Goal: Task Accomplishment & Management: Use online tool/utility

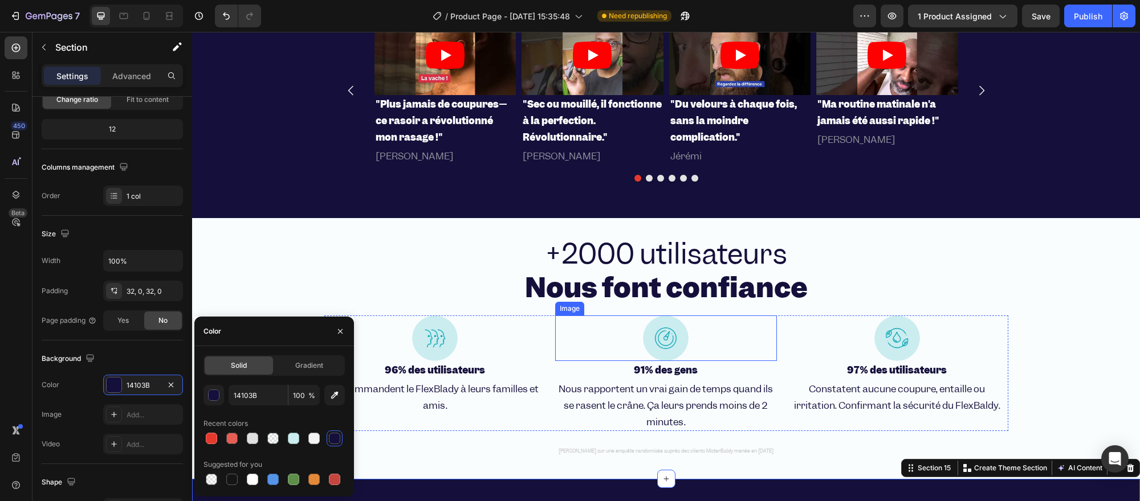
scroll to position [2020, 0]
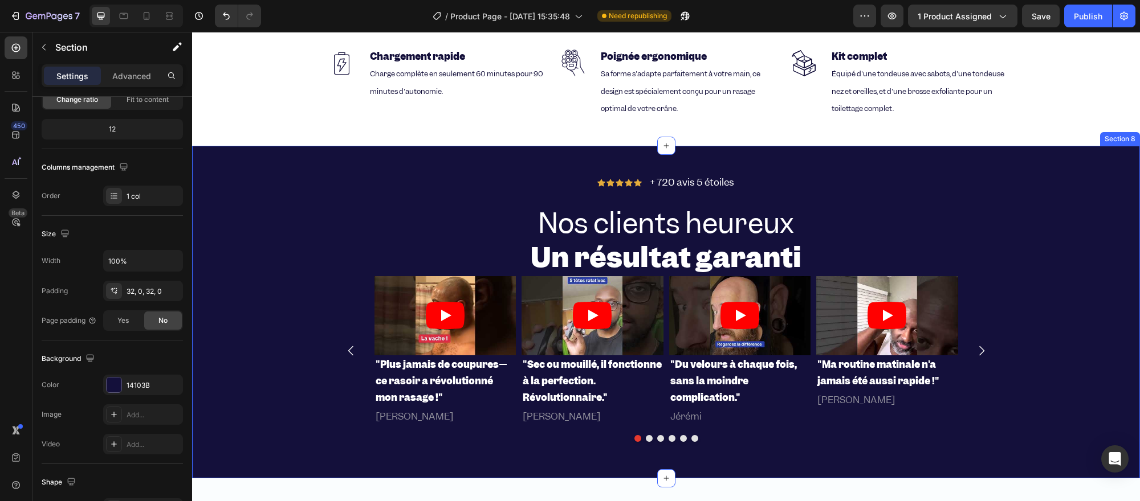
click at [266, 189] on div "Icon Icon Icon Icon Icon Icon List + 720 avis 5 étoiles Text Block Row Nos clie…" at bounding box center [665, 312] width 947 height 296
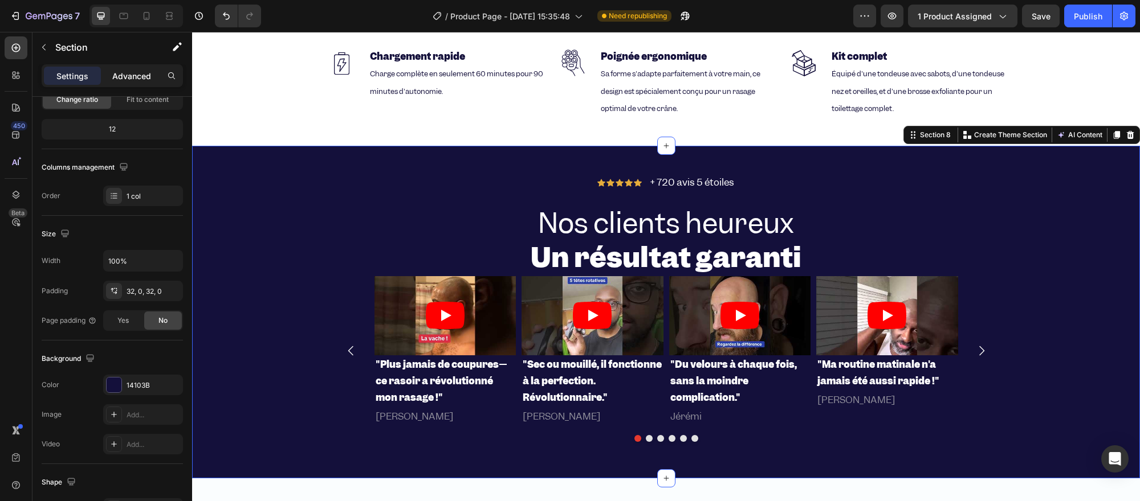
click at [154, 67] on div "Advanced" at bounding box center [131, 76] width 57 height 18
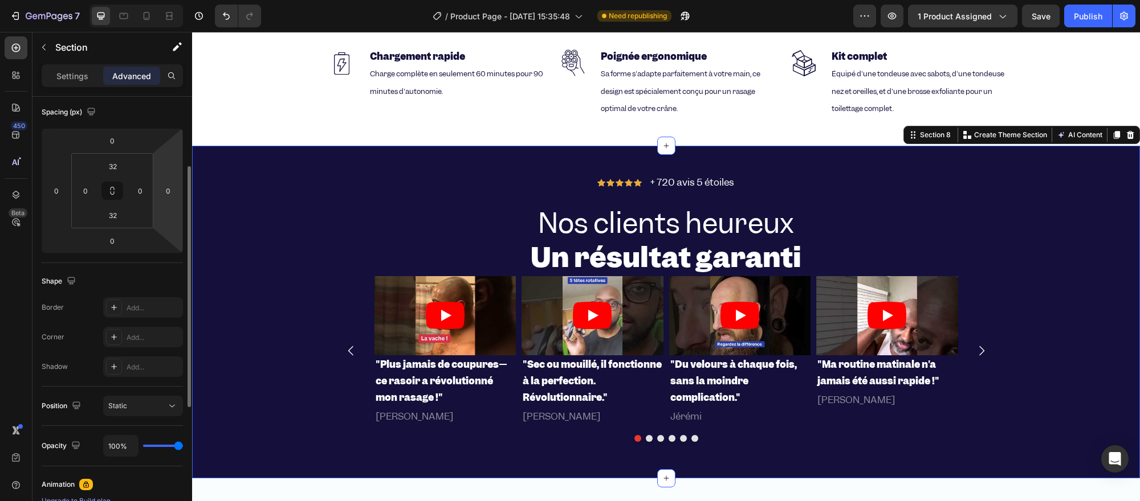
scroll to position [0, 0]
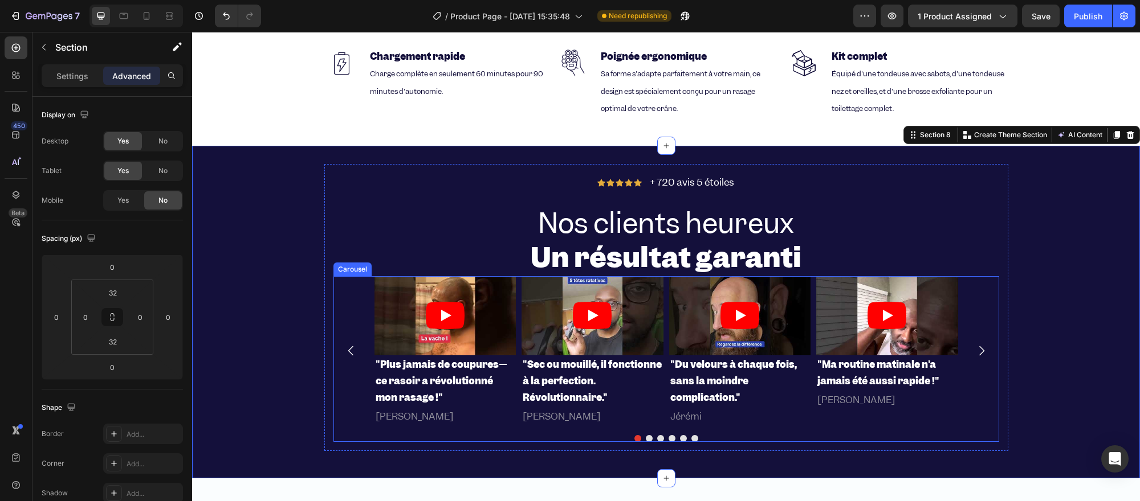
click at [346, 304] on div "Video "Plus jamais de coupures—ce rasoir a révolutionné mon rasage !" Heading […" at bounding box center [665, 351] width 665 height 150
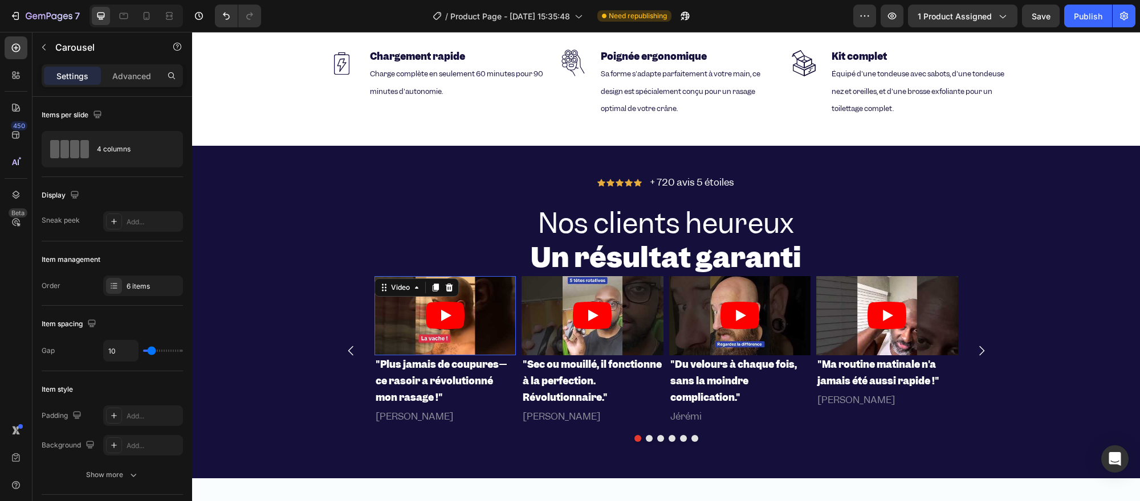
click at [387, 293] on article at bounding box center [445, 316] width 142 height 80
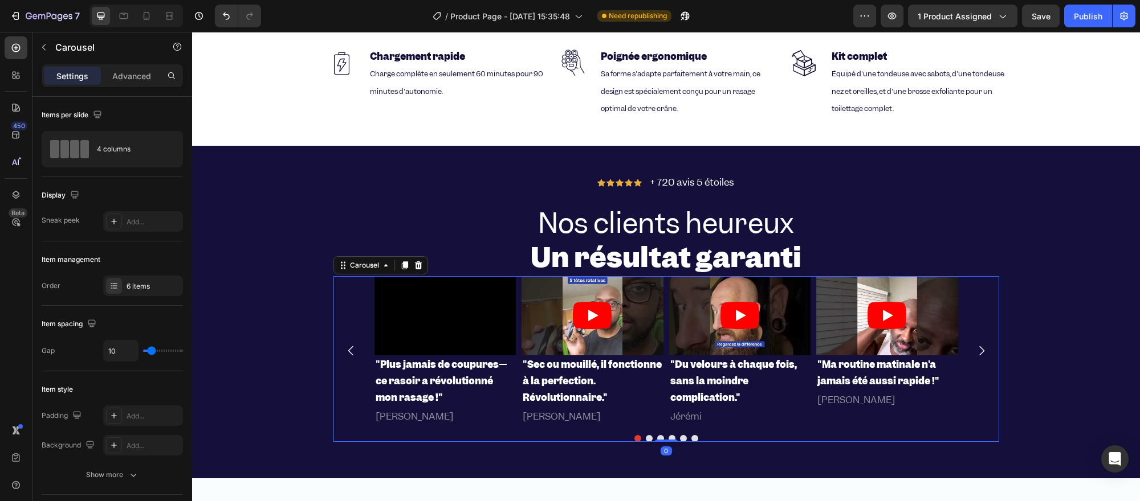
click at [352, 305] on div "Video "Plus jamais de coupures—ce rasoir a révolutionné mon rasage !" Heading […" at bounding box center [665, 351] width 665 height 150
click at [513, 284] on div "Video "Plus jamais de coupures—ce rasoir a révolutionné mon rasage !" Heading […" at bounding box center [665, 351] width 583 height 150
click at [47, 47] on icon "button" at bounding box center [43, 47] width 9 height 9
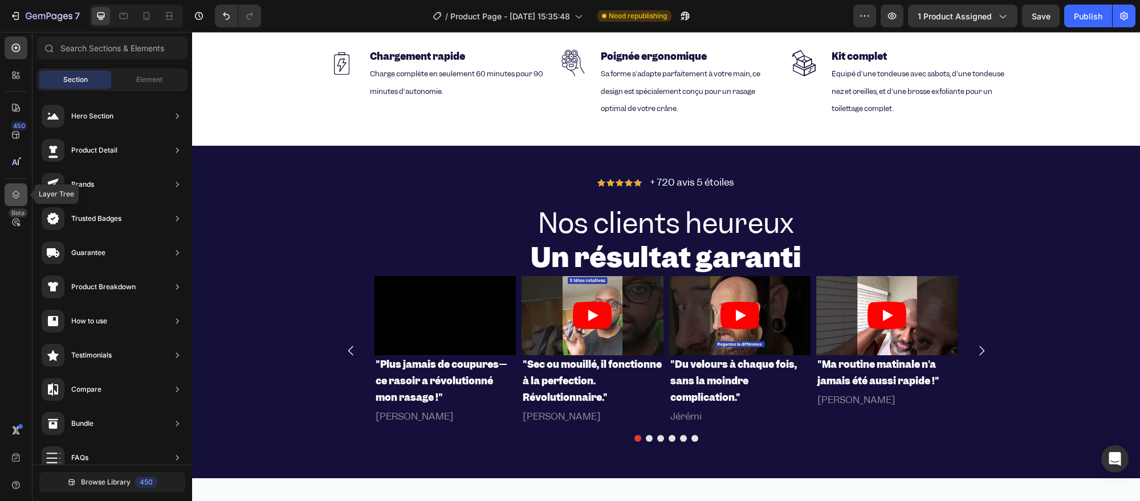
click at [21, 188] on div at bounding box center [16, 194] width 23 height 23
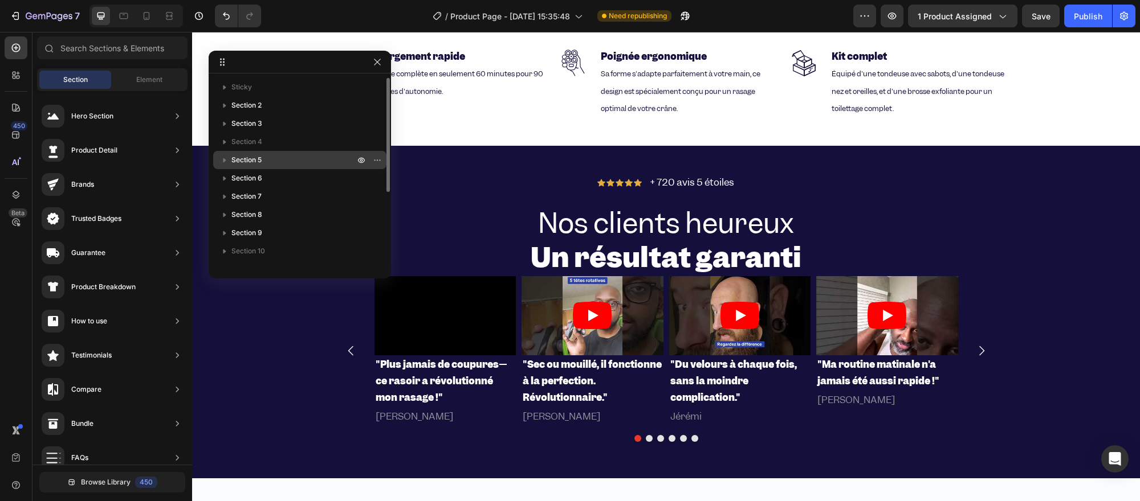
click at [263, 158] on p "Section 5" at bounding box center [293, 159] width 125 height 11
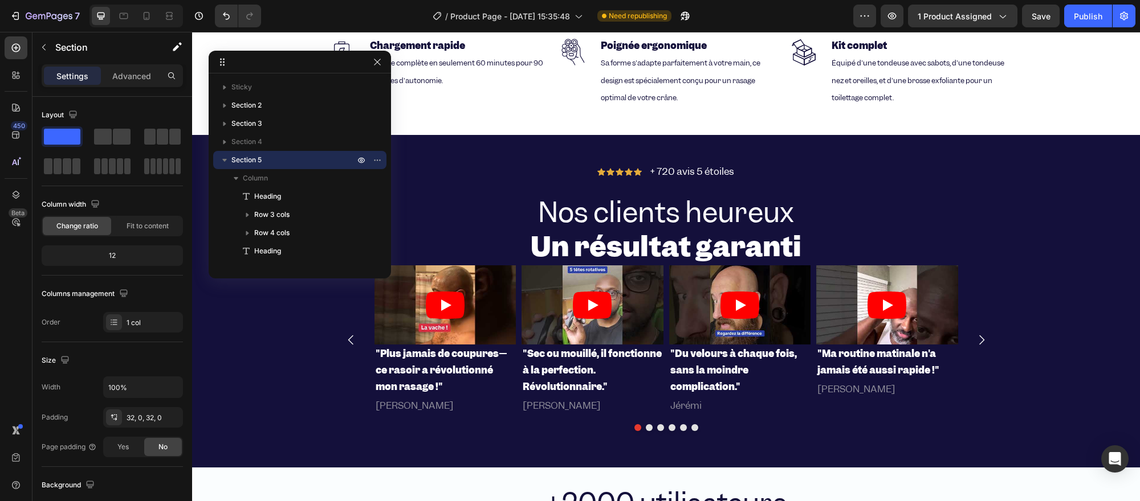
scroll to position [1784, 0]
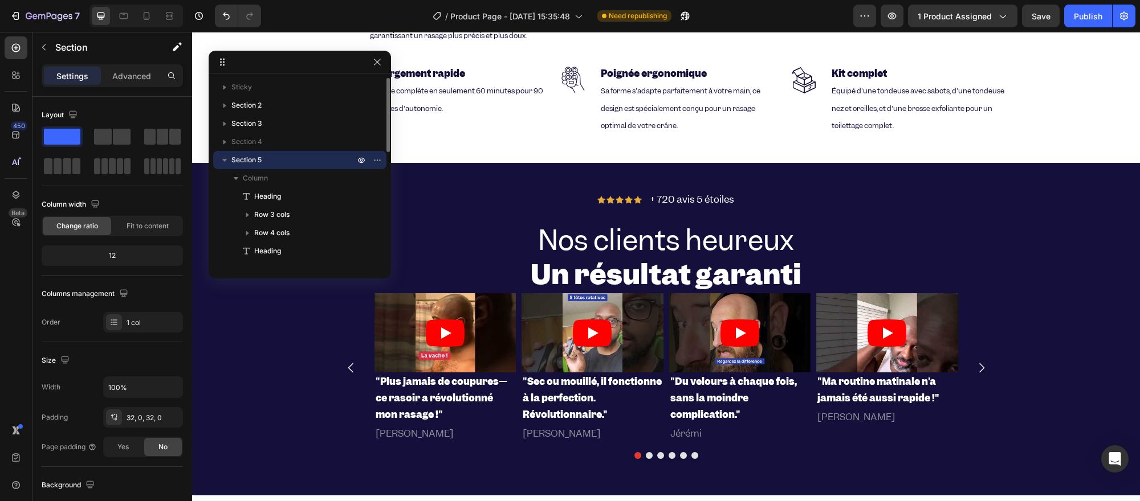
click at [230, 162] on button "button" at bounding box center [225, 160] width 14 height 14
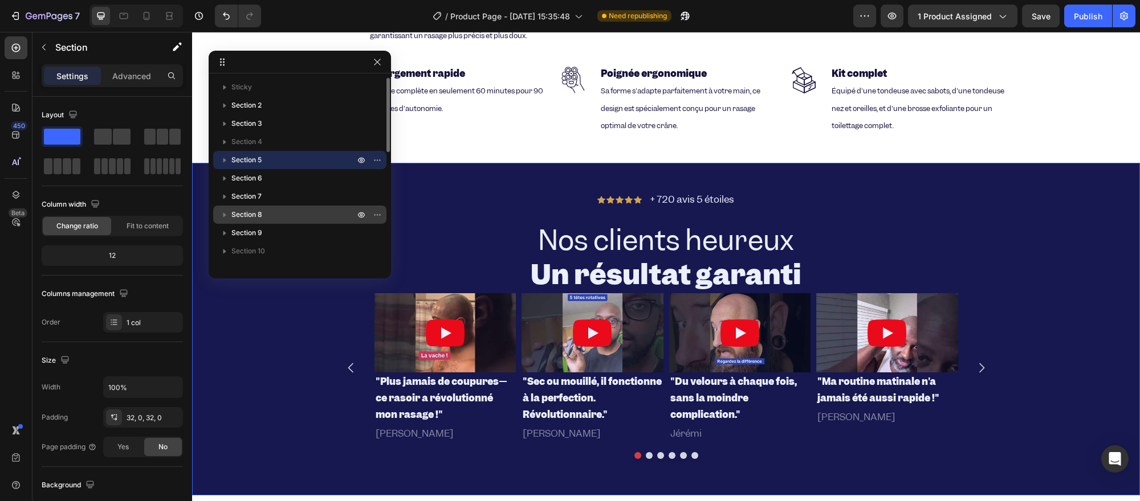
click at [234, 206] on div "Section 8" at bounding box center [300, 215] width 164 height 18
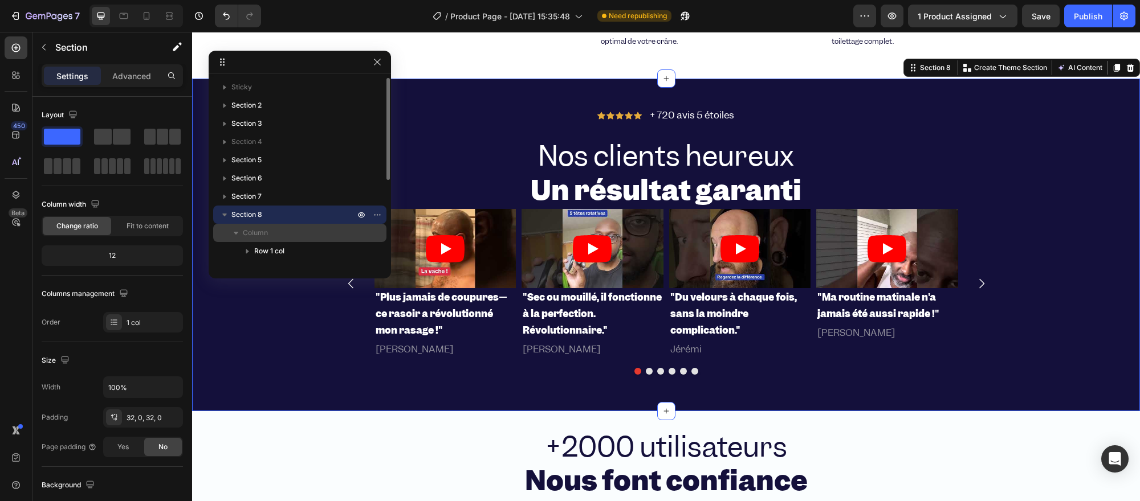
scroll to position [63, 0]
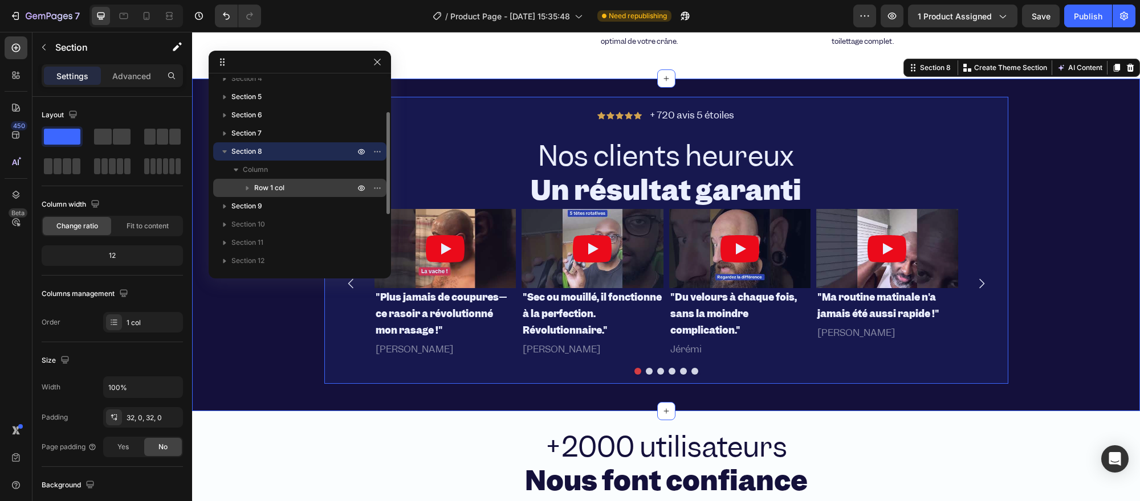
click at [268, 192] on span "Row 1 col" at bounding box center [269, 187] width 30 height 11
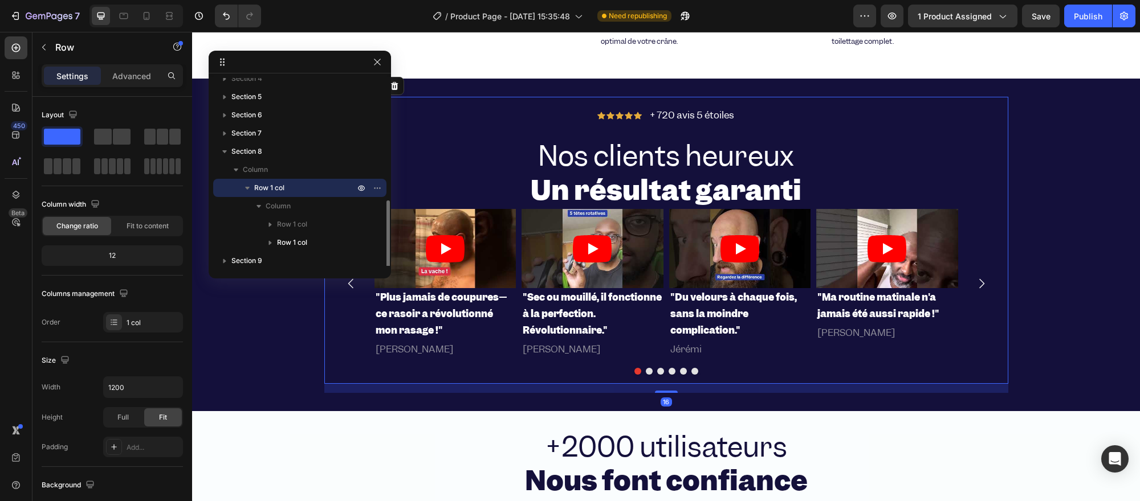
scroll to position [126, 0]
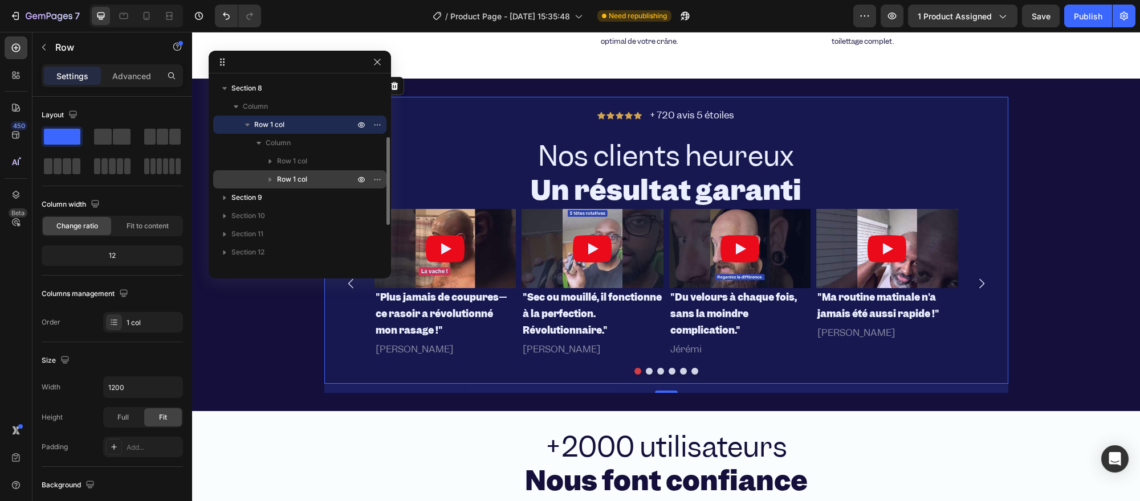
click at [346, 178] on p "Row 1 col" at bounding box center [317, 179] width 80 height 11
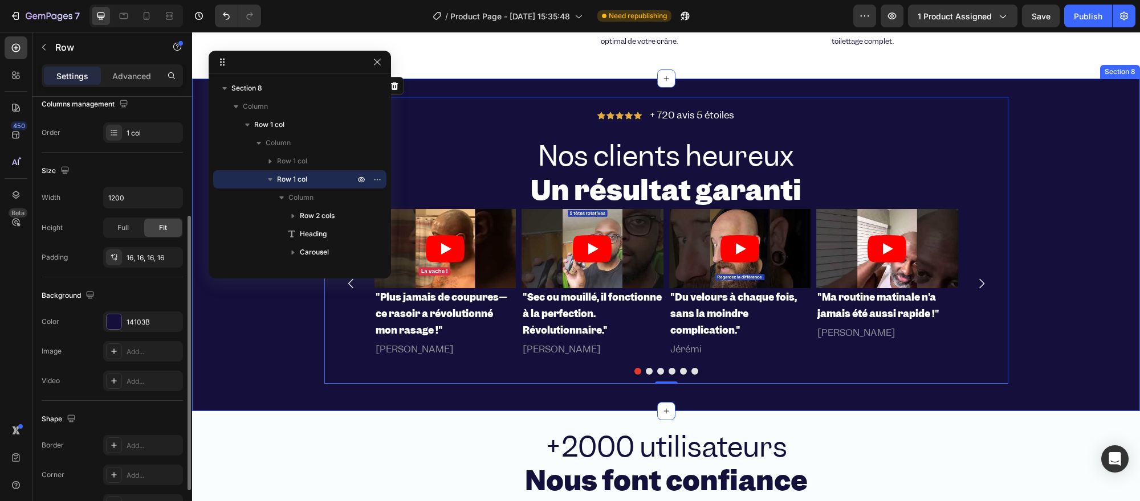
scroll to position [0, 0]
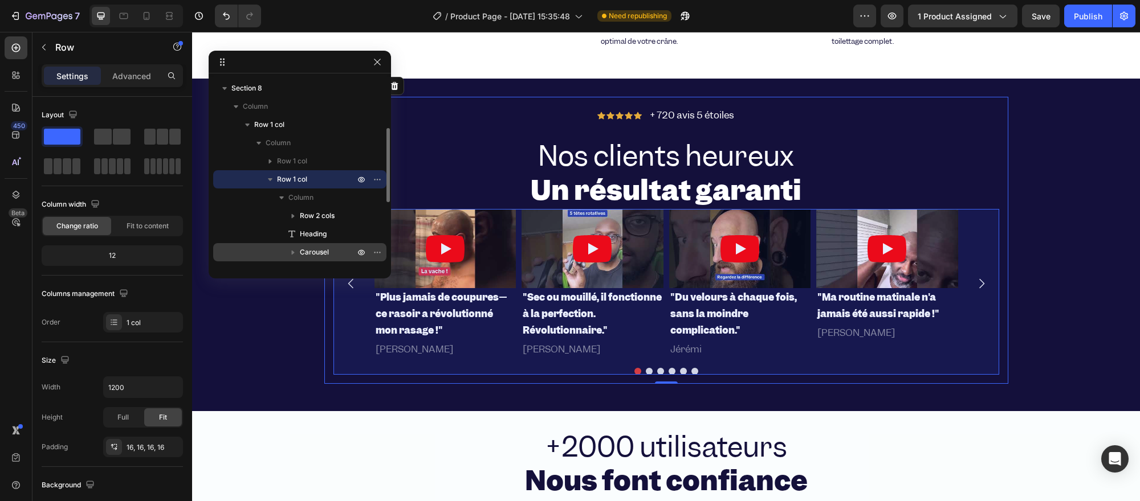
click at [312, 249] on span "Carousel" at bounding box center [314, 252] width 29 height 11
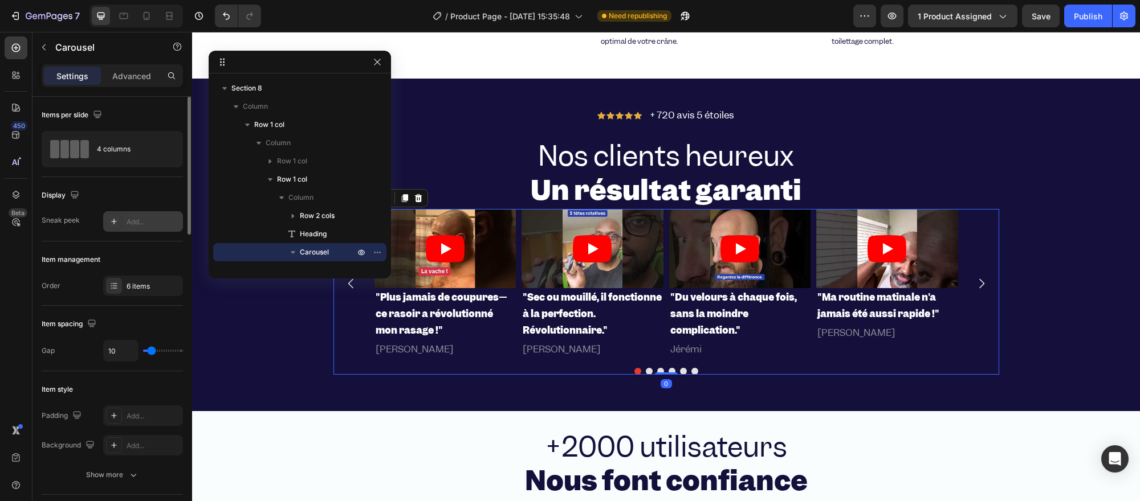
click at [112, 219] on icon at bounding box center [113, 221] width 9 height 9
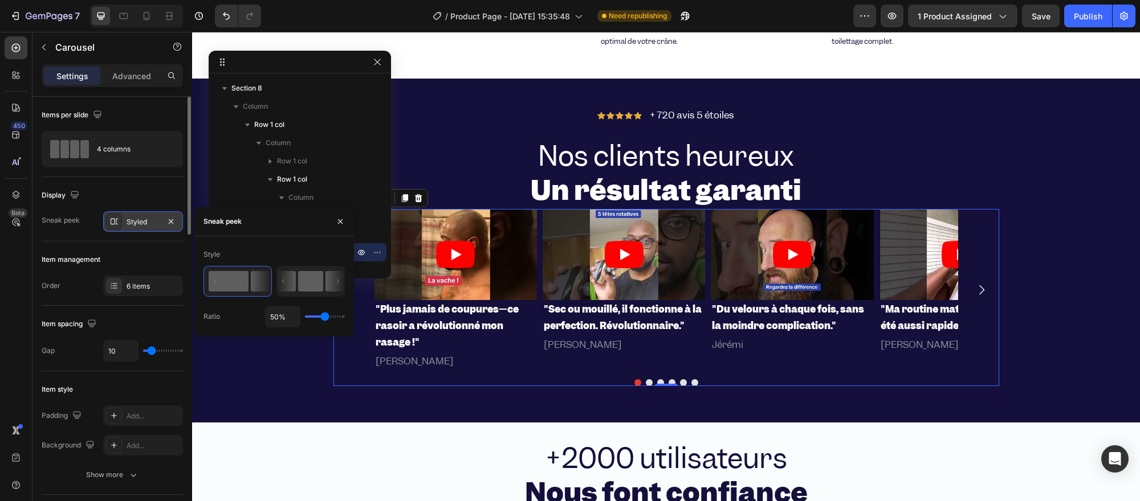
click at [284, 284] on icon at bounding box center [283, 282] width 2 height 4
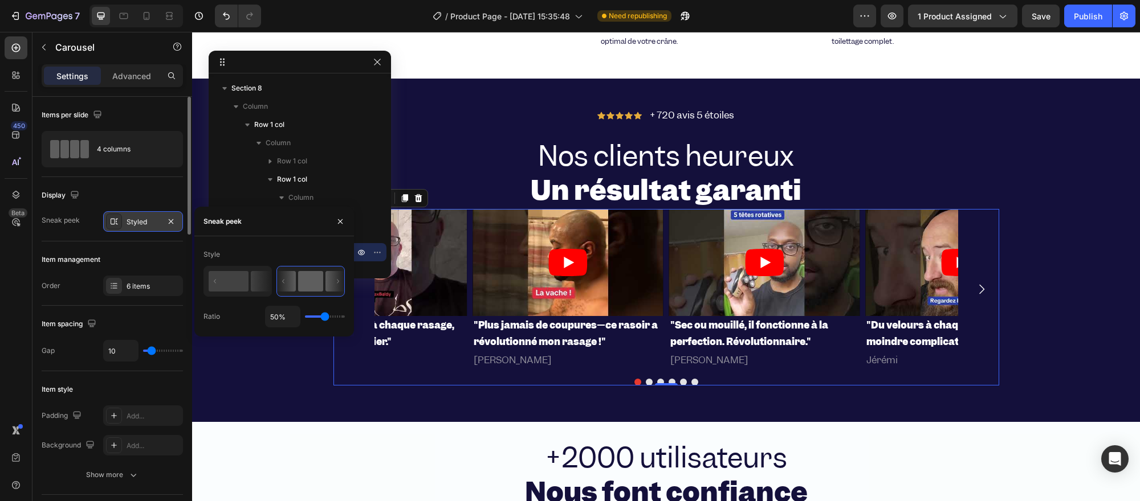
drag, startPoint x: 298, startPoint y: 275, endPoint x: 281, endPoint y: 274, distance: 17.1
click at [281, 274] on icon at bounding box center [310, 282] width 67 height 30
click at [249, 276] on icon at bounding box center [237, 281] width 67 height 29
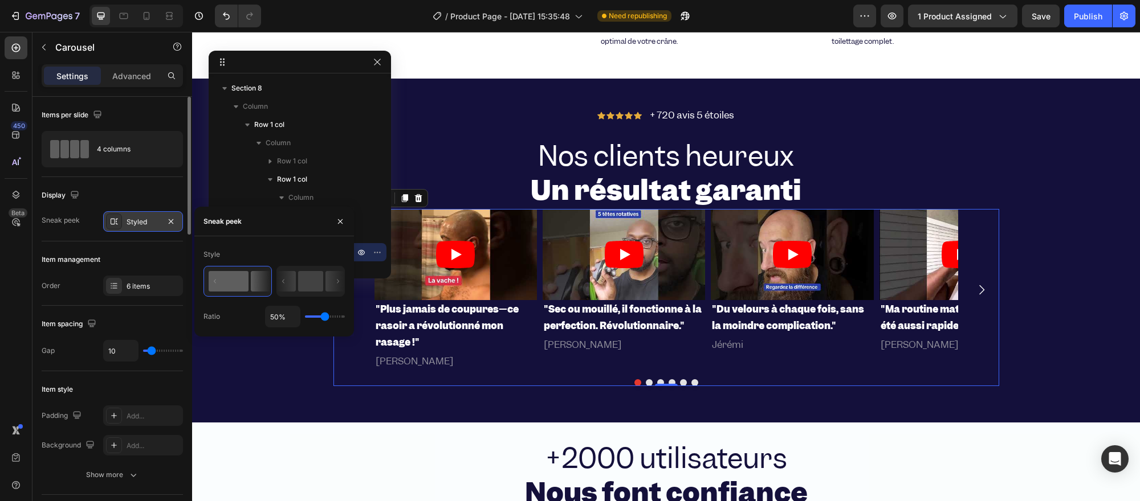
type input "100%"
type input "100"
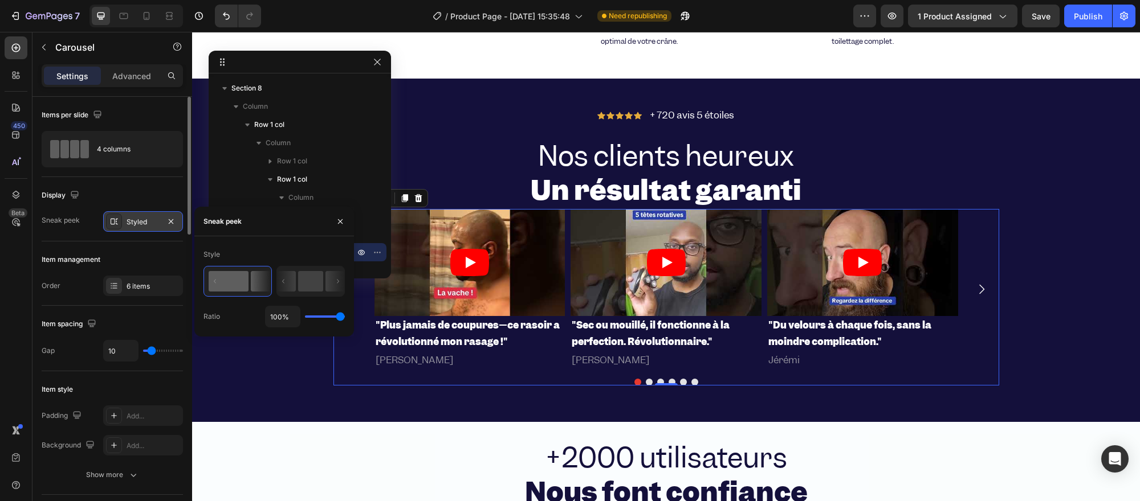
type input "1%"
type input "1"
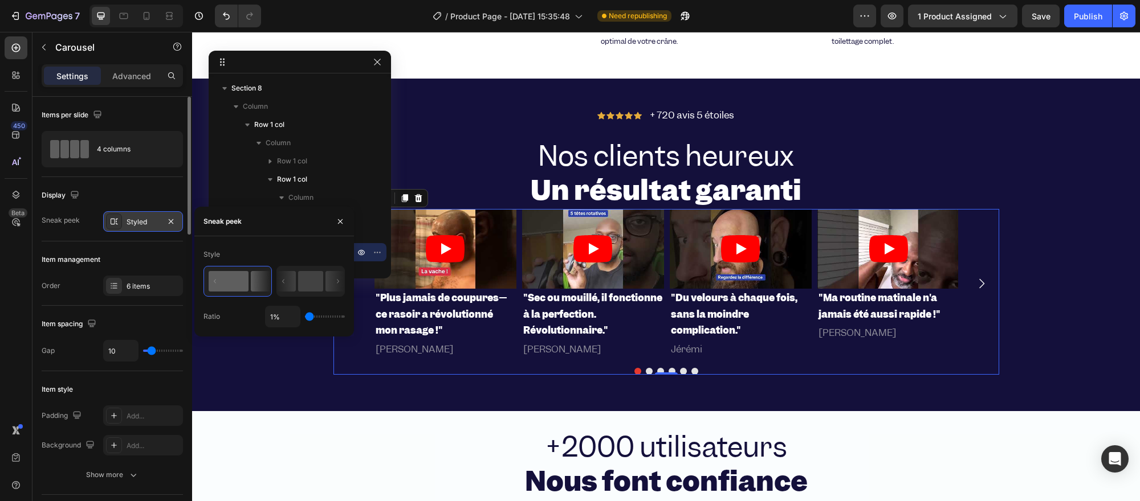
type input "4%"
type input "4"
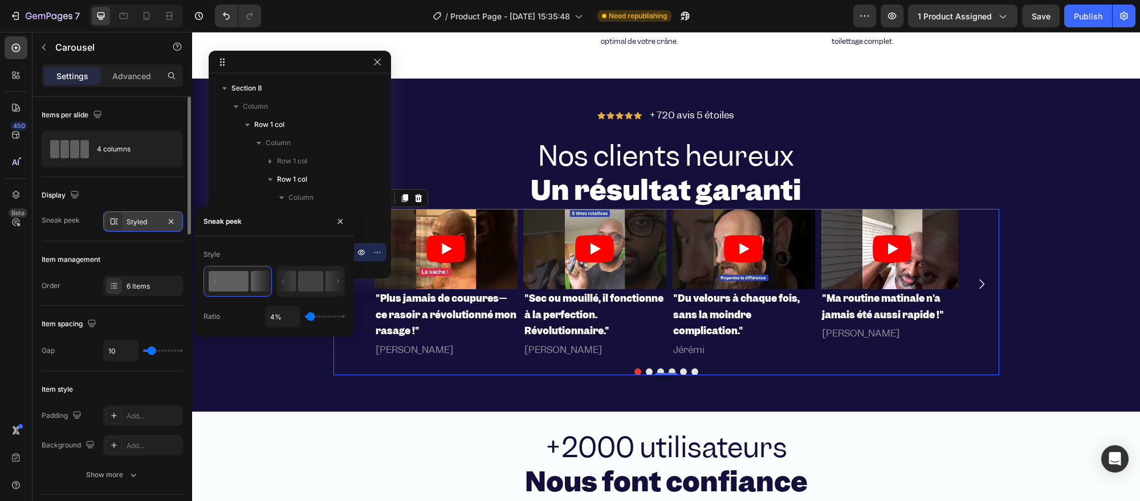
type input "1%"
type input "1"
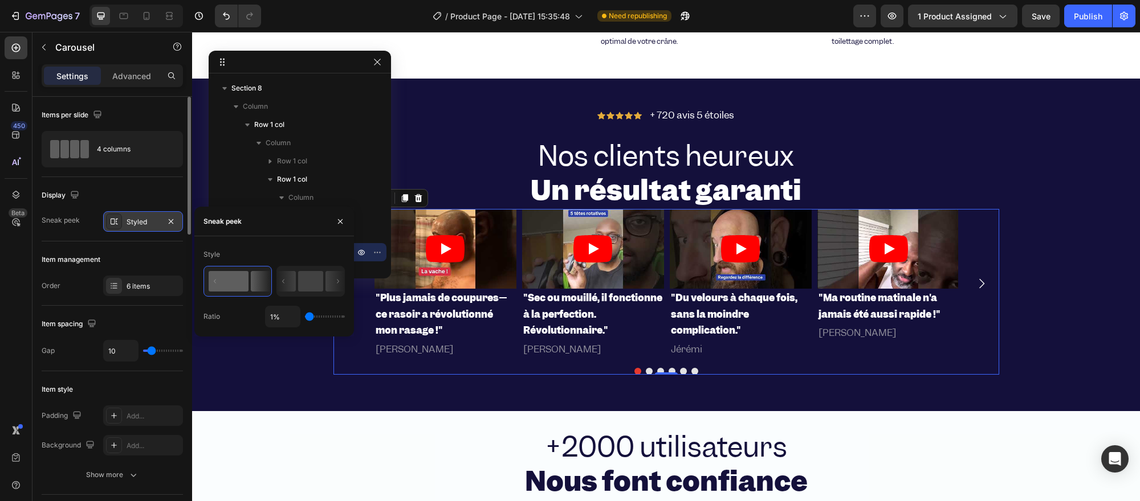
type input "42%"
type input "42"
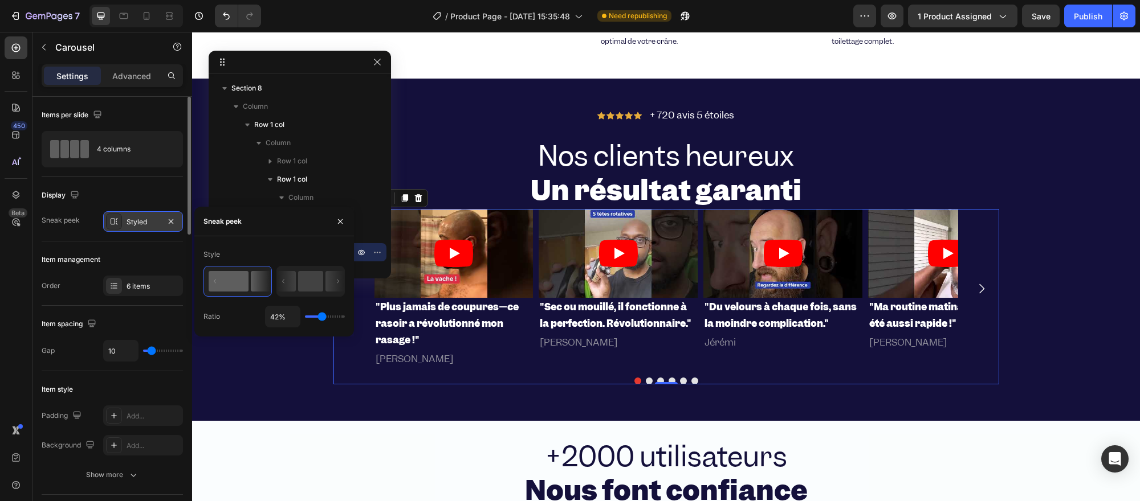
type input "44%"
type input "44"
type input "48%"
type input "48"
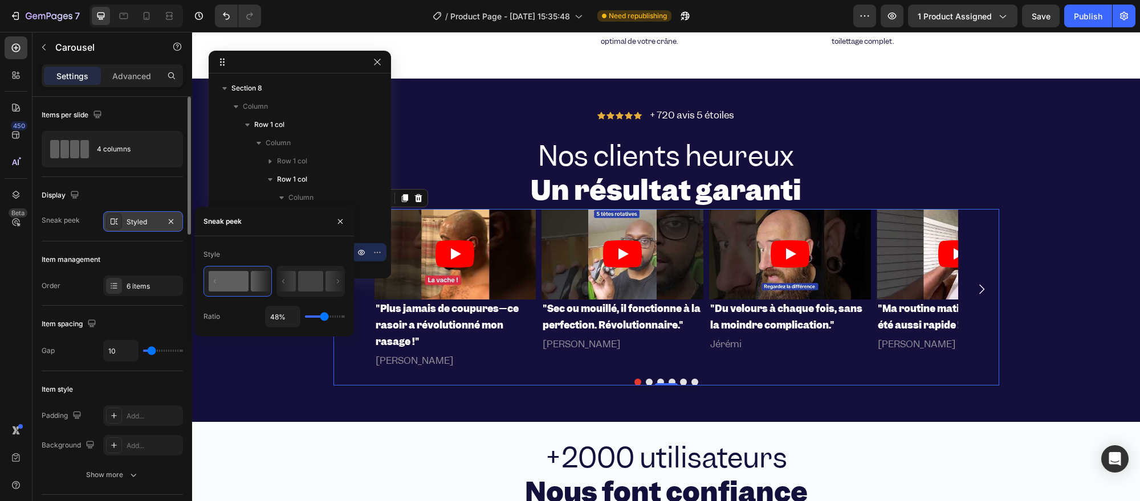
type input "51%"
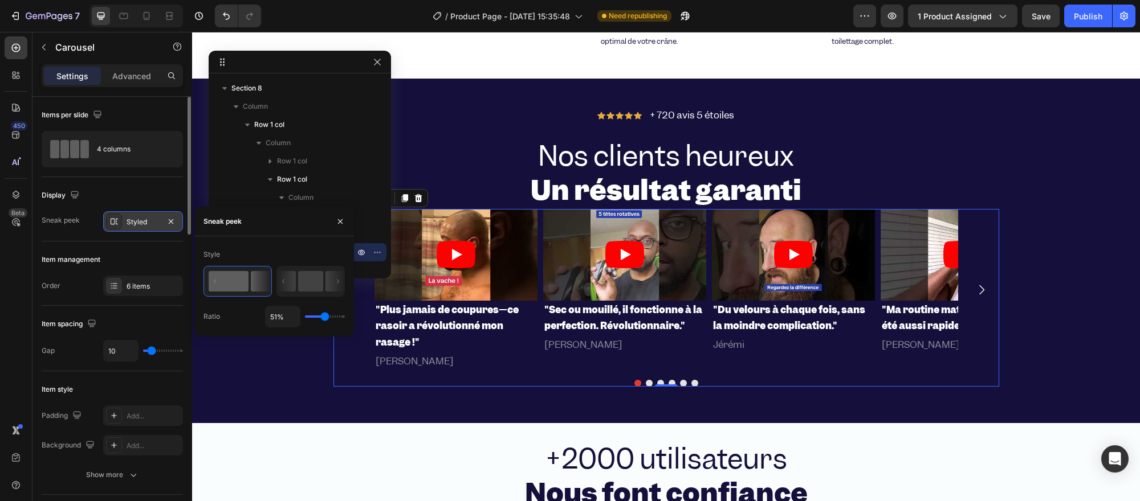
drag, startPoint x: 321, startPoint y: 319, endPoint x: 325, endPoint y: 308, distance: 11.9
type input "51"
click at [325, 316] on input "range" at bounding box center [325, 317] width 40 height 2
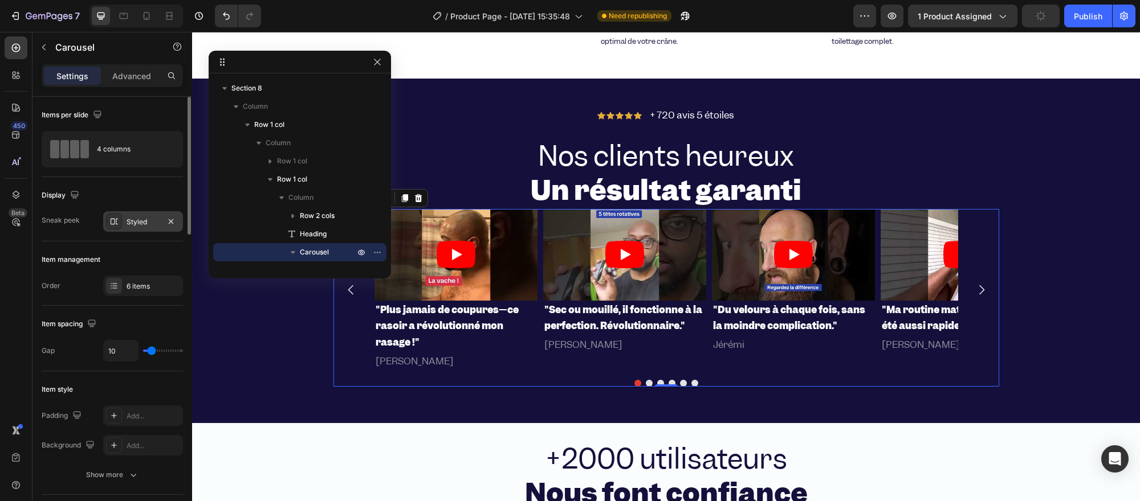
click at [126, 314] on div "Item spacing Gap 10" at bounding box center [112, 339] width 141 height 66
type input "80"
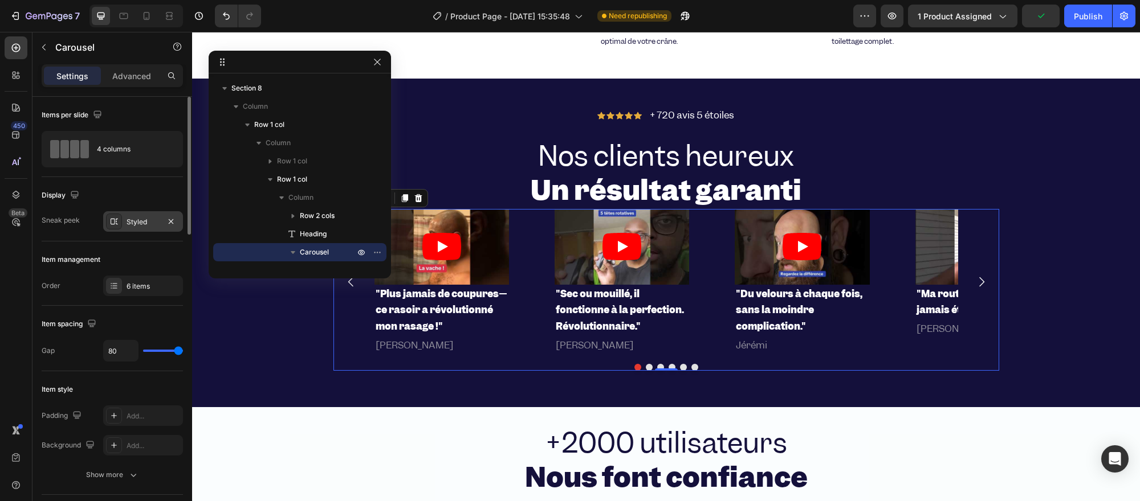
type input "59"
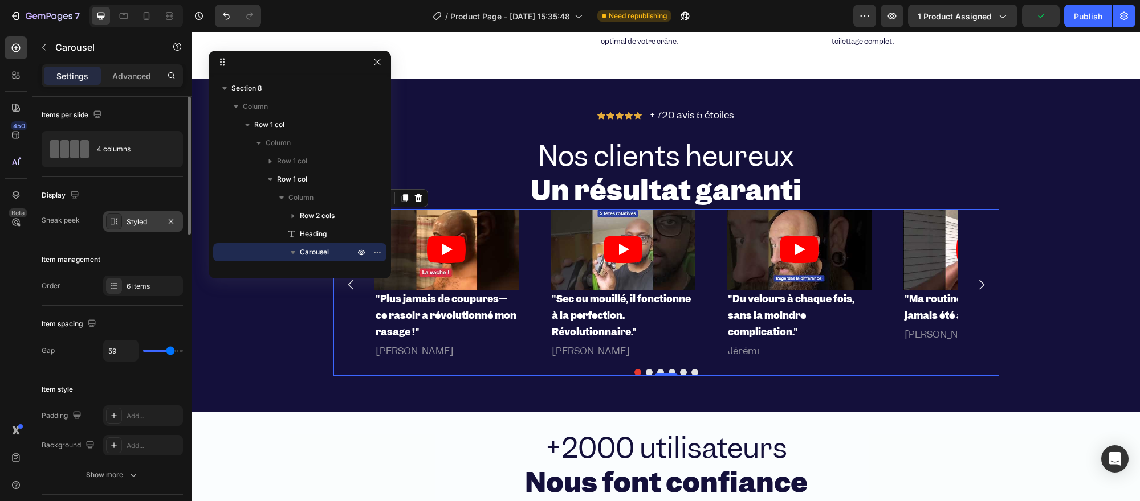
type input "56"
type input "53"
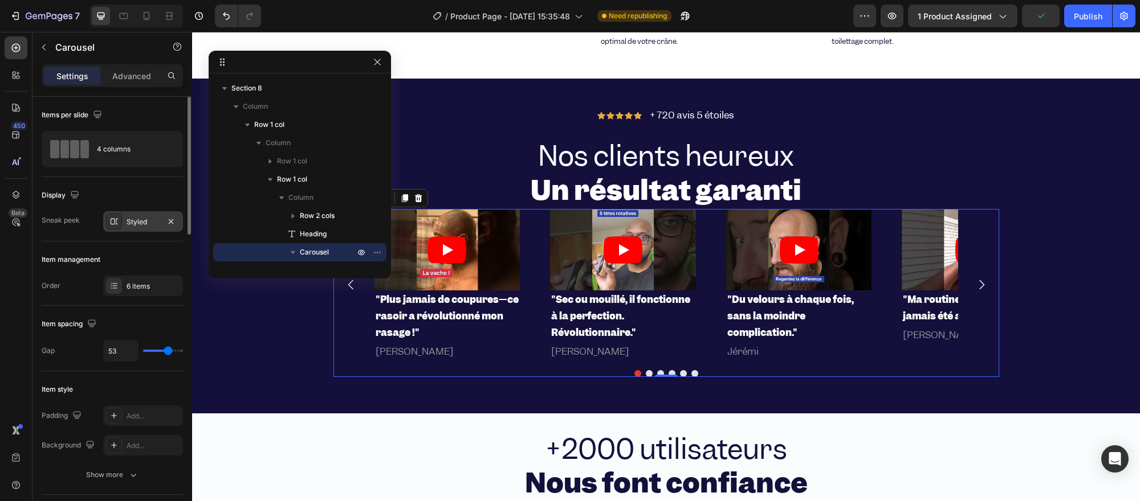
type input "51"
type input "38"
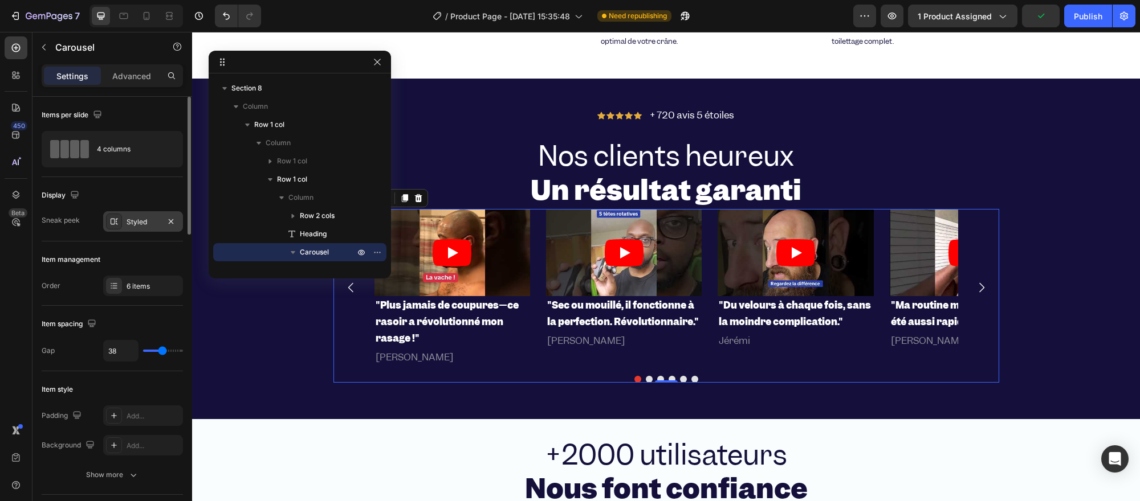
type input "28"
drag, startPoint x: 155, startPoint y: 349, endPoint x: 158, endPoint y: 342, distance: 7.4
type input "28"
click at [158, 350] on input "range" at bounding box center [163, 351] width 40 height 2
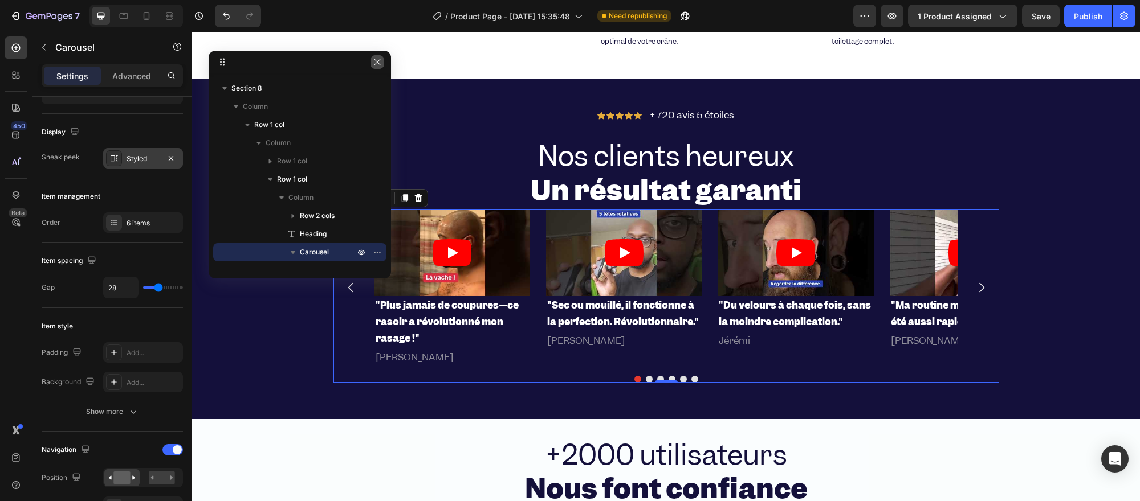
click at [380, 59] on icon "button" at bounding box center [377, 62] width 9 height 9
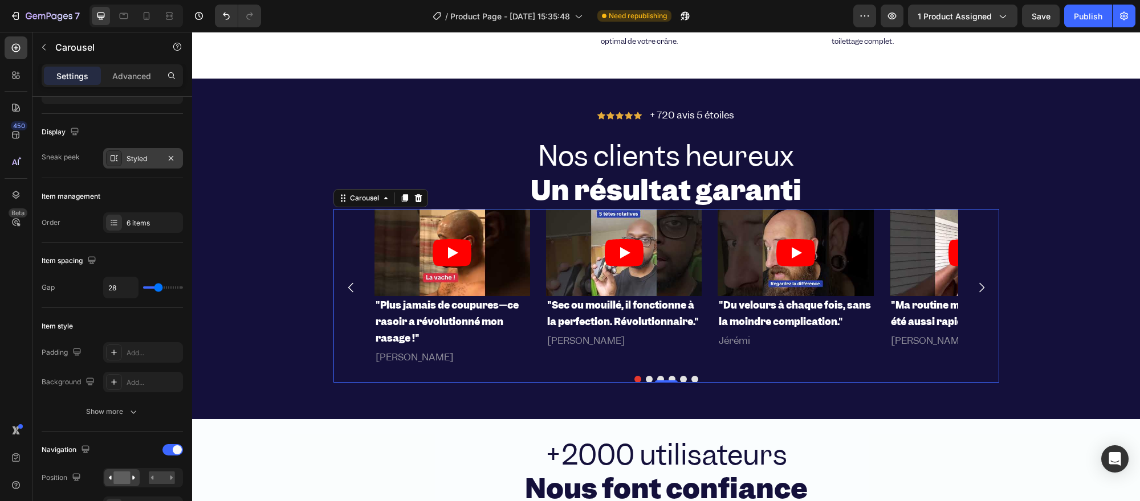
click at [371, 366] on div "Video "Plus jamais de coupures—ce rasoir a révolutionné mon rasage !" Heading […" at bounding box center [665, 296] width 665 height 174
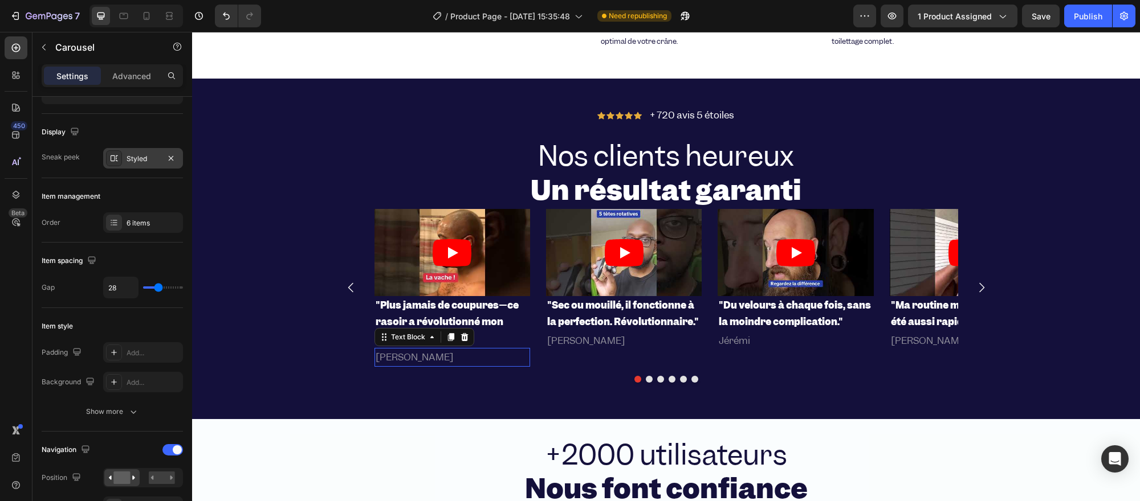
click at [376, 355] on span "[PERSON_NAME]" at bounding box center [414, 357] width 78 height 13
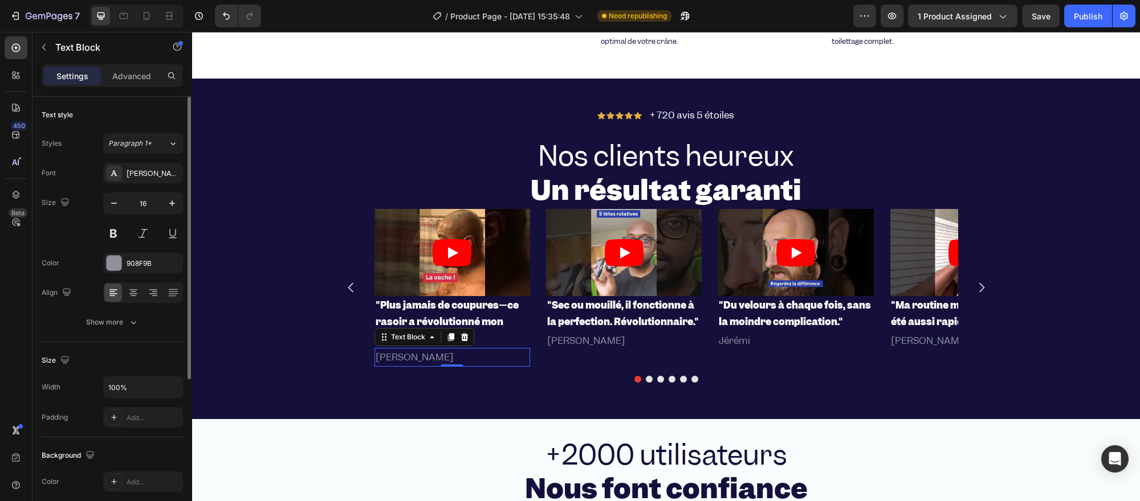
click at [390, 354] on p "[PERSON_NAME]" at bounding box center [451, 357] width 153 height 17
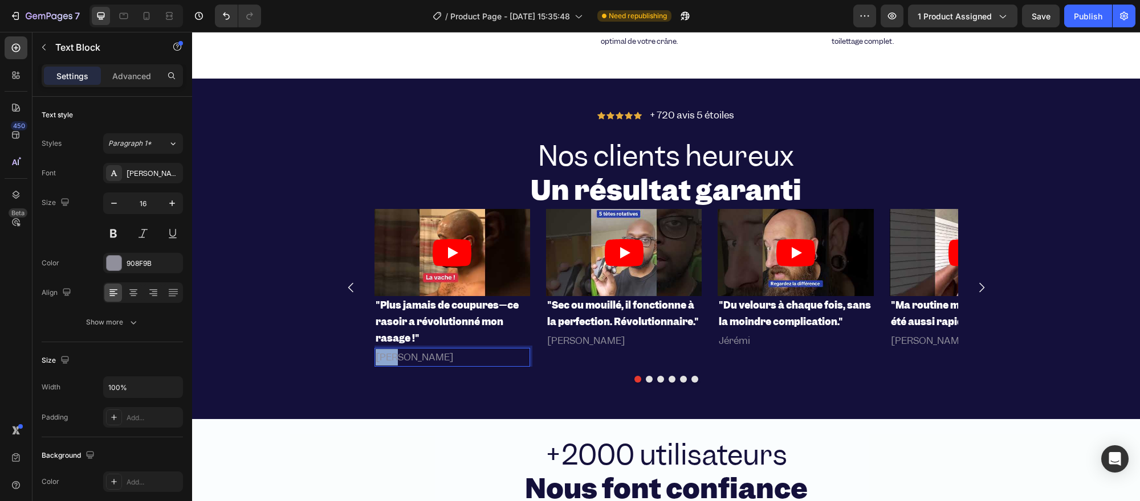
click at [390, 354] on p "[PERSON_NAME]" at bounding box center [451, 357] width 153 height 17
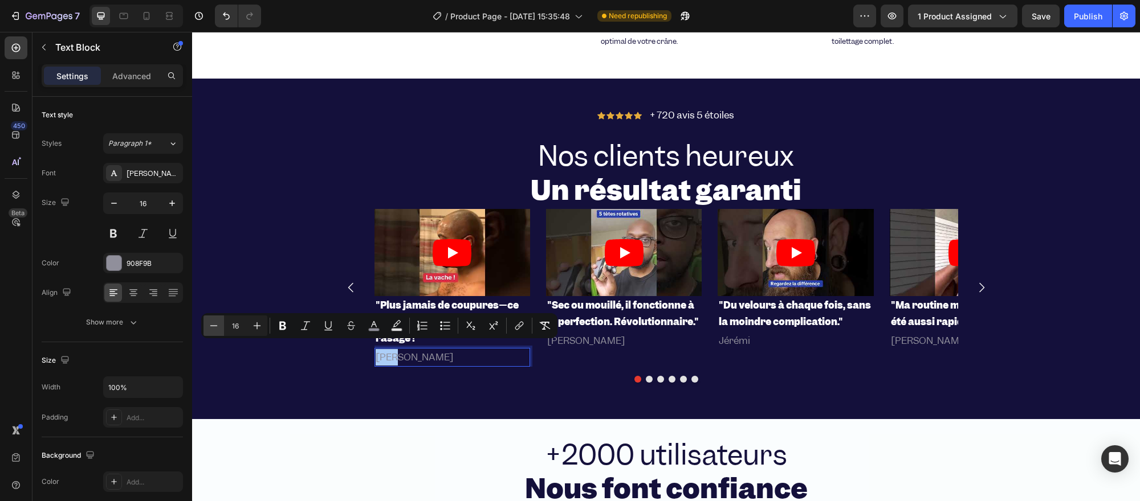
click at [218, 322] on icon "Editor contextual toolbar" at bounding box center [213, 325] width 11 height 11
type input "14"
click at [566, 333] on p "[PERSON_NAME]" at bounding box center [623, 341] width 153 height 17
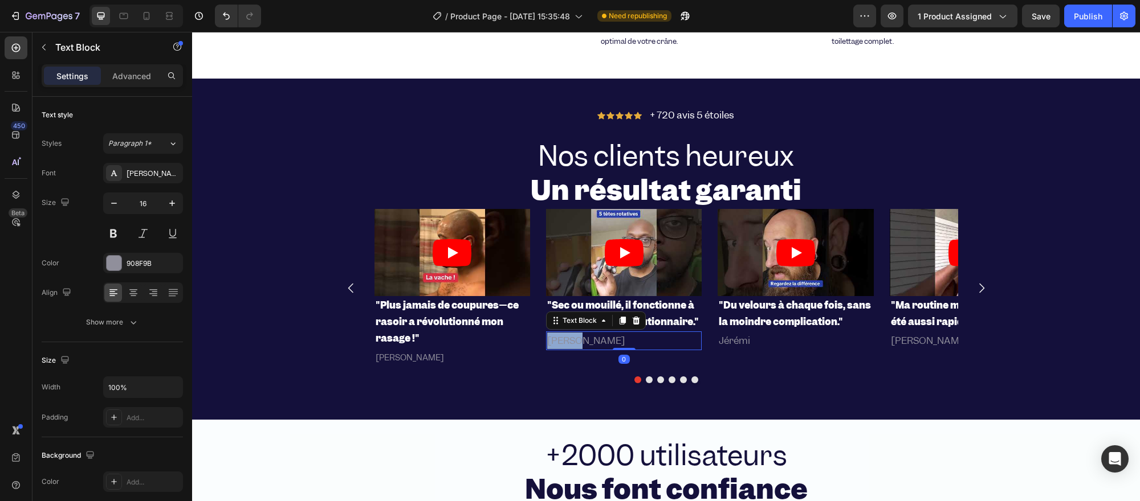
click at [576, 333] on p "[PERSON_NAME]" at bounding box center [623, 341] width 153 height 17
click at [567, 333] on p "[PERSON_NAME]" at bounding box center [623, 341] width 153 height 17
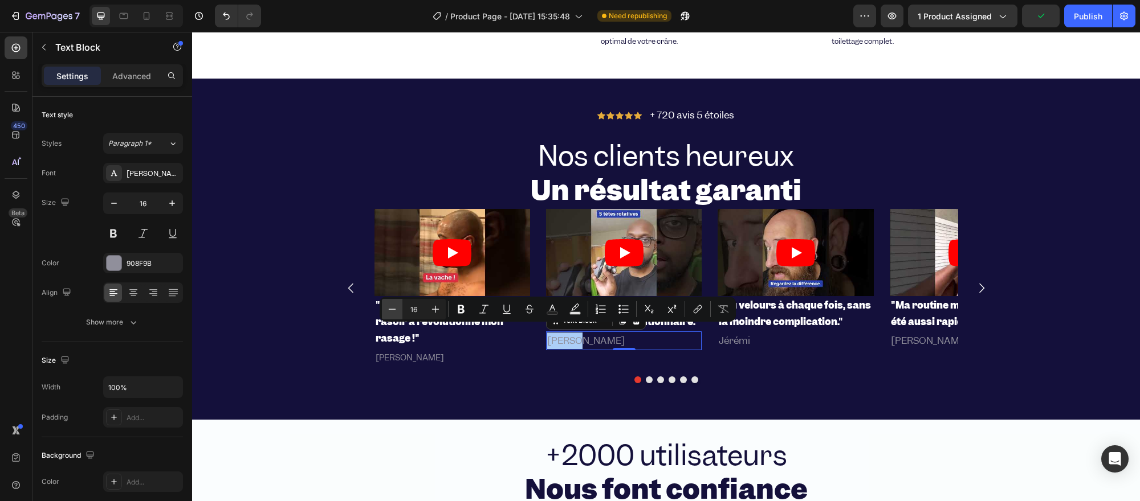
click at [385, 310] on button "Minus" at bounding box center [392, 309] width 21 height 21
type input "14"
click at [722, 333] on p "Jérémi" at bounding box center [794, 341] width 153 height 17
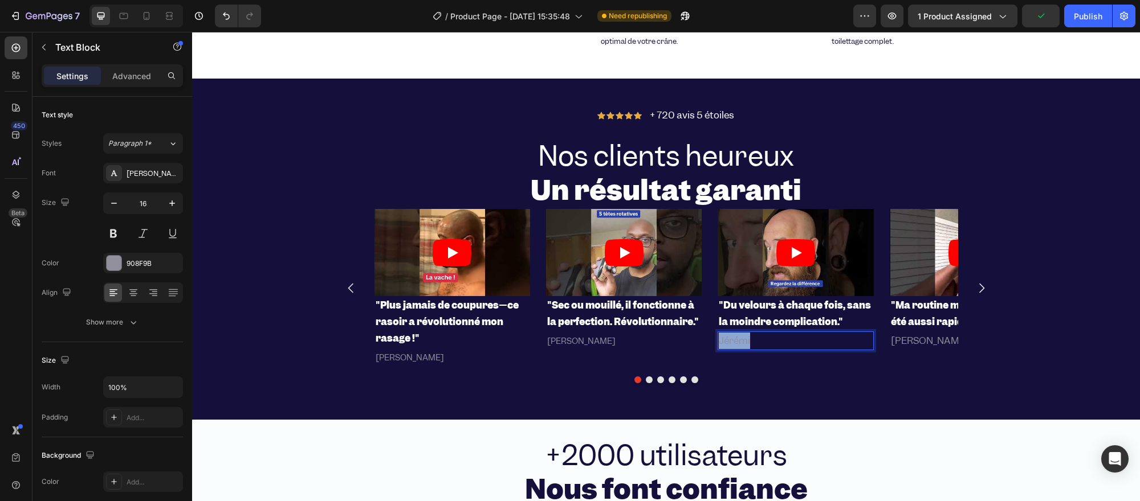
click at [722, 333] on p "Jérémi" at bounding box center [794, 341] width 153 height 17
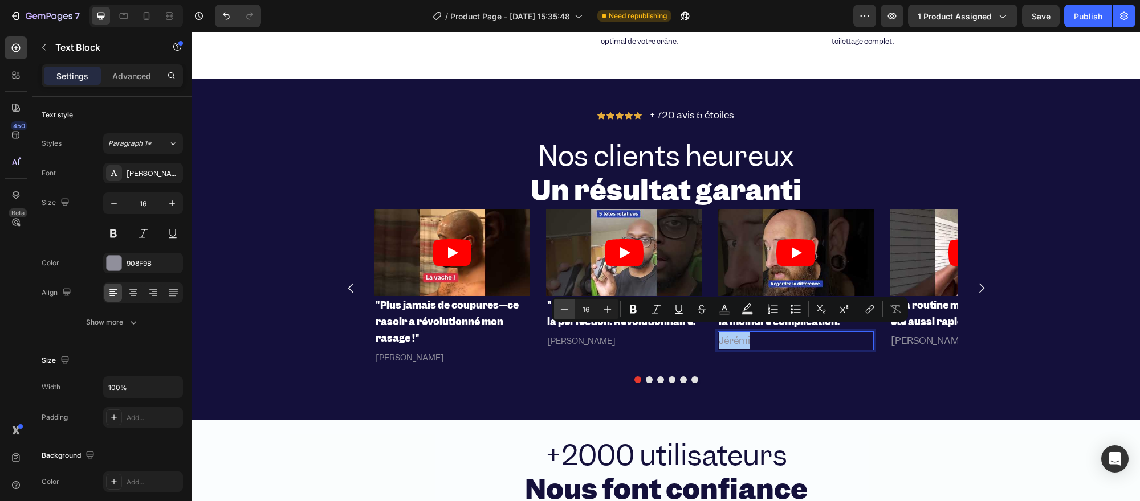
click at [564, 316] on button "Minus" at bounding box center [564, 309] width 21 height 21
type input "14"
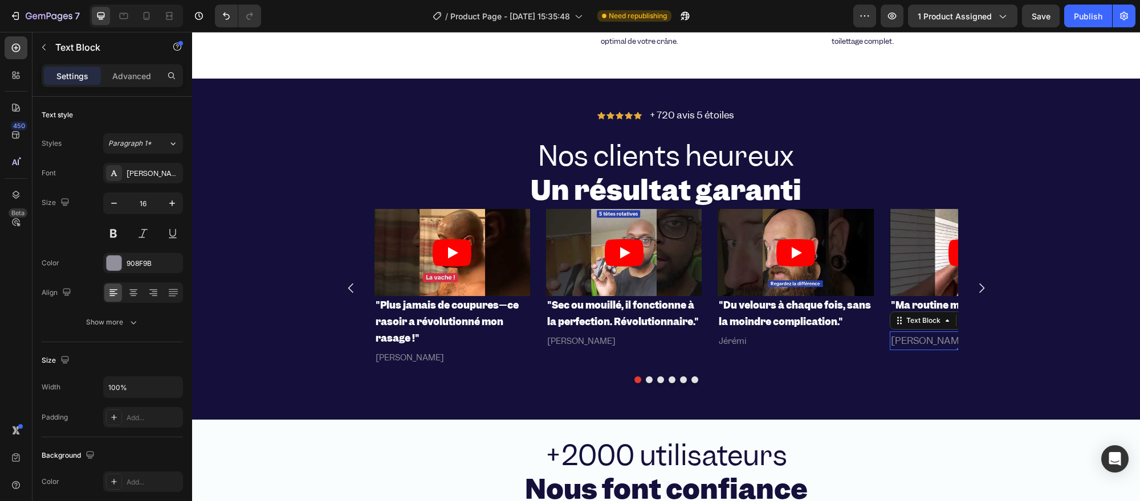
click at [895, 333] on p "[PERSON_NAME]" at bounding box center [967, 341] width 153 height 17
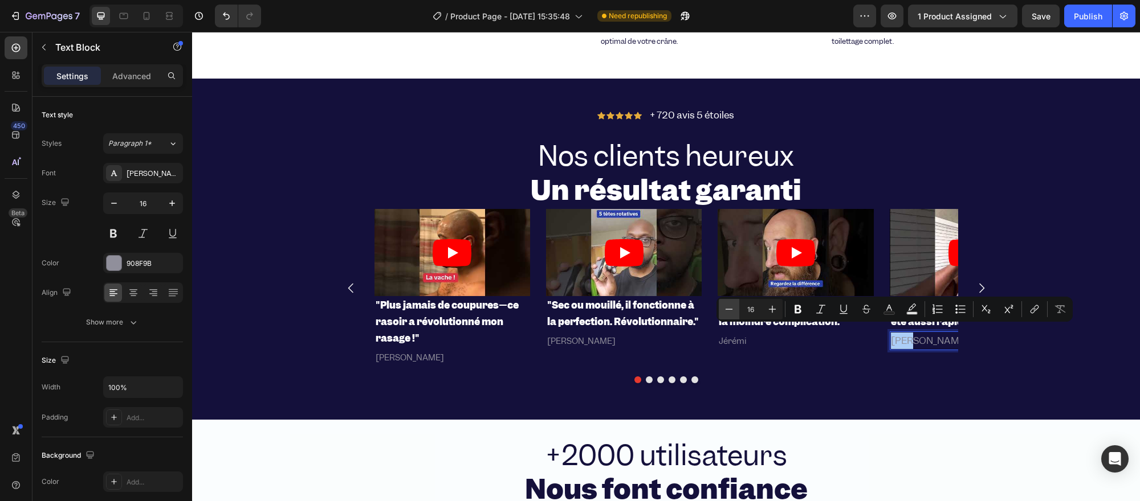
click at [720, 309] on button "Minus" at bounding box center [728, 309] width 21 height 21
type input "14"
click at [468, 317] on strong ""Plus jamais de coupures—ce rasoir a révolutionné mon rasage !"" at bounding box center [446, 322] width 143 height 46
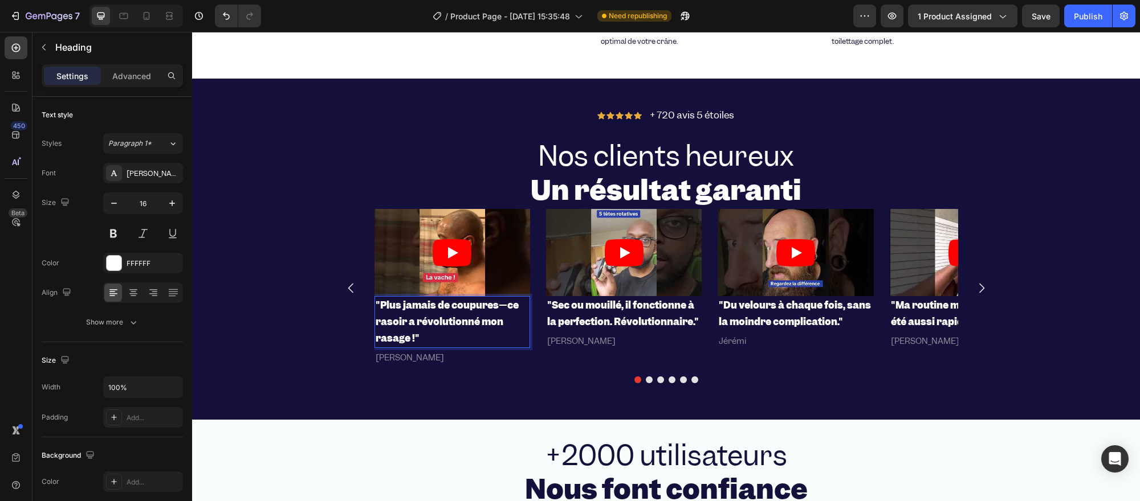
click at [468, 317] on strong ""Plus jamais de coupures—ce rasoir a révolutionné mon rasage !"" at bounding box center [446, 322] width 143 height 46
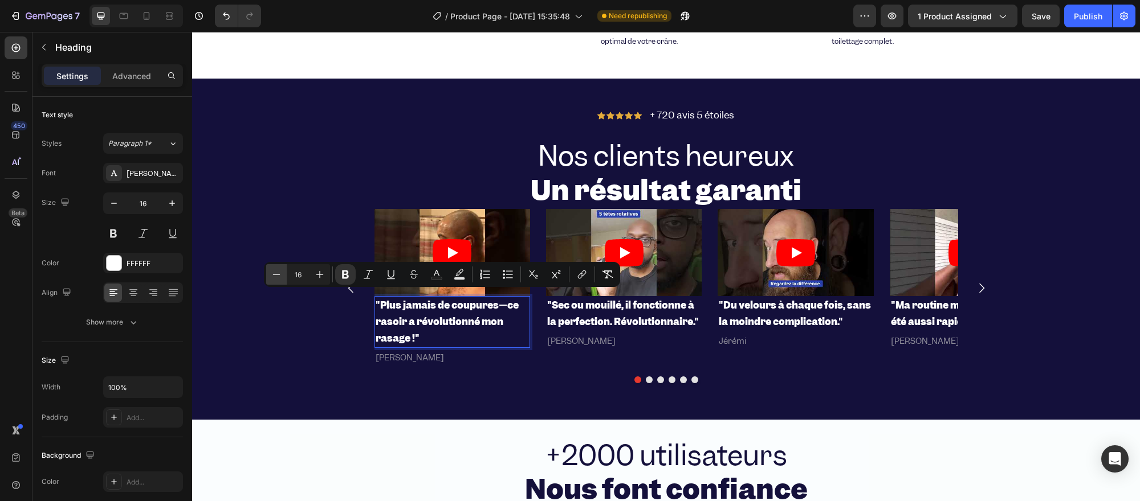
click at [280, 276] on icon "Editor contextual toolbar" at bounding box center [276, 274] width 11 height 11
type input "14"
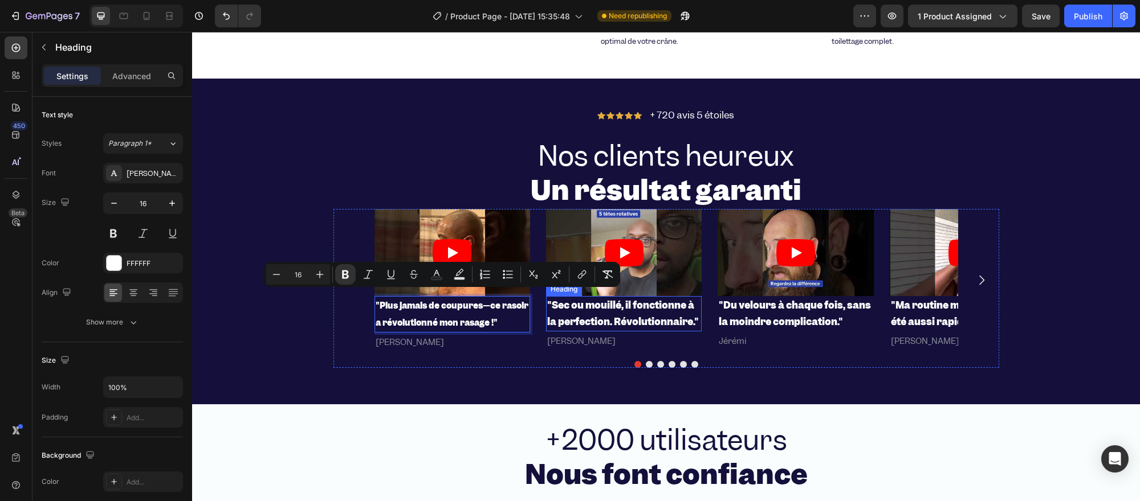
click at [611, 299] on strong ""Sec ou mouillé, il fonctionne à la perfection. Révolutionnaire."" at bounding box center [623, 313] width 152 height 29
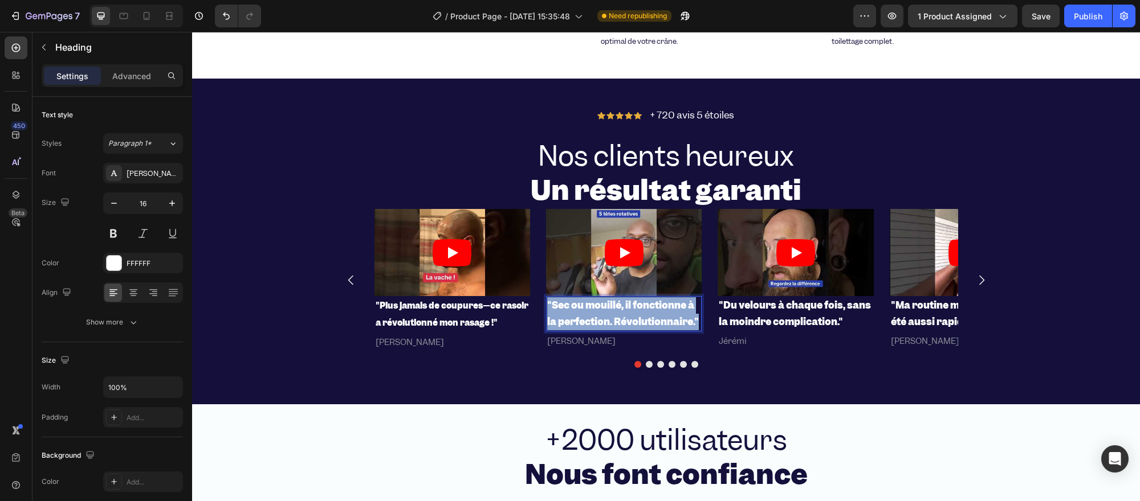
click at [611, 299] on strong ""Sec ou mouillé, il fonctionne à la perfection. Révolutionnaire."" at bounding box center [623, 313] width 152 height 29
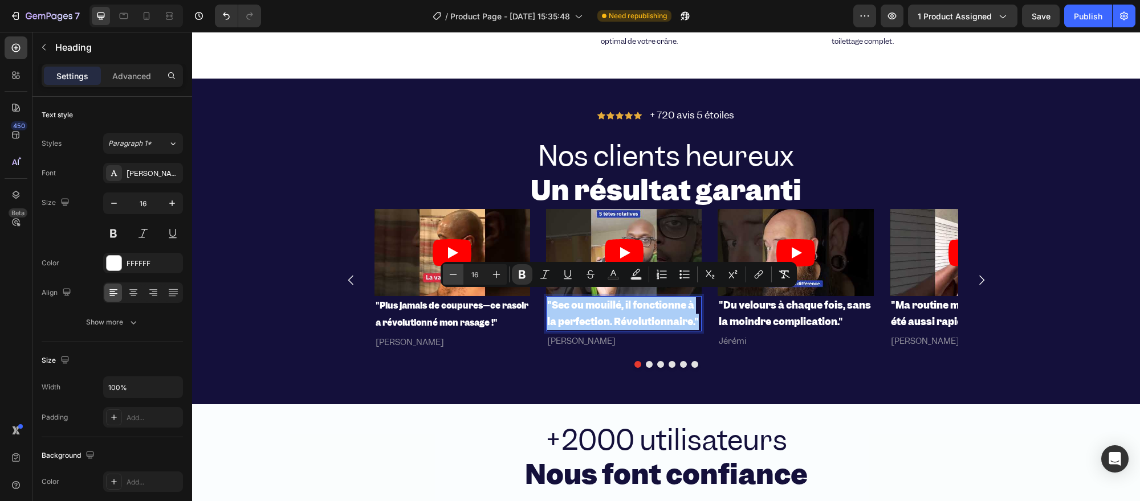
click at [448, 276] on icon "Editor contextual toolbar" at bounding box center [452, 274] width 11 height 11
type input "14"
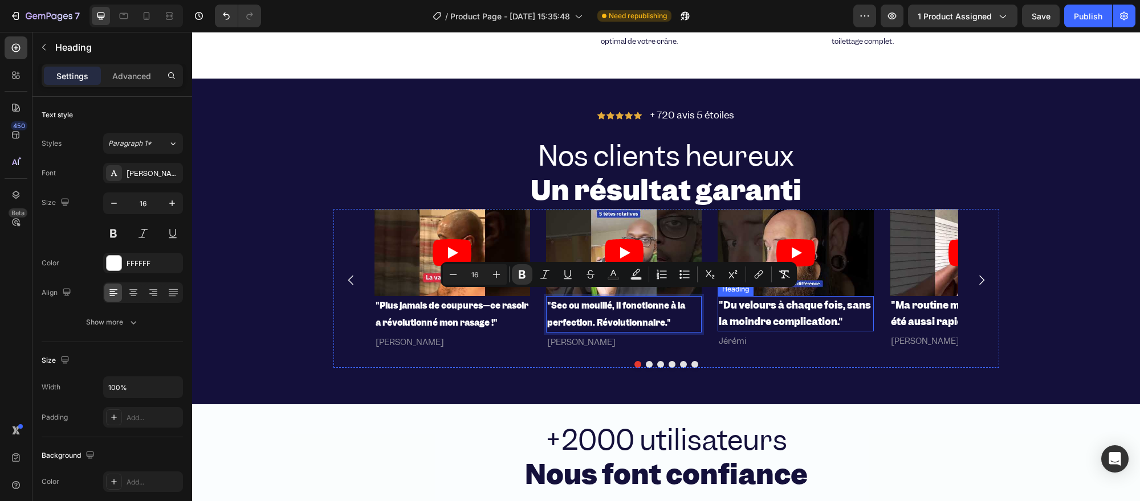
click at [752, 316] on strong ""Du velours à chaque fois, sans la moindre complication."" at bounding box center [794, 313] width 152 height 29
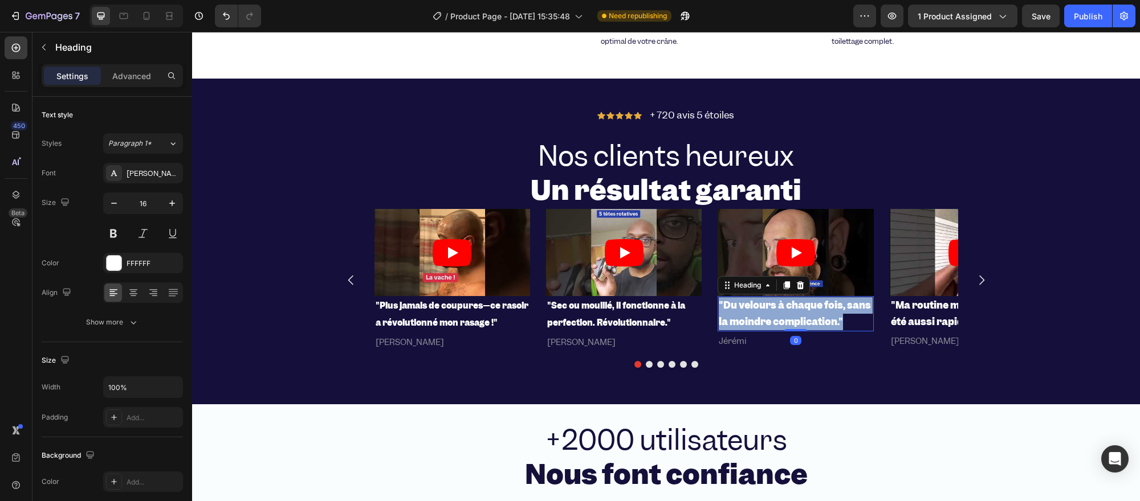
click at [752, 316] on strong ""Du velours à chaque fois, sans la moindre complication."" at bounding box center [794, 313] width 152 height 29
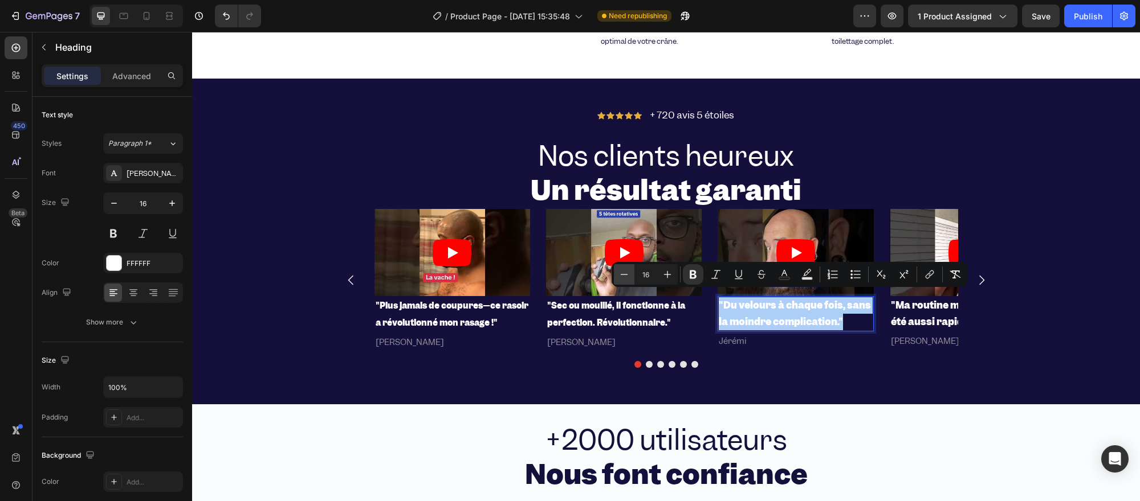
click at [622, 273] on icon "Editor contextual toolbar" at bounding box center [623, 274] width 11 height 11
type input "14"
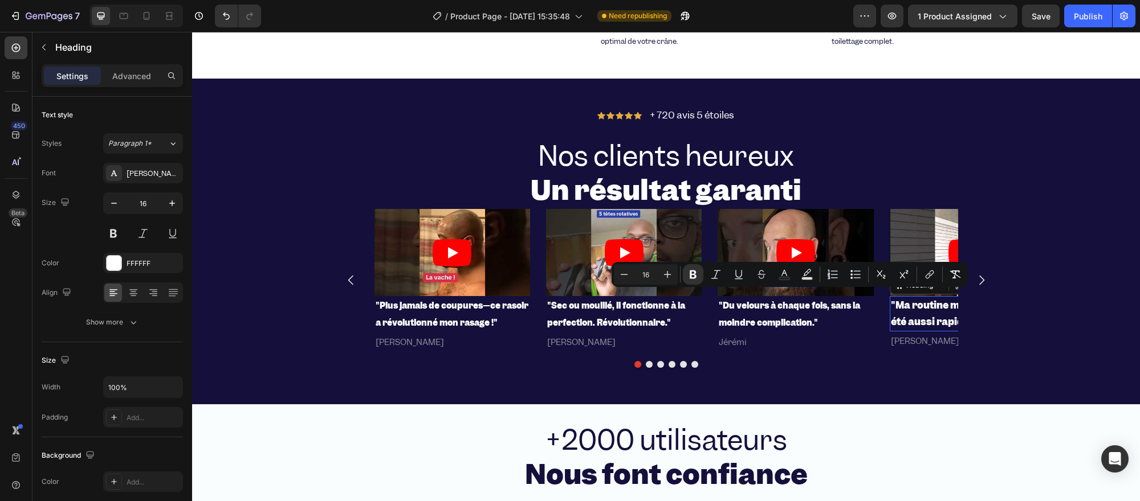
click at [926, 299] on strong ""Ma routine matinale n'a jamais été aussi rapide !"" at bounding box center [967, 313] width 153 height 29
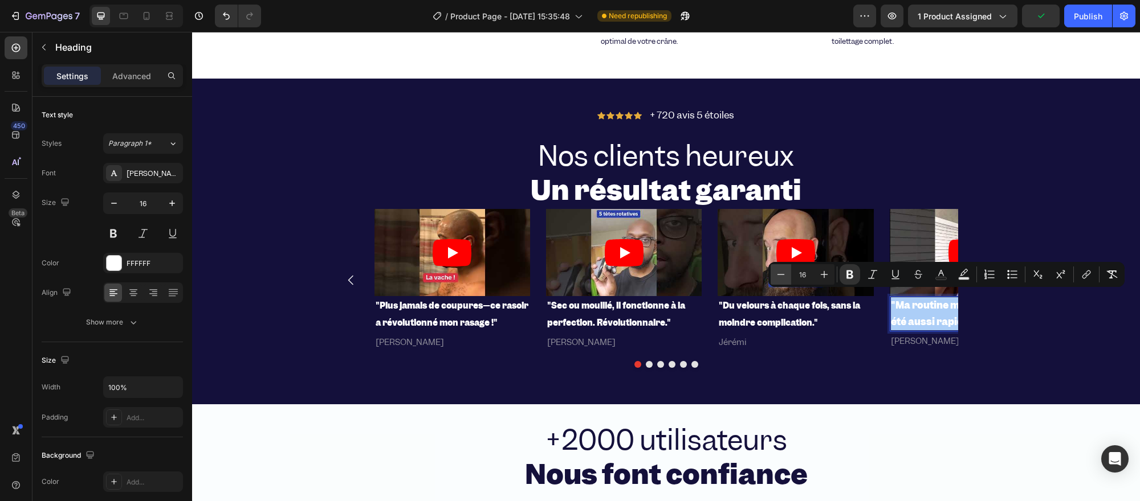
click at [778, 280] on button "Minus" at bounding box center [780, 274] width 21 height 21
type input "14"
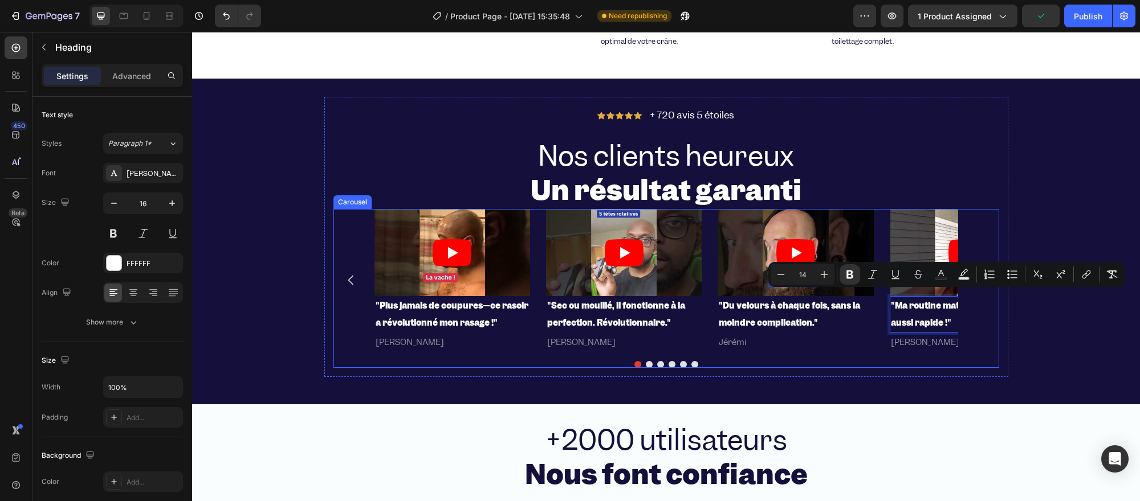
click at [987, 301] on div "Video ⁠⁠⁠⁠⁠⁠⁠ "Plus jamais de coupures—ce rasoir a révolutionné mon rasage !" H…" at bounding box center [665, 280] width 665 height 143
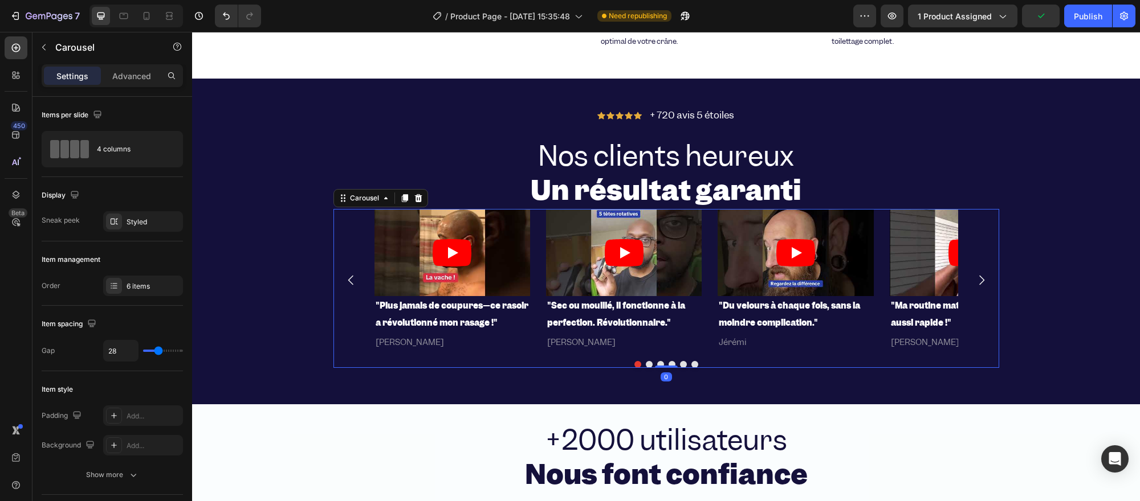
click at [975, 283] on icon "Carousel Next Arrow" at bounding box center [981, 280] width 14 height 14
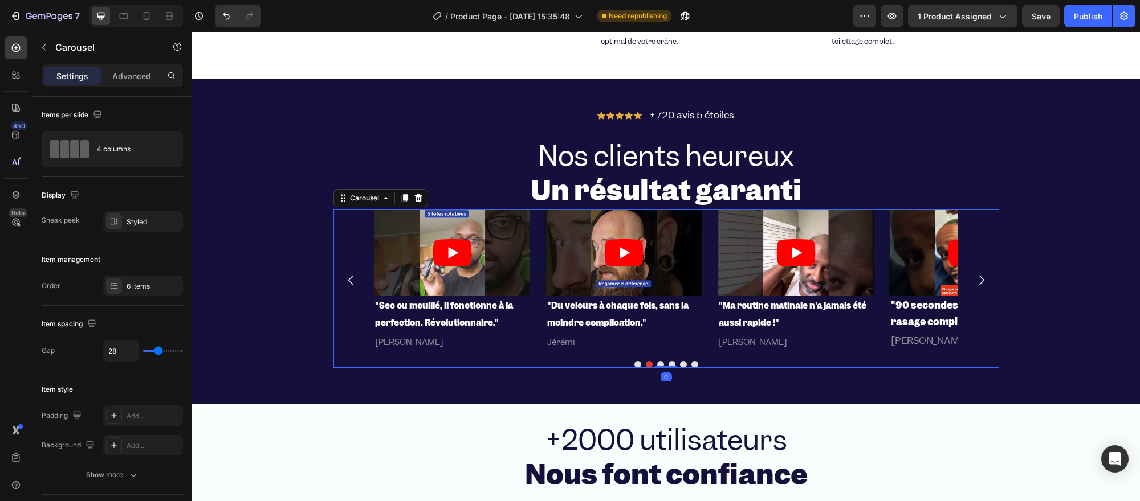
click at [975, 282] on icon "Carousel Next Arrow" at bounding box center [981, 280] width 14 height 14
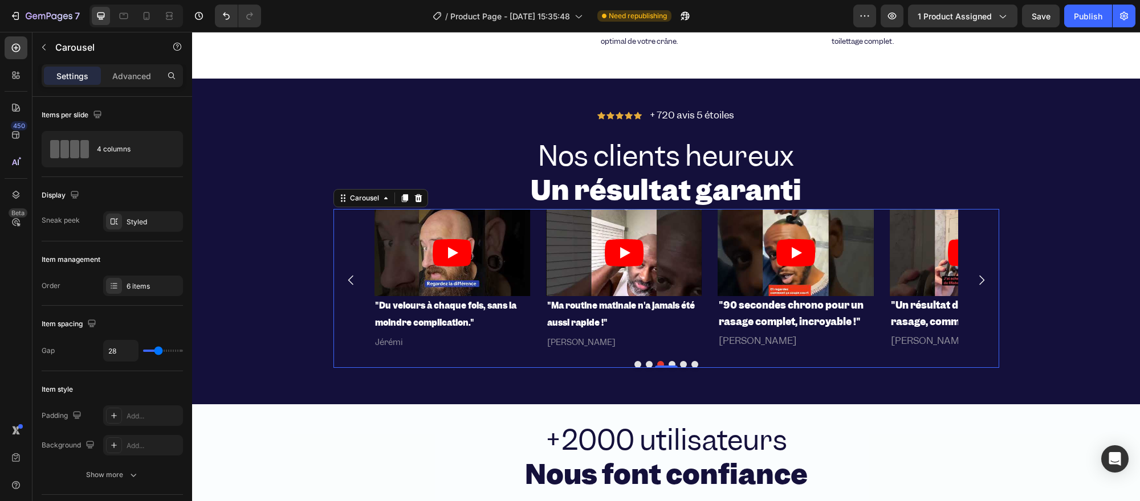
click at [975, 282] on icon "Carousel Next Arrow" at bounding box center [981, 280] width 14 height 14
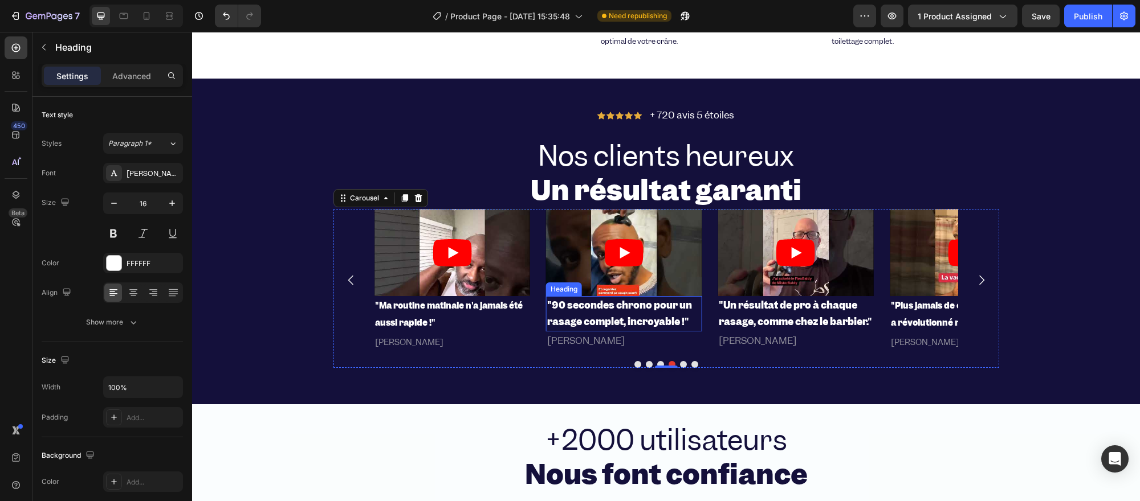
click at [568, 313] on strong ""90 secondes chrono pour un rasage complet, incroyable !"" at bounding box center [619, 313] width 145 height 29
click at [564, 301] on strong ""90 secondes chrono pour un rasage complet, incroyable !"" at bounding box center [619, 313] width 145 height 29
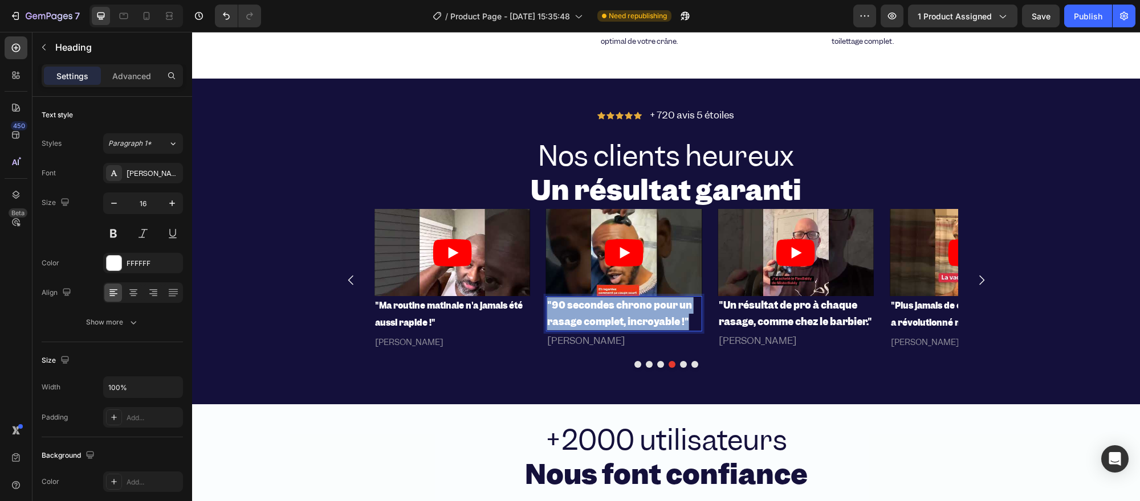
click at [564, 301] on strong ""90 secondes chrono pour un rasage complet, incroyable !"" at bounding box center [619, 313] width 145 height 29
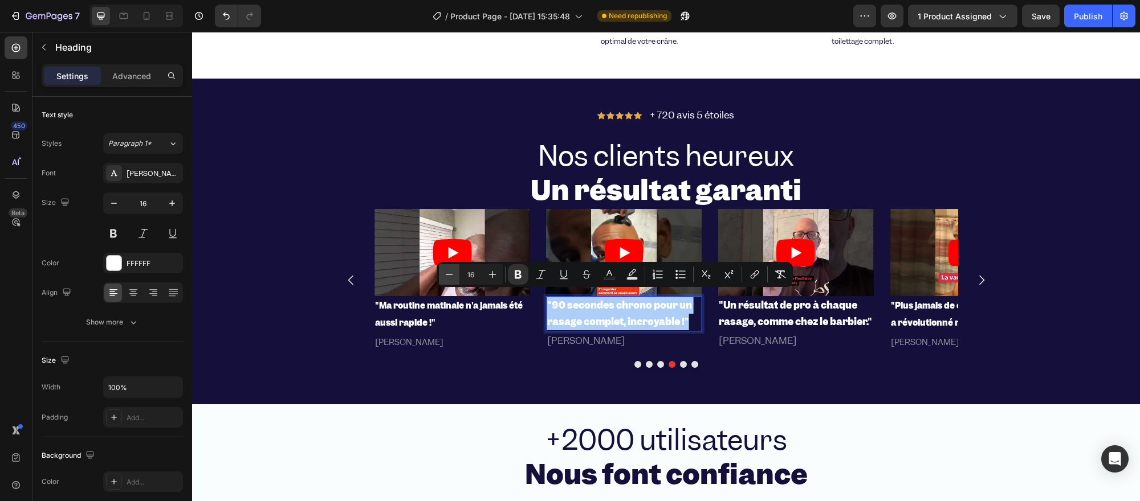
click at [451, 275] on icon "Editor contextual toolbar" at bounding box center [448, 274] width 11 height 11
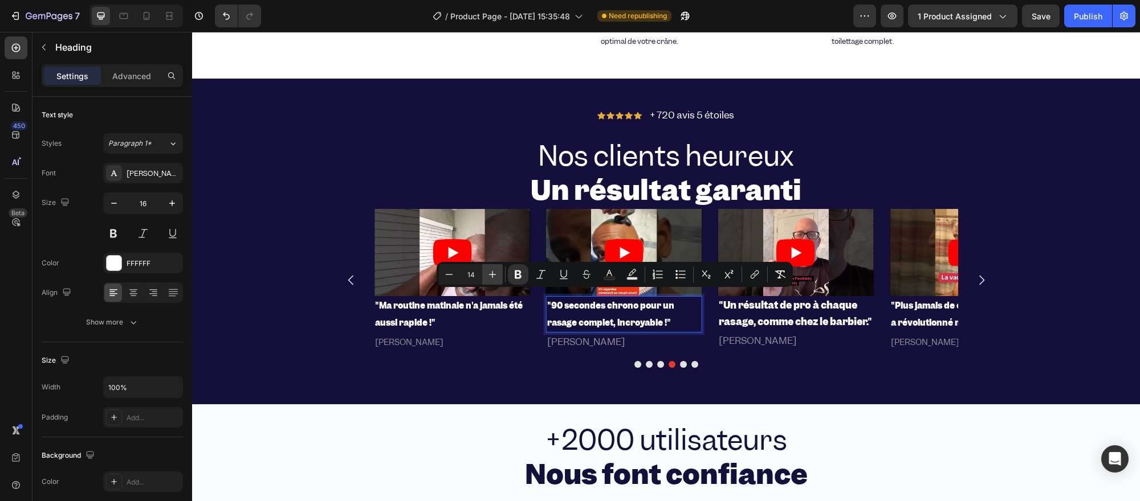
click at [497, 271] on icon "Editor contextual toolbar" at bounding box center [492, 274] width 11 height 11
click at [463, 264] on div "Minus 16 Plus" at bounding box center [471, 274] width 64 height 21
click at [451, 272] on icon "Editor contextual toolbar" at bounding box center [448, 274] width 11 height 11
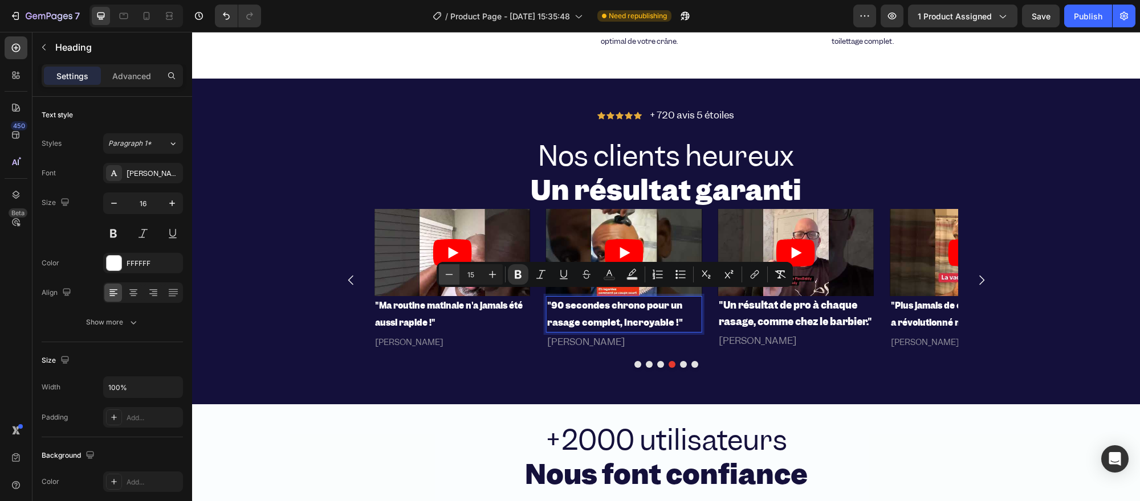
type input "14"
click at [438, 300] on strong ""Ma routine matinale n'a jamais été aussi rapide !"" at bounding box center [449, 314] width 148 height 28
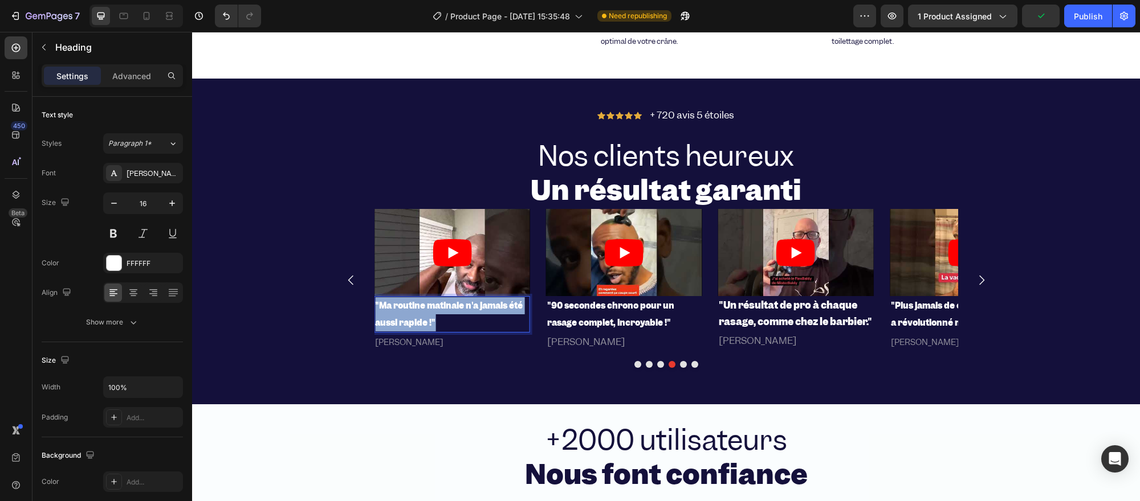
click at [438, 300] on strong ""Ma routine matinale n'a jamais été aussi rapide !"" at bounding box center [449, 314] width 148 height 28
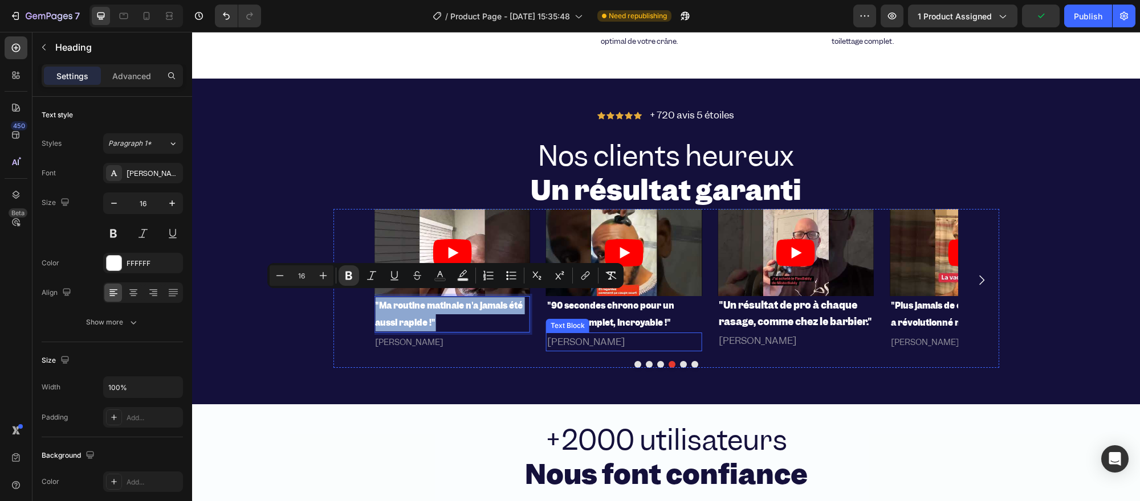
click at [566, 334] on p "[PERSON_NAME]" at bounding box center [623, 342] width 153 height 17
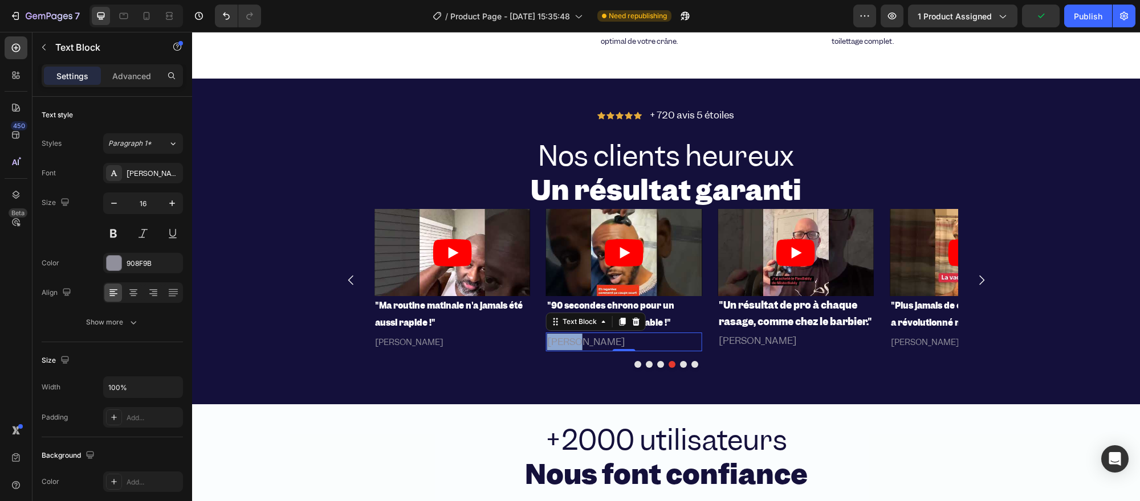
click at [566, 334] on p "[PERSON_NAME]" at bounding box center [623, 342] width 153 height 17
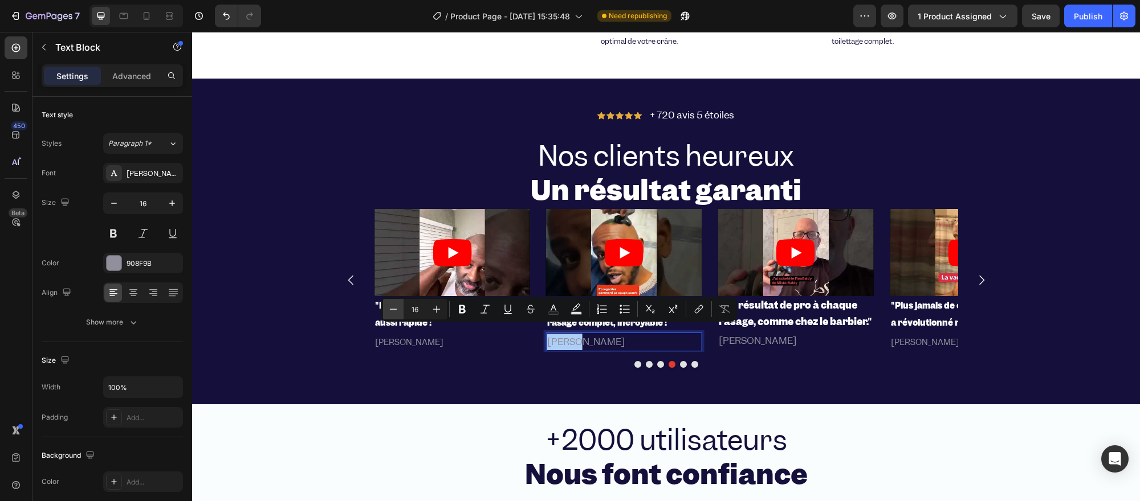
click at [400, 309] on button "Minus" at bounding box center [393, 309] width 21 height 21
type input "14"
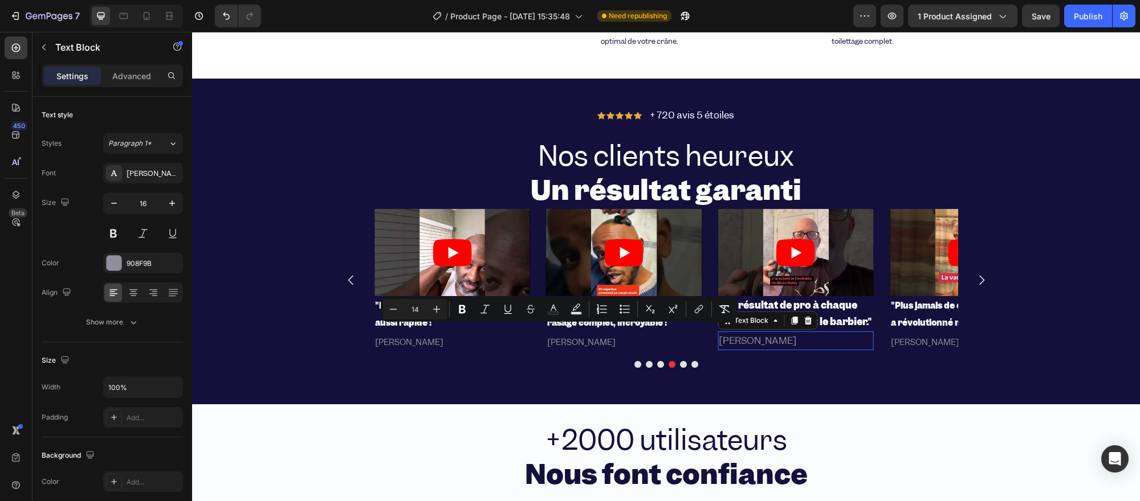
click at [718, 348] on p "[PERSON_NAME]" at bounding box center [794, 341] width 153 height 17
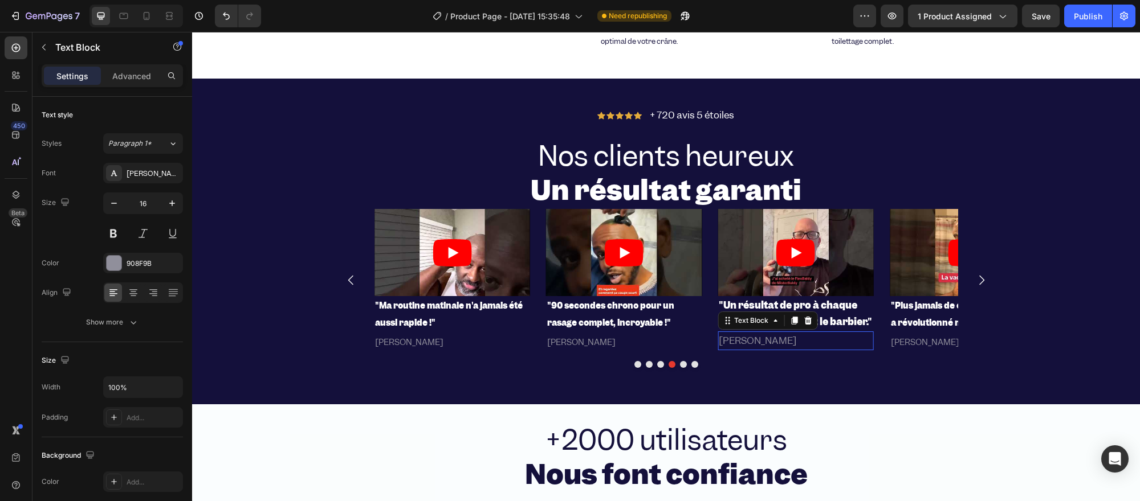
click at [718, 348] on p "[PERSON_NAME]" at bounding box center [794, 341] width 153 height 17
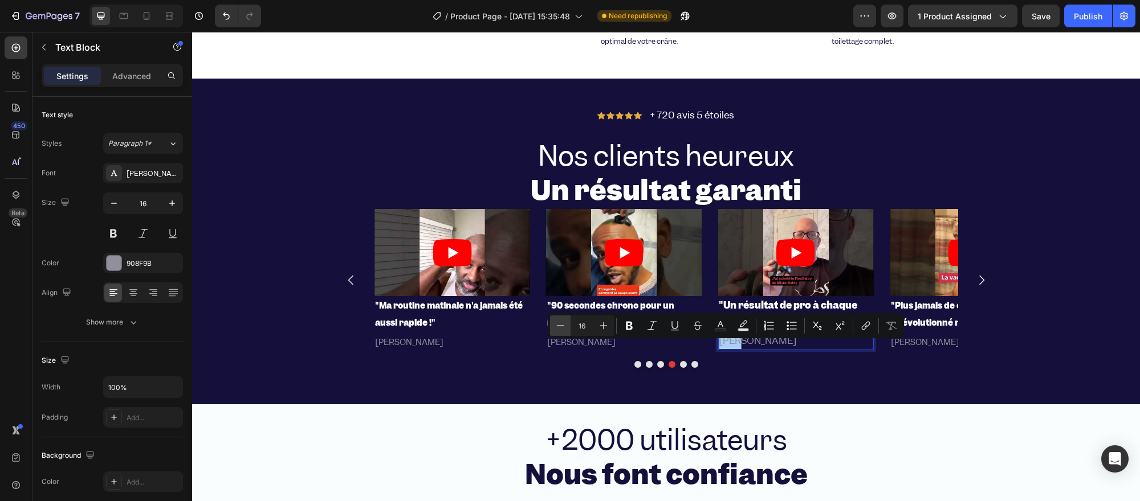
click at [559, 322] on icon "Editor contextual toolbar" at bounding box center [559, 325] width 11 height 11
type input "14"
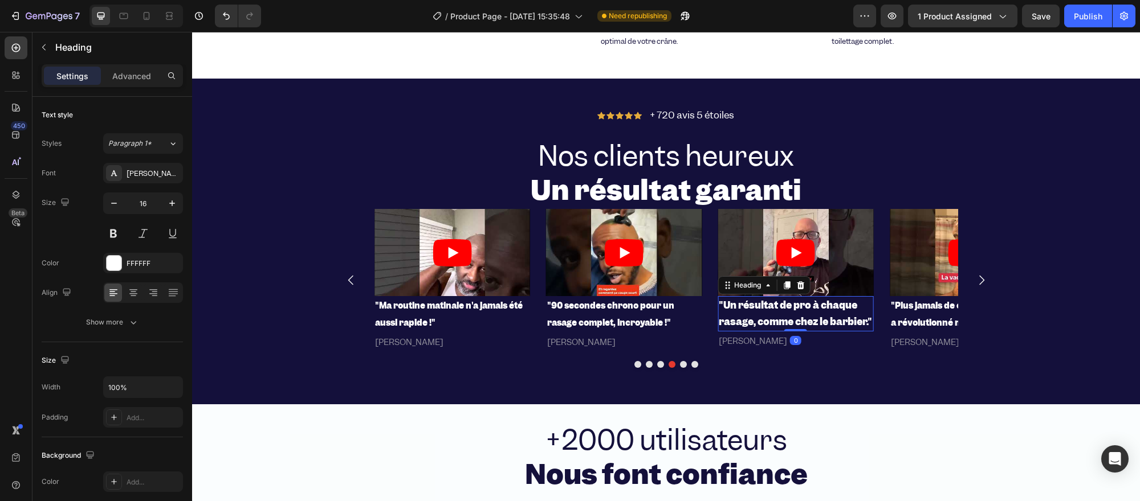
click at [750, 302] on strong ""Un résultat de pro à chaque rasage, comme chez le barbier."" at bounding box center [794, 313] width 153 height 29
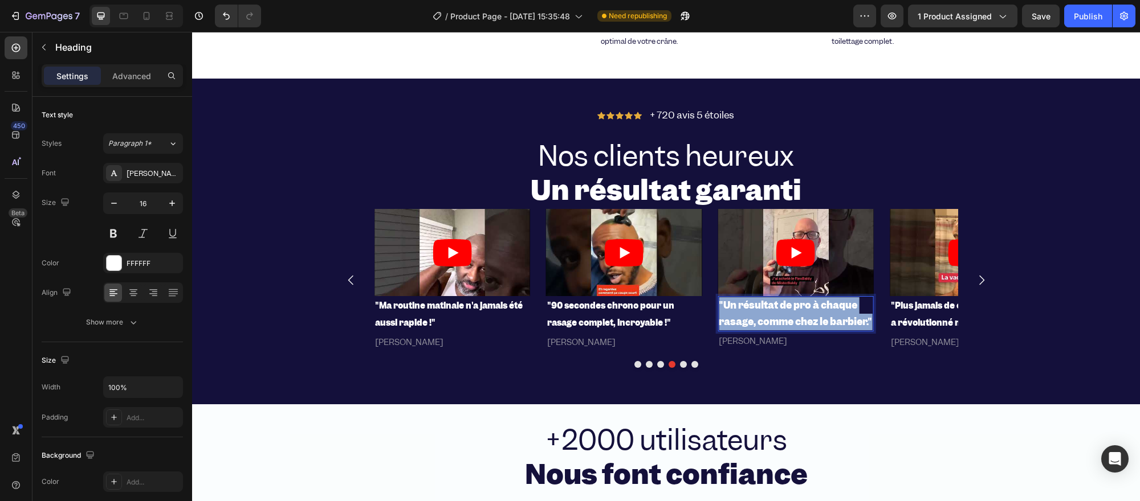
click at [750, 302] on strong ""Un résultat de pro à chaque rasage, comme chez le barbier."" at bounding box center [794, 313] width 153 height 29
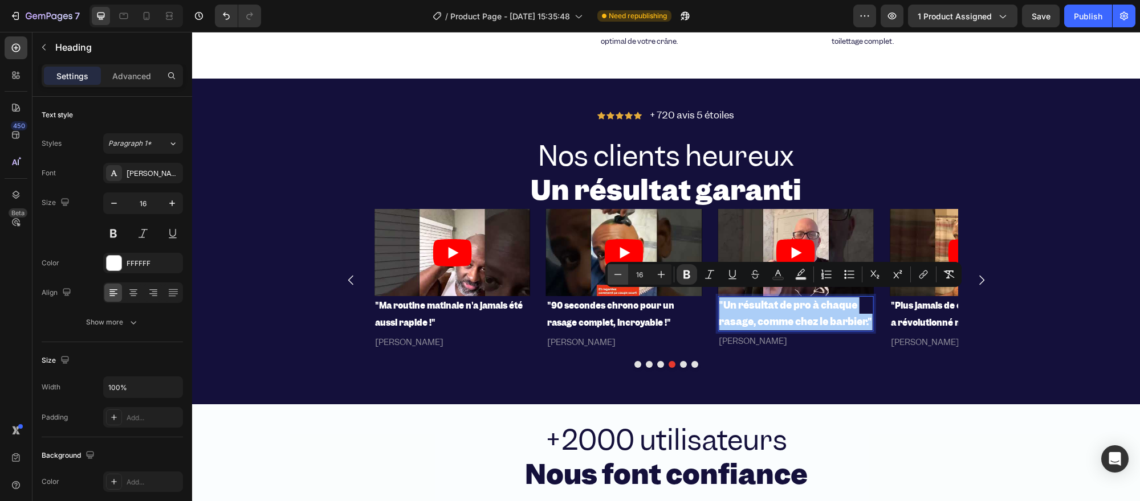
click at [619, 270] on icon "Editor contextual toolbar" at bounding box center [617, 274] width 11 height 11
type input "14"
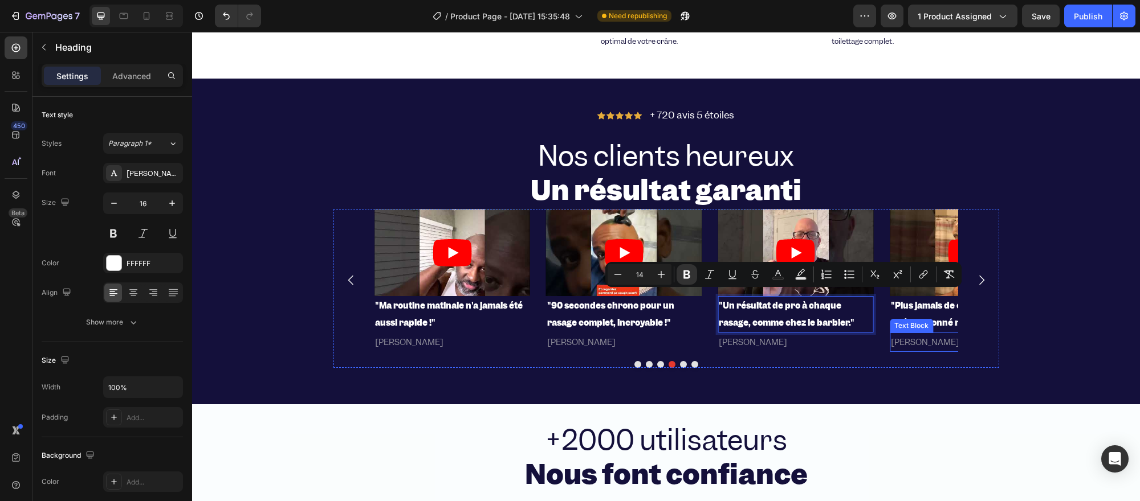
click at [913, 348] on div "Video ⁠⁠⁠⁠⁠⁠⁠ "Plus jamais de coupures—ce rasoir a révolutionné mon rasage !" H…" at bounding box center [665, 288] width 665 height 159
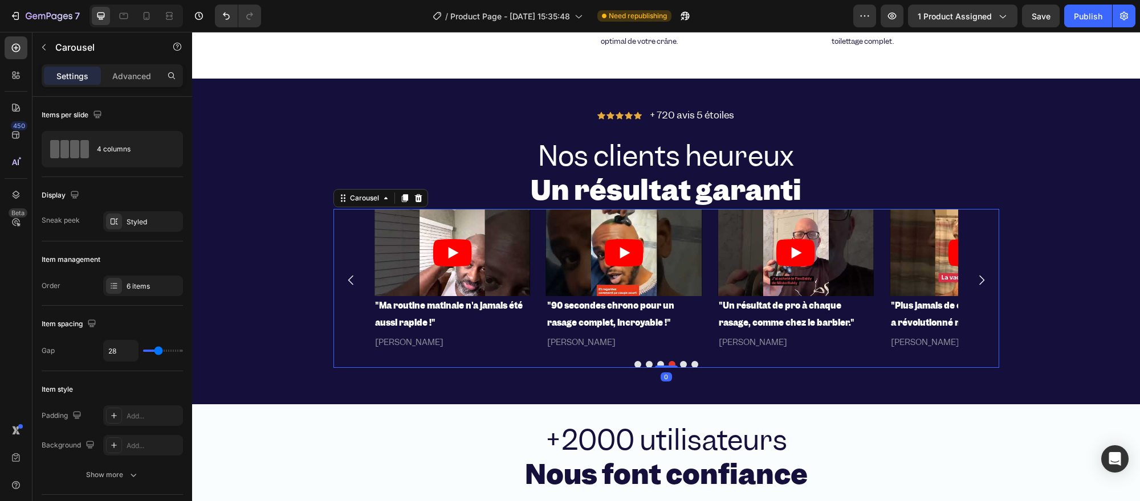
click at [974, 273] on icon "Carousel Next Arrow" at bounding box center [981, 280] width 14 height 14
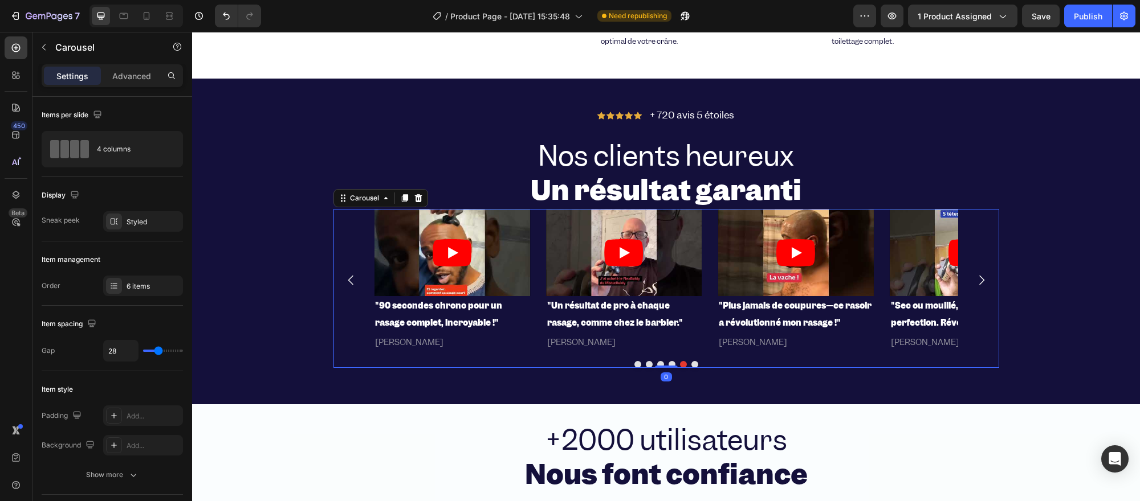
click at [974, 273] on icon "Carousel Next Arrow" at bounding box center [981, 280] width 14 height 14
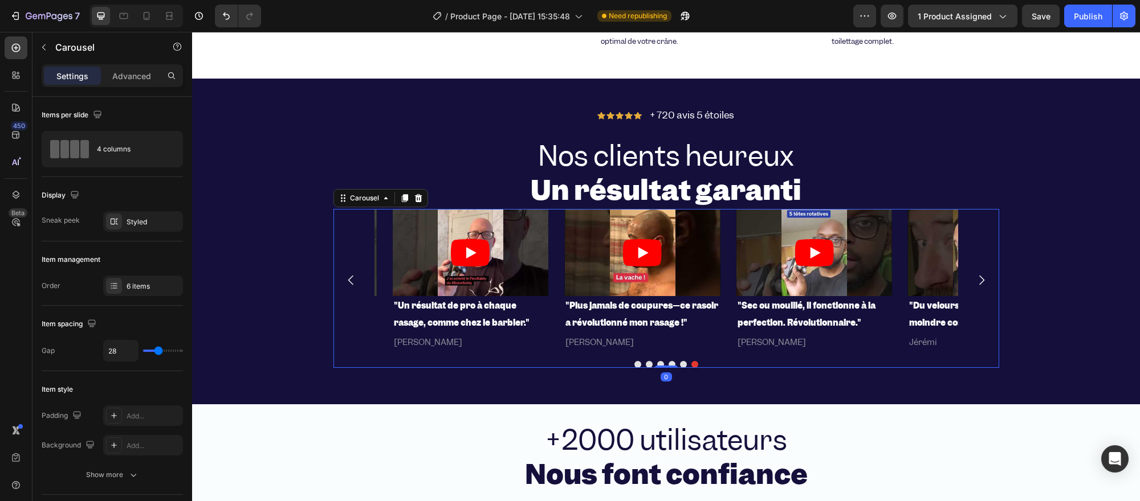
click at [974, 273] on icon "Carousel Next Arrow" at bounding box center [981, 280] width 14 height 14
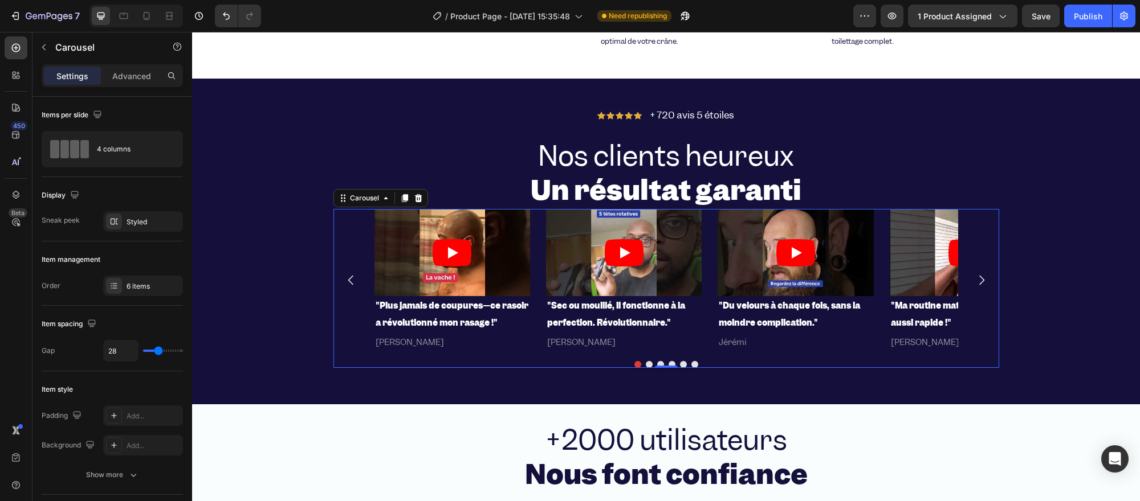
click at [974, 273] on icon "Carousel Next Arrow" at bounding box center [981, 280] width 14 height 14
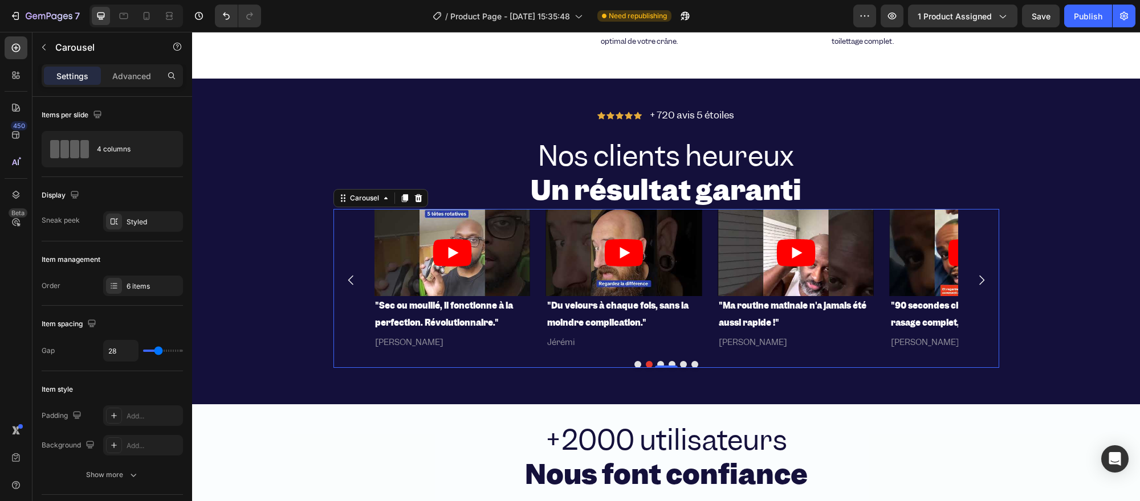
click at [974, 273] on icon "Carousel Next Arrow" at bounding box center [981, 280] width 14 height 14
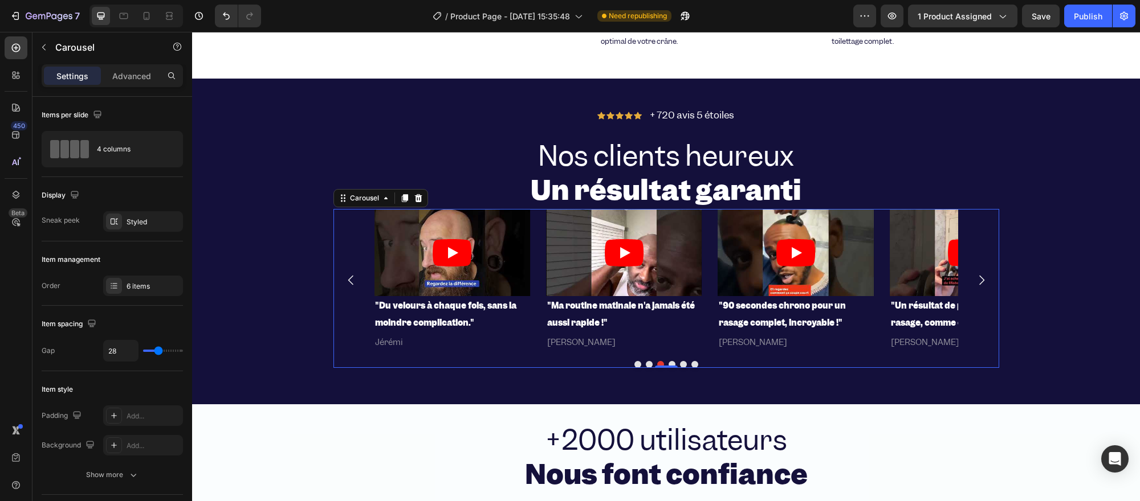
click at [974, 273] on icon "Carousel Next Arrow" at bounding box center [981, 280] width 14 height 14
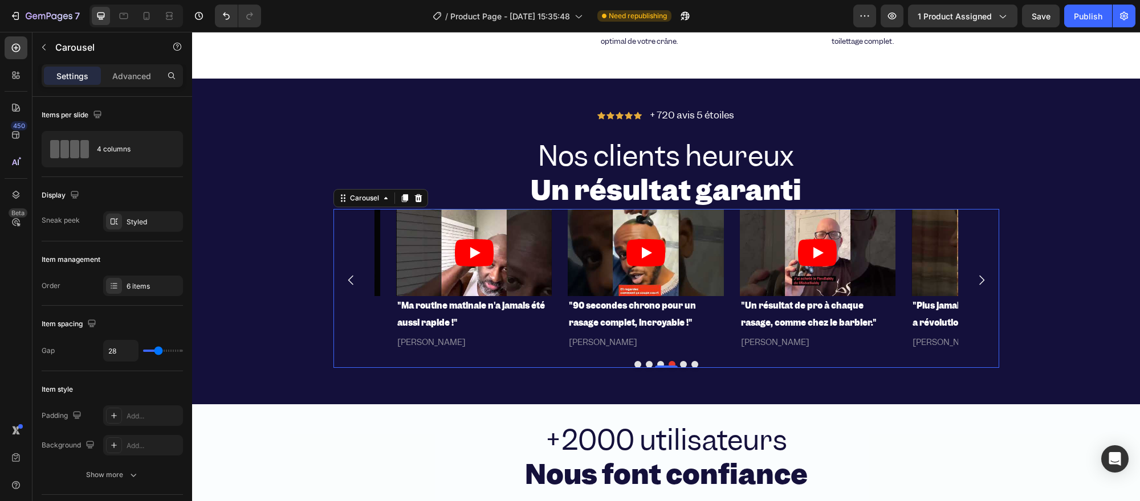
click at [974, 273] on icon "Carousel Next Arrow" at bounding box center [981, 280] width 14 height 14
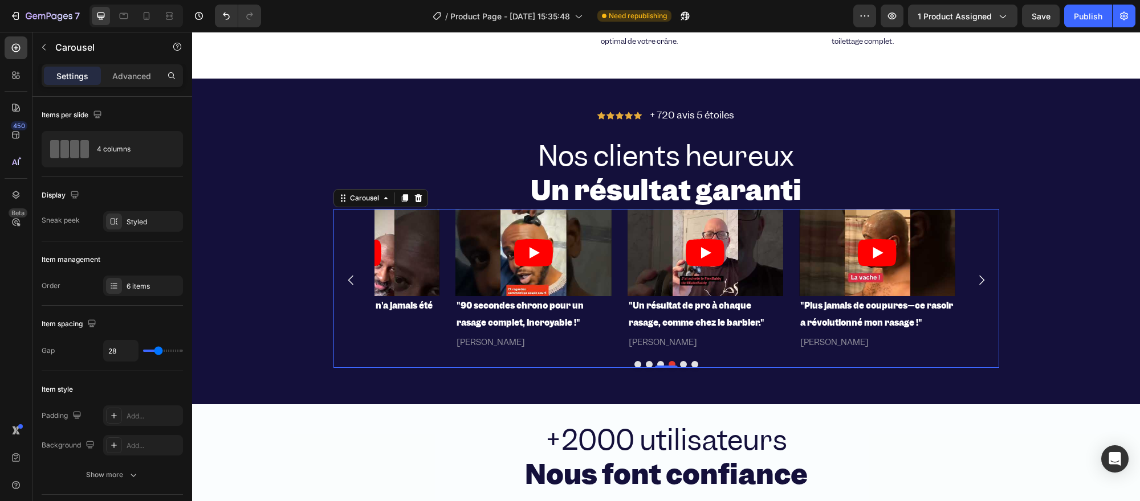
click at [974, 273] on icon "Carousel Next Arrow" at bounding box center [981, 280] width 14 height 14
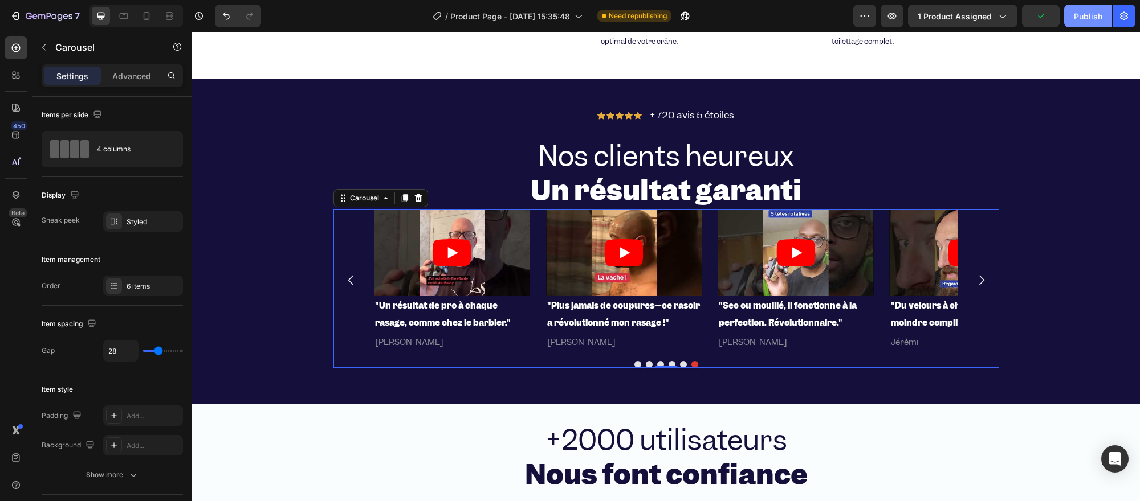
click at [1077, 18] on div "Publish" at bounding box center [1087, 16] width 28 height 12
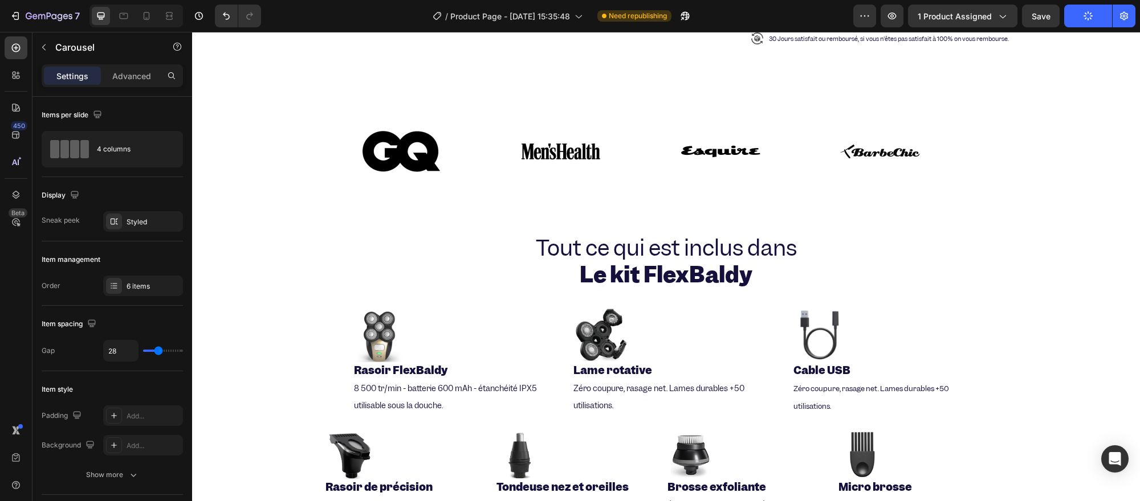
scroll to position [696, 0]
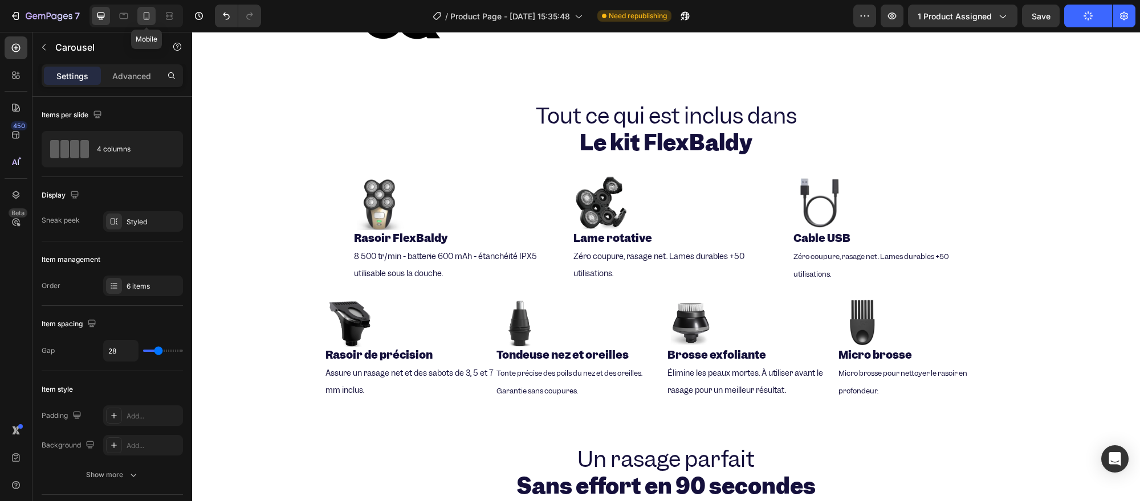
click at [154, 17] on div at bounding box center [146, 16] width 18 height 18
type input "100%"
type input "4"
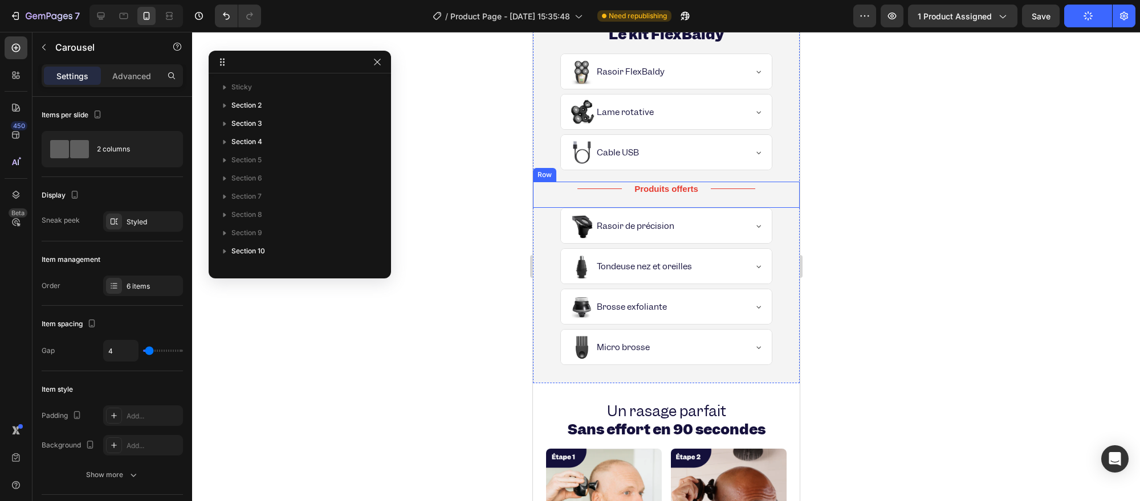
scroll to position [632, 0]
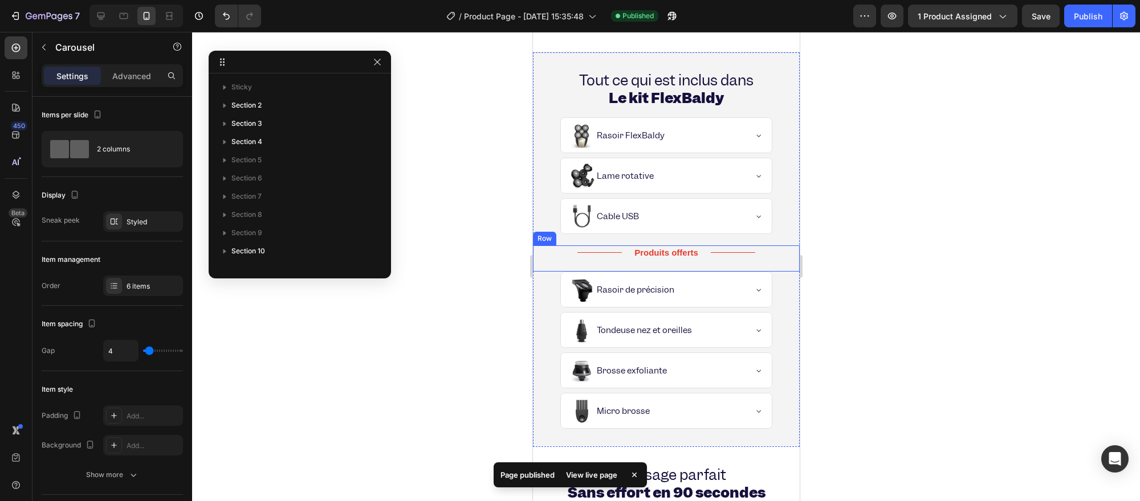
click at [621, 263] on div "Produits offerts Heading" at bounding box center [665, 259] width 89 height 26
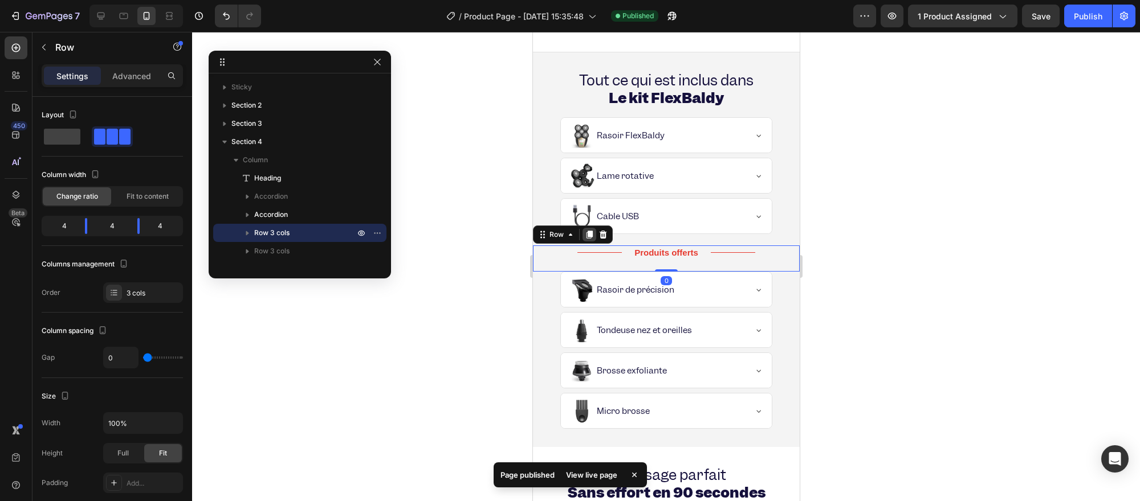
click at [586, 238] on icon at bounding box center [589, 235] width 6 height 8
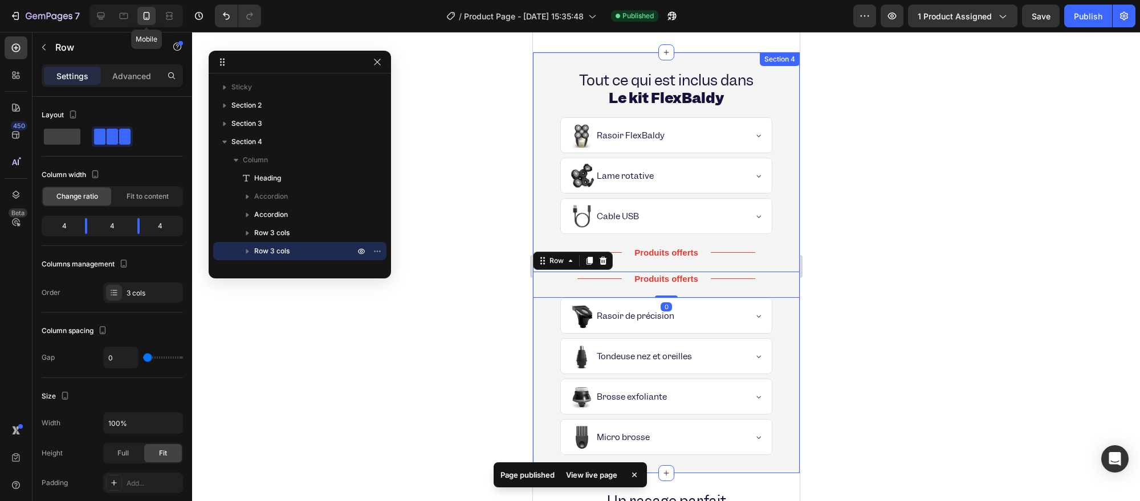
click at [146, 21] on icon at bounding box center [146, 15] width 11 height 11
click at [149, 83] on div "Advanced" at bounding box center [131, 76] width 57 height 18
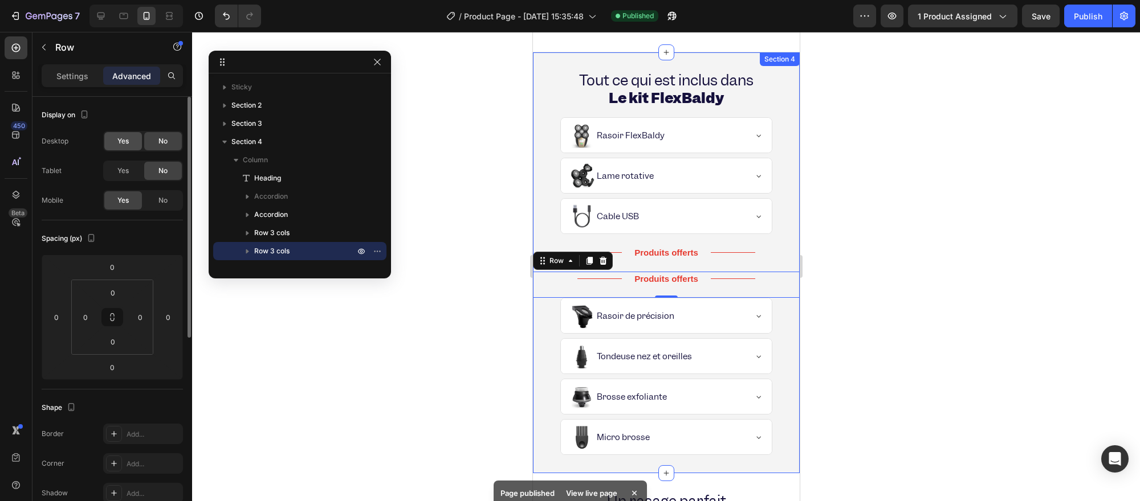
click at [116, 138] on div "Yes" at bounding box center [123, 141] width 38 height 18
click at [126, 171] on span "Yes" at bounding box center [122, 171] width 11 height 10
click at [162, 201] on span "No" at bounding box center [162, 200] width 9 height 10
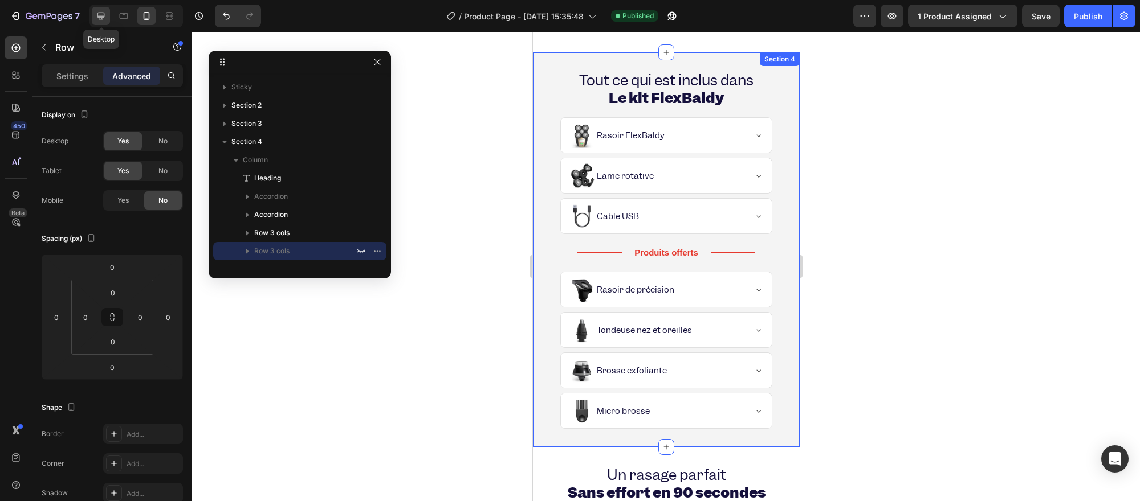
click at [103, 13] on icon at bounding box center [100, 15] width 11 height 11
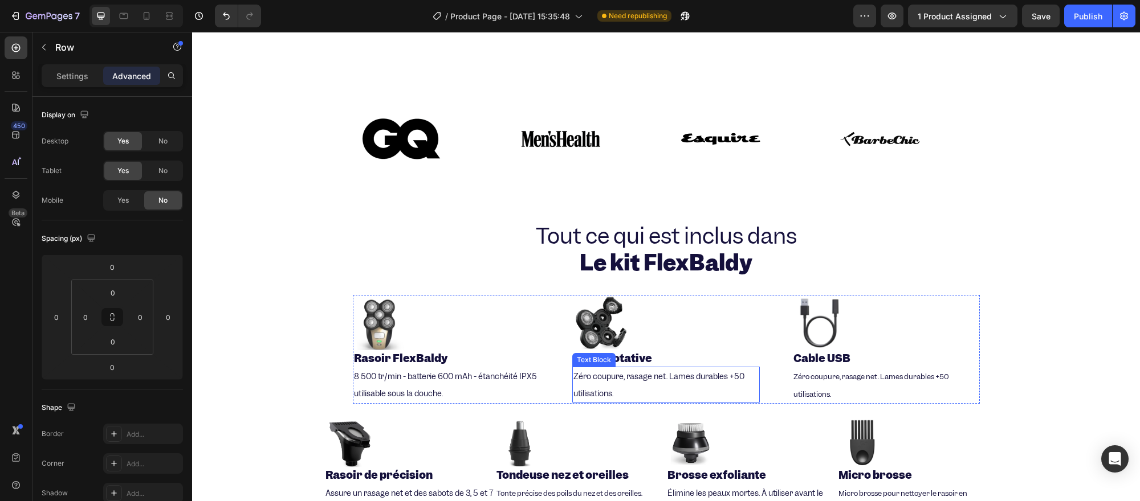
scroll to position [766, 0]
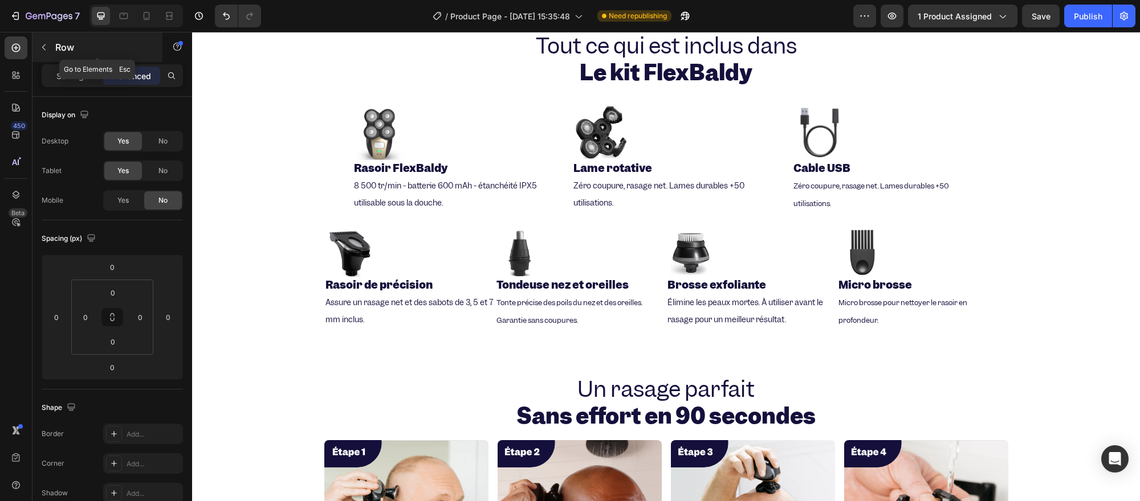
click at [52, 50] on button "button" at bounding box center [44, 47] width 18 height 18
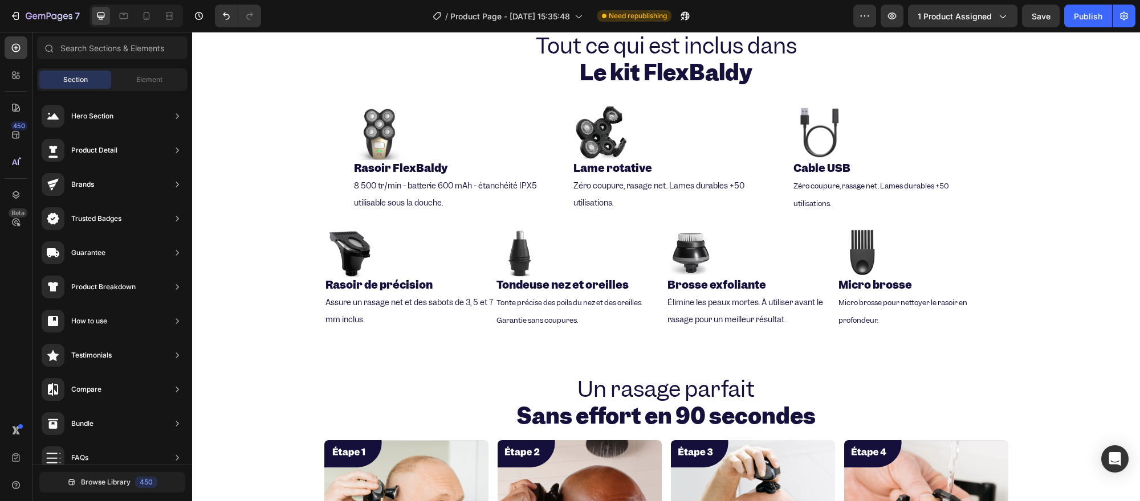
click at [69, 78] on span "Section" at bounding box center [75, 80] width 24 height 10
click at [143, 88] on div "Element" at bounding box center [149, 80] width 72 height 18
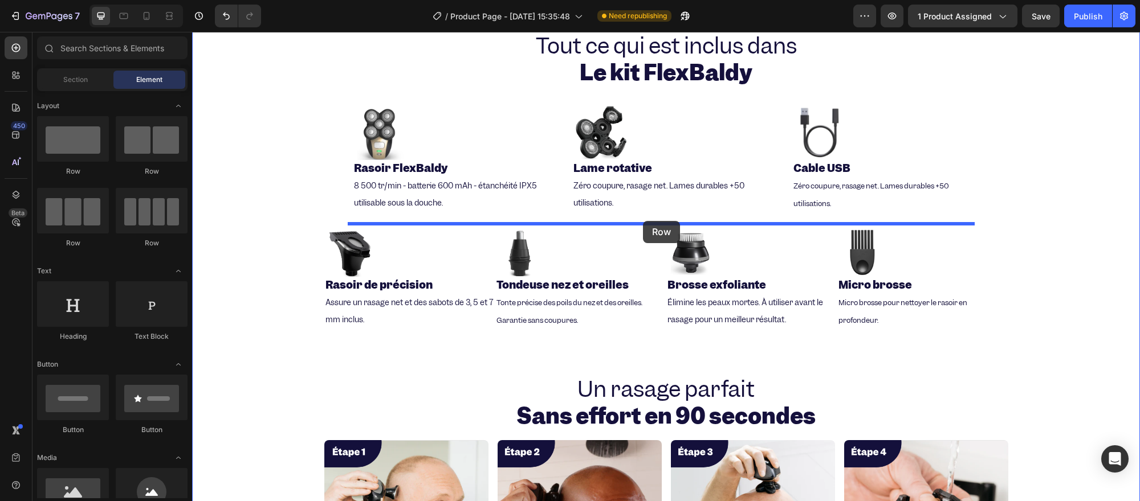
drag, startPoint x: 280, startPoint y: 182, endPoint x: 643, endPoint y: 221, distance: 365.0
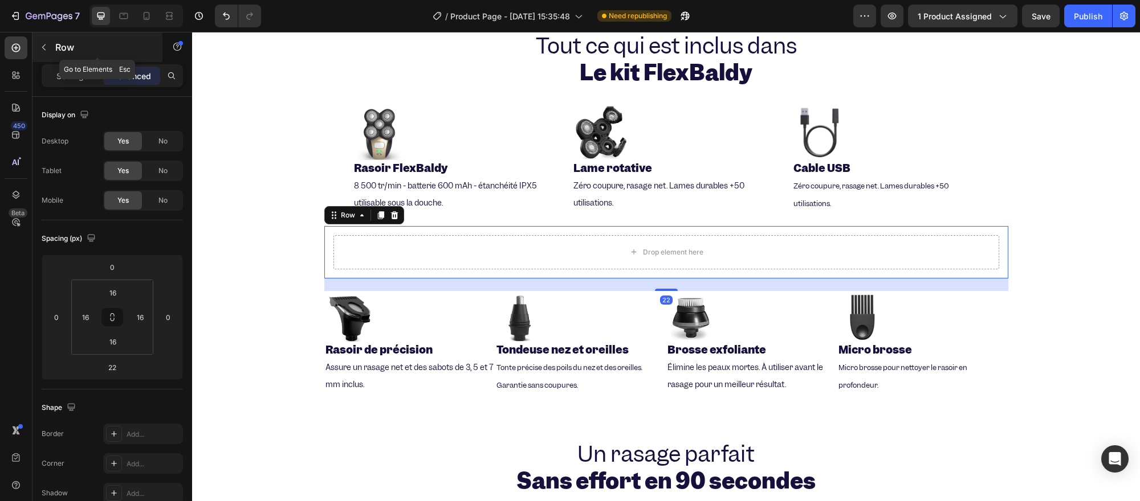
click at [53, 50] on div "Row" at bounding box center [97, 47] width 130 height 30
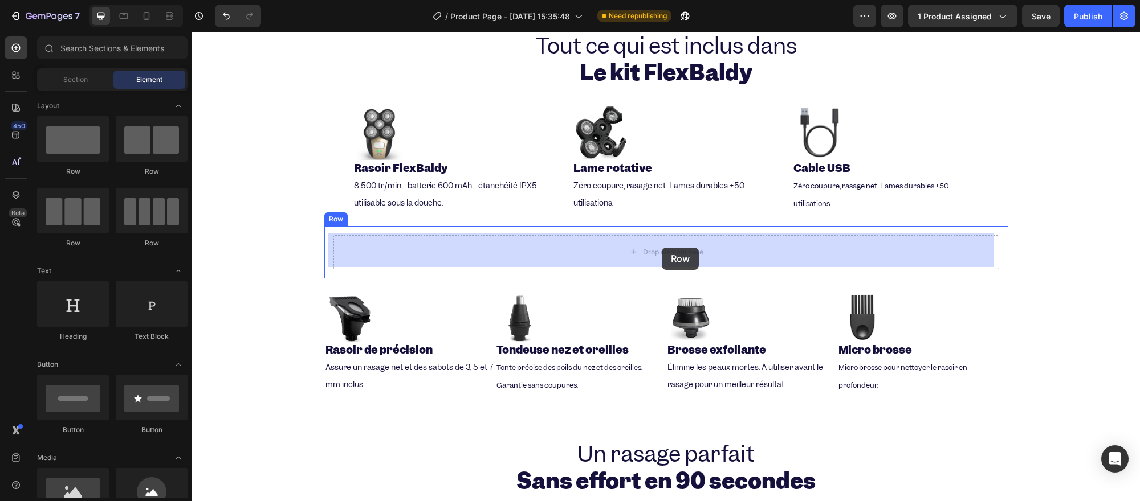
drag, startPoint x: 344, startPoint y: 267, endPoint x: 661, endPoint y: 248, distance: 317.9
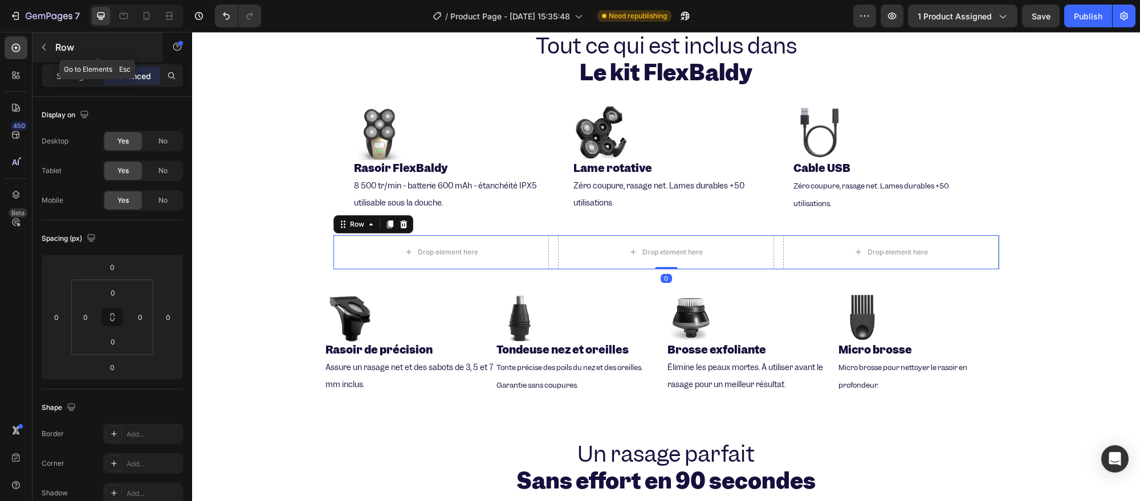
click at [43, 35] on div "Row" at bounding box center [97, 47] width 130 height 30
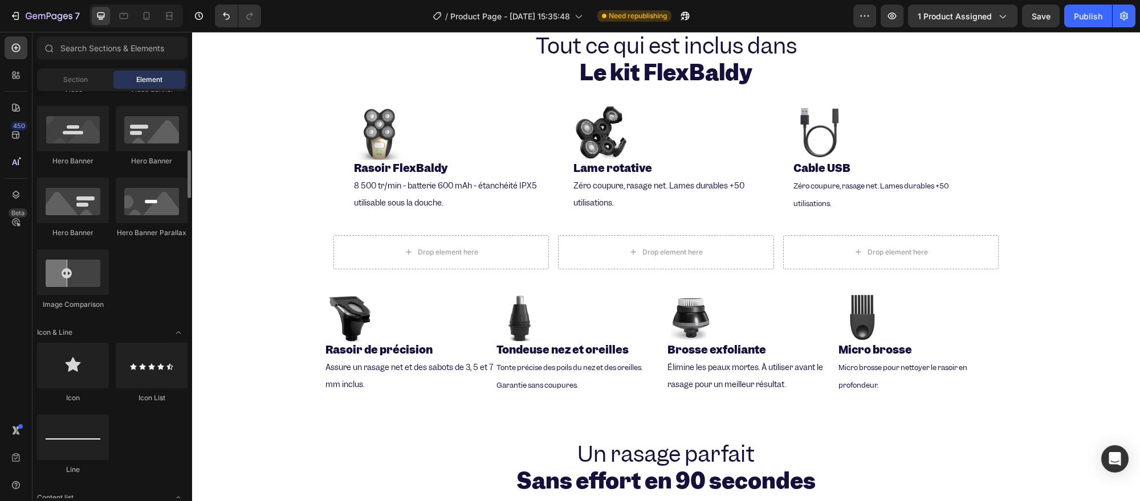
scroll to position [570, 0]
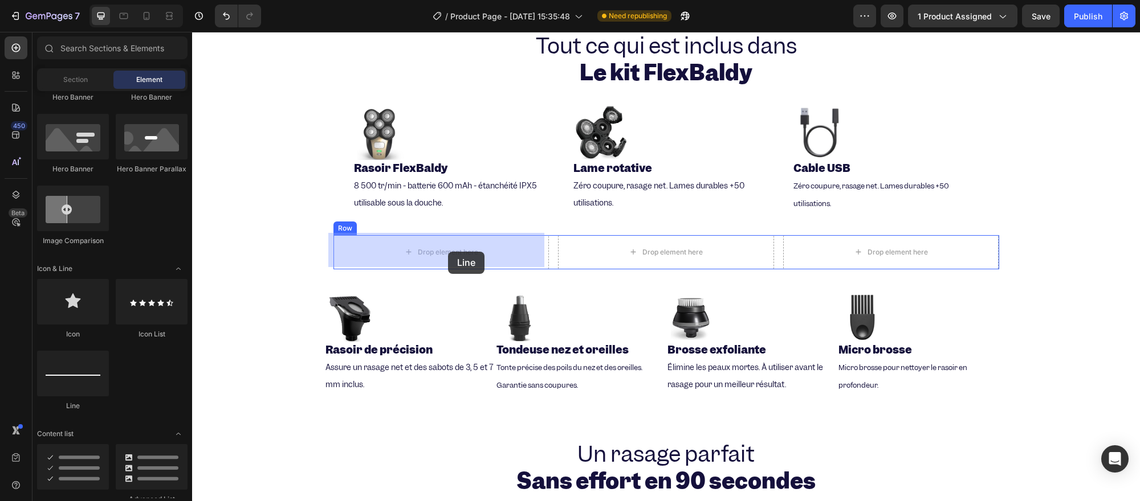
drag, startPoint x: 269, startPoint y: 410, endPoint x: 448, endPoint y: 252, distance: 238.9
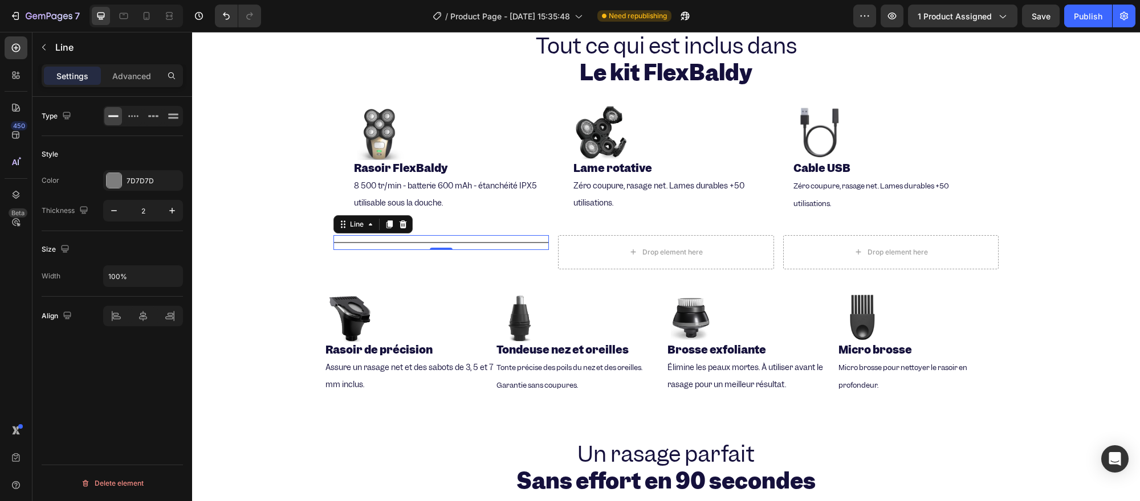
click at [142, 316] on div at bounding box center [143, 316] width 80 height 21
click at [125, 175] on div "7D7D7D" at bounding box center [143, 180] width 80 height 21
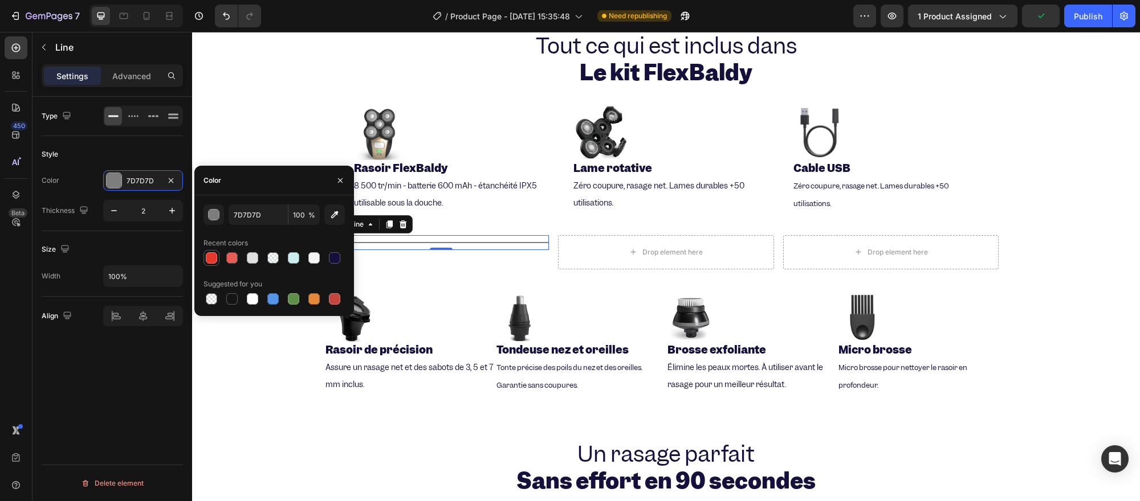
click at [209, 255] on div at bounding box center [211, 257] width 11 height 11
type input "E6392E"
click at [117, 234] on div "Size Width 100%" at bounding box center [112, 264] width 141 height 66
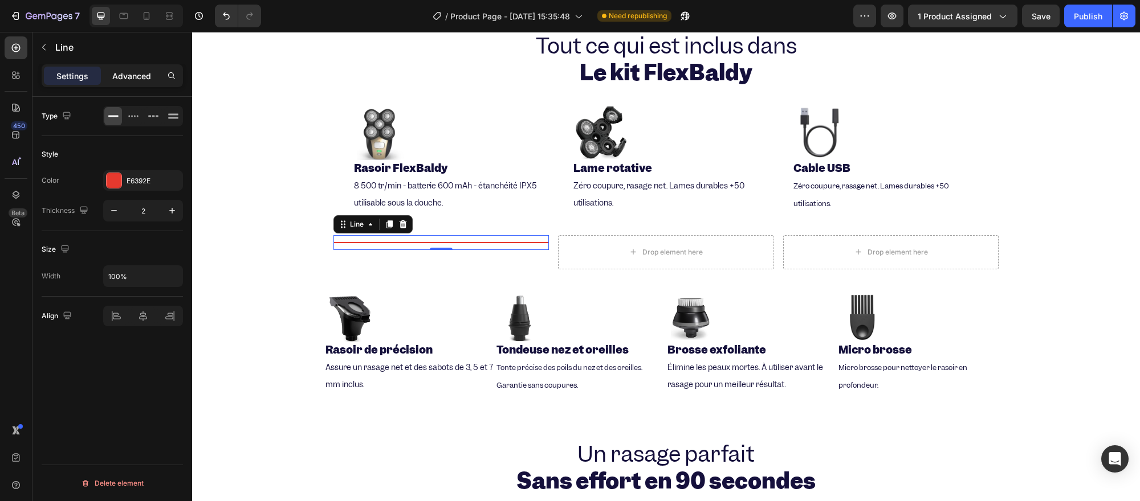
click at [112, 67] on div "Advanced" at bounding box center [131, 76] width 57 height 18
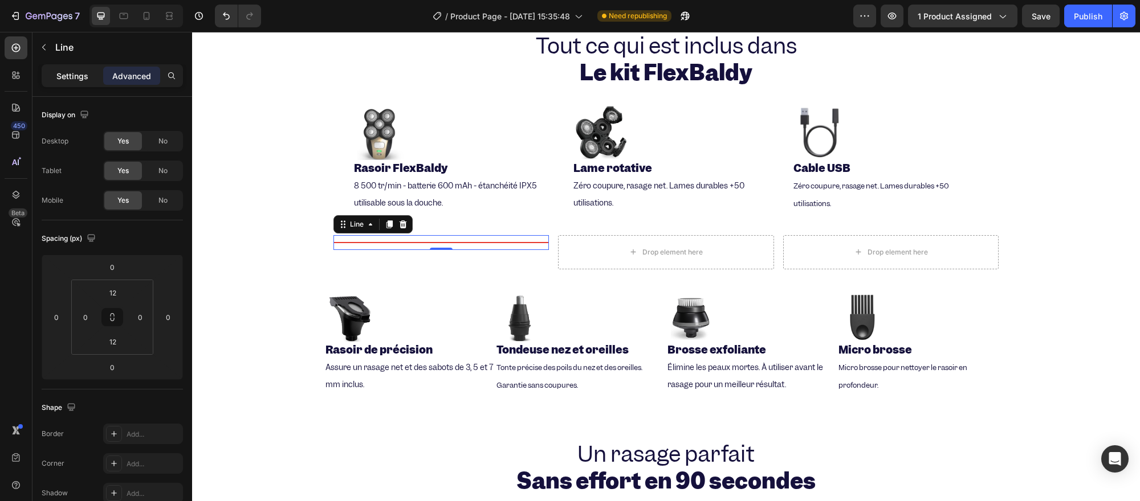
click at [92, 83] on div "Settings" at bounding box center [72, 76] width 57 height 18
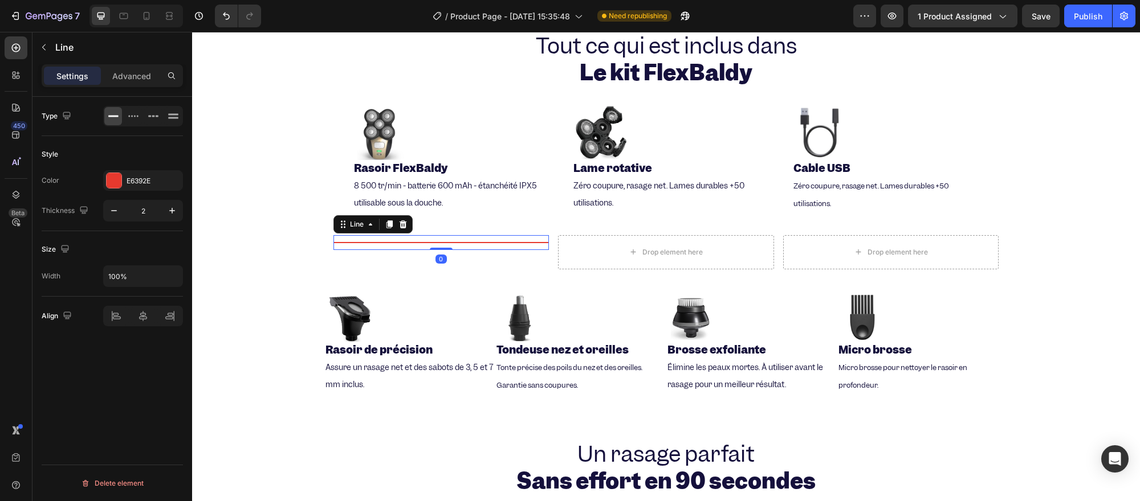
click at [525, 237] on div "Title Line 0" at bounding box center [441, 242] width 216 height 15
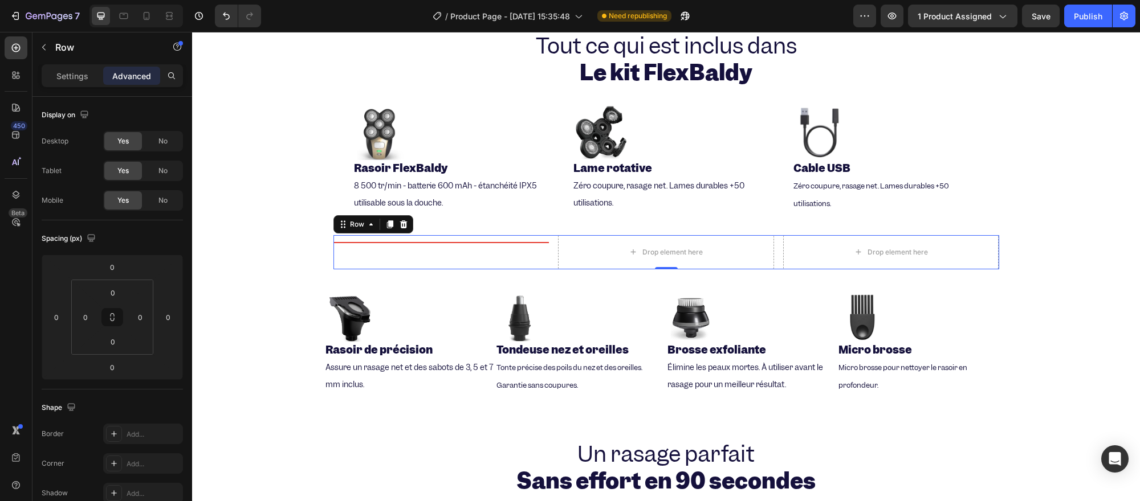
click at [525, 251] on div "Title Line" at bounding box center [441, 252] width 216 height 34
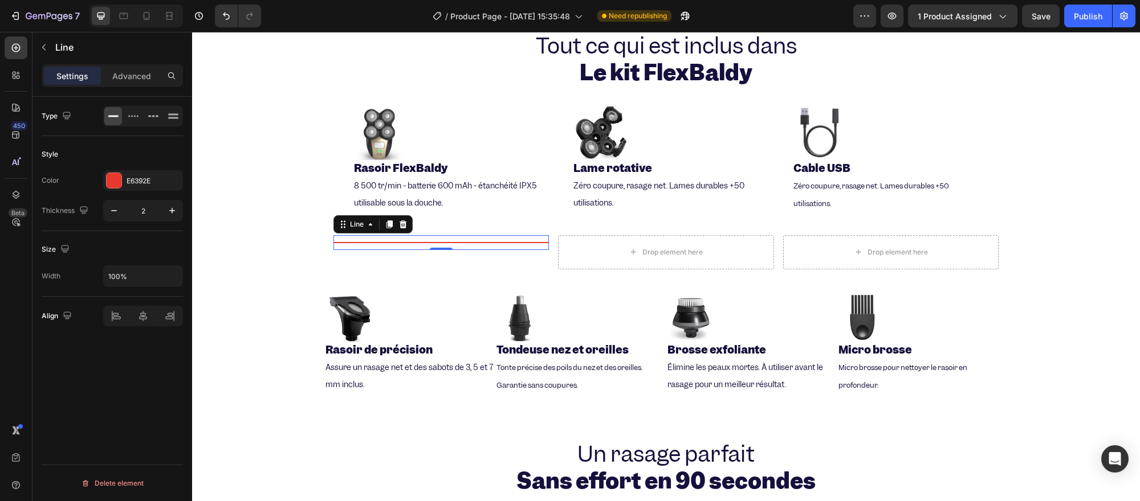
click at [519, 245] on div "Title Line 0" at bounding box center [441, 242] width 216 height 15
click at [521, 255] on div "Title Line 0" at bounding box center [441, 252] width 216 height 34
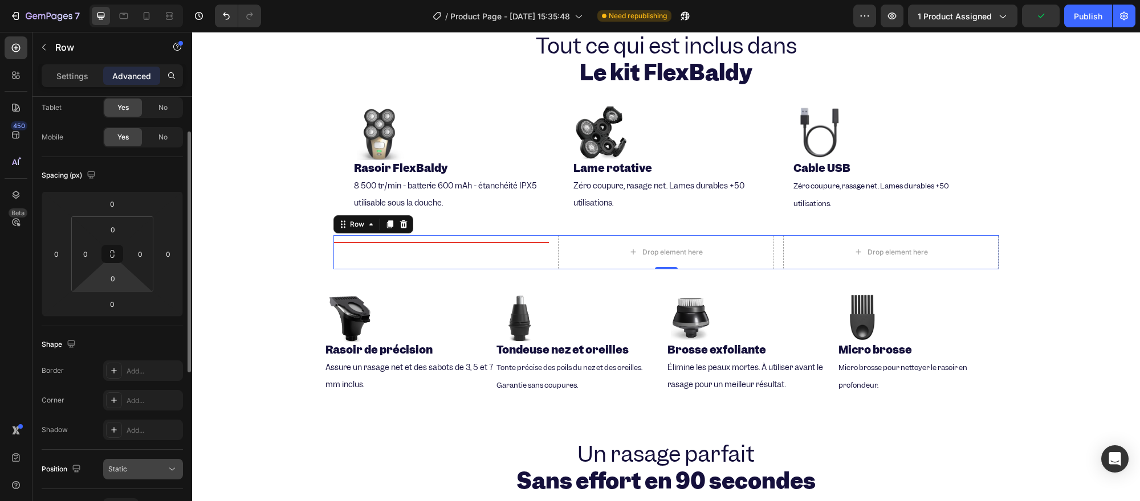
scroll to position [0, 0]
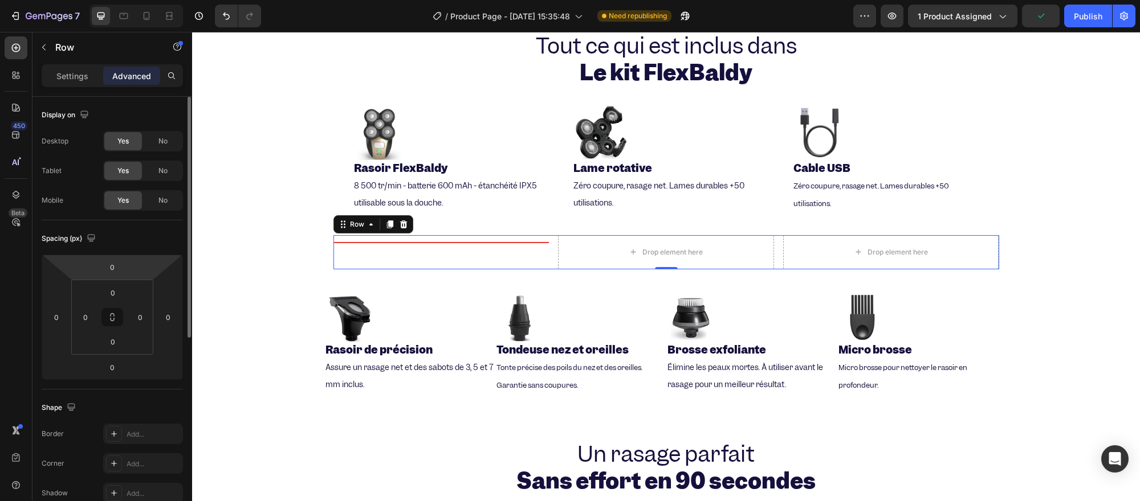
click at [75, 64] on div "Settings Advanced" at bounding box center [112, 75] width 141 height 23
click at [77, 72] on p "Settings" at bounding box center [72, 76] width 32 height 12
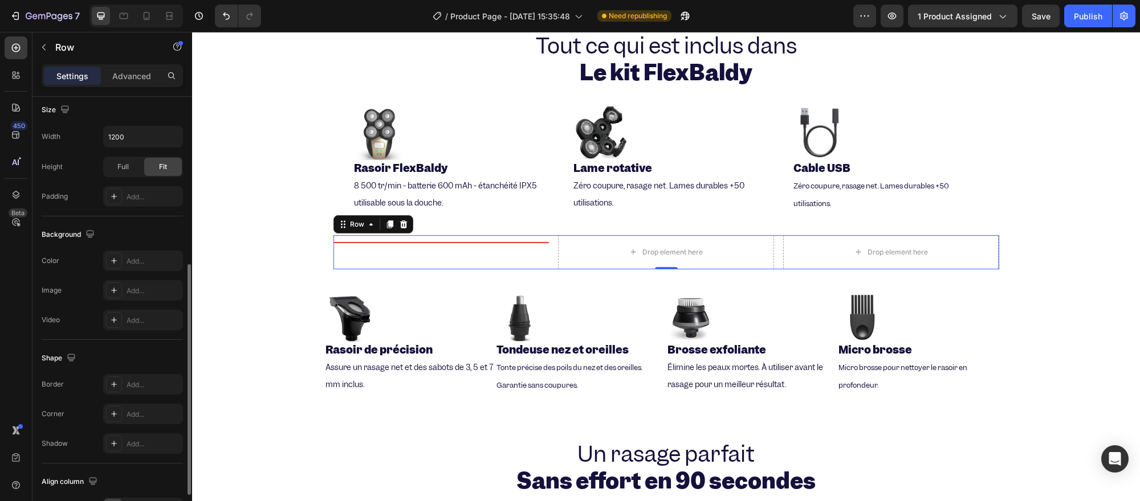
scroll to position [389, 0]
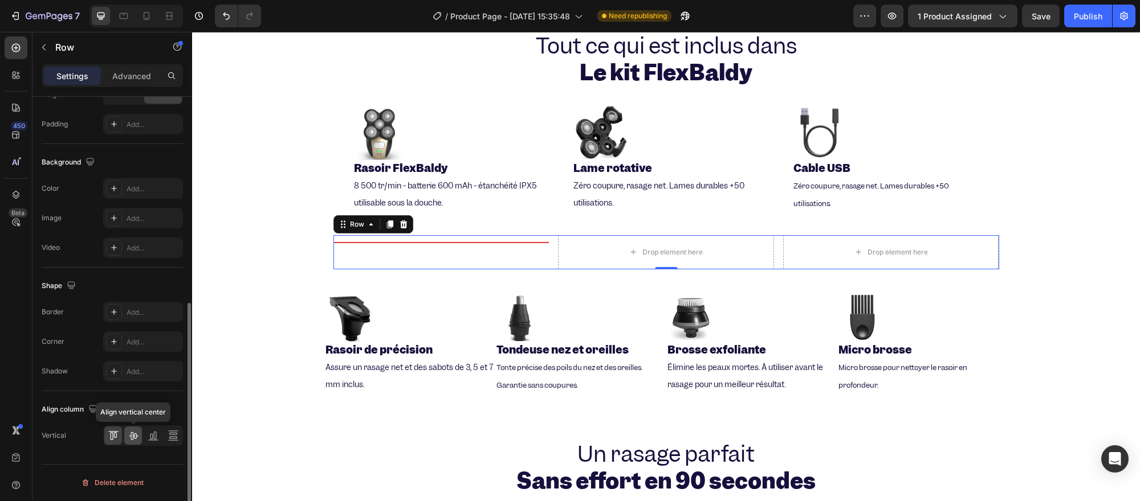
click at [133, 431] on icon at bounding box center [133, 435] width 11 height 11
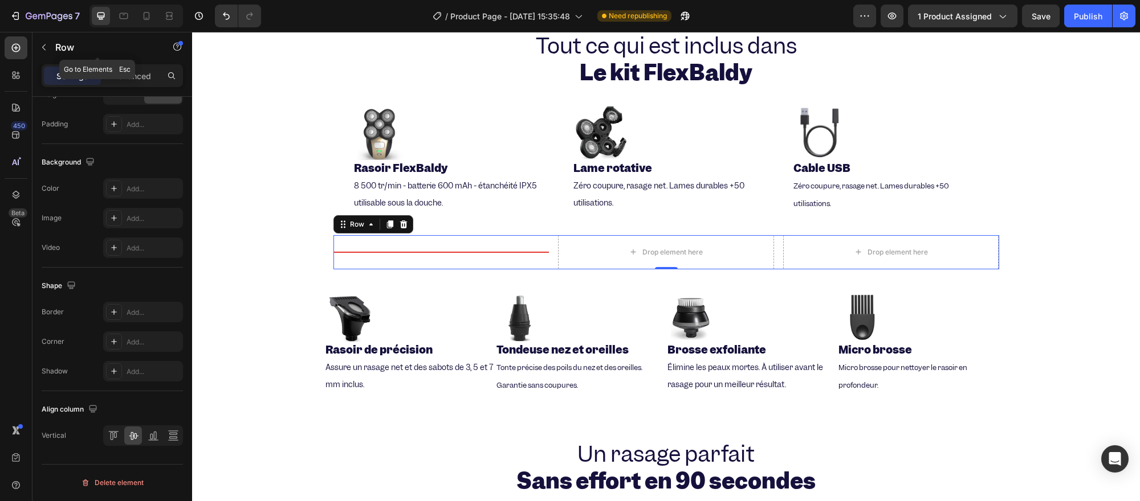
click at [35, 54] on div at bounding box center [44, 47] width 18 height 18
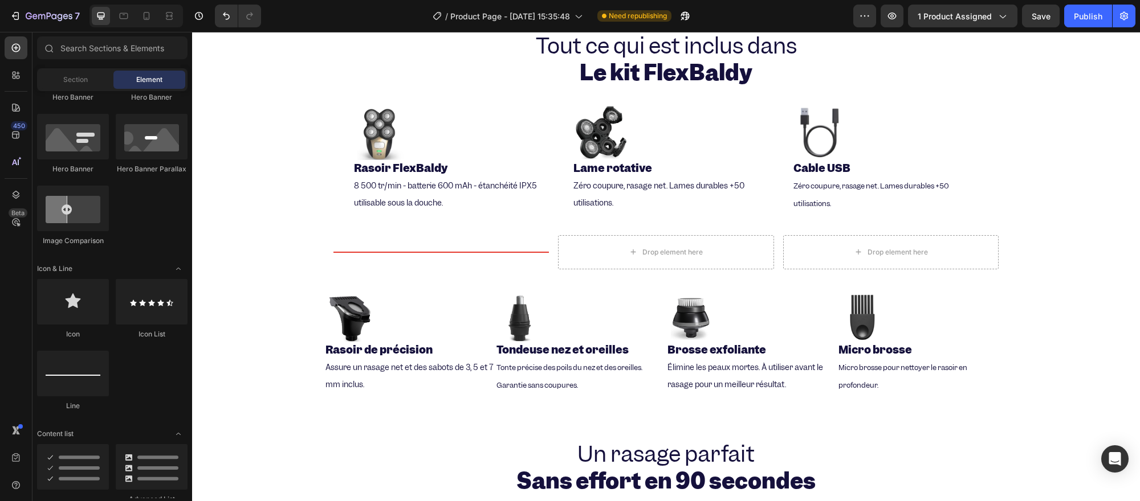
scroll to position [190, 0]
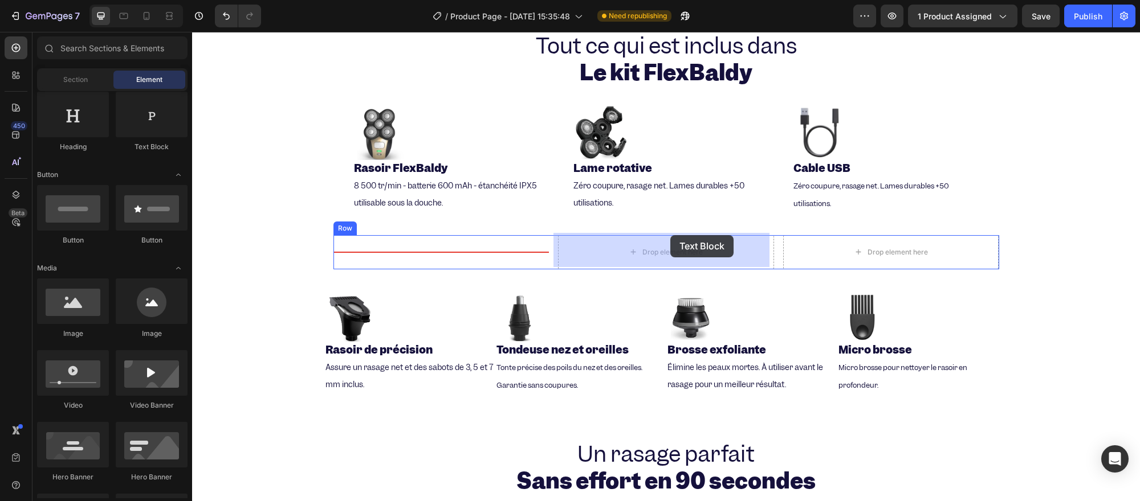
drag, startPoint x: 326, startPoint y: 166, endPoint x: 664, endPoint y: 240, distance: 345.9
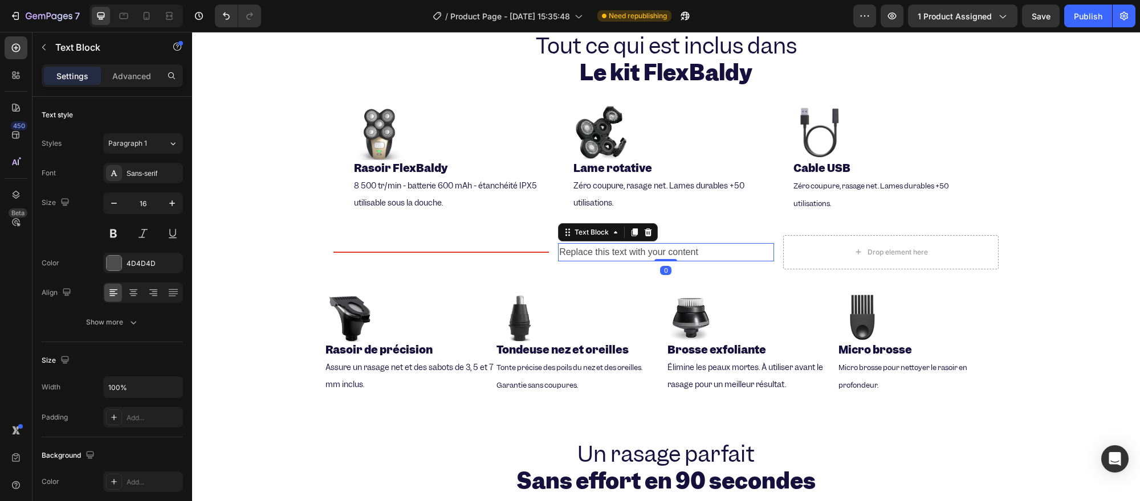
click at [661, 243] on div "Replace this text with your content" at bounding box center [666, 252] width 216 height 19
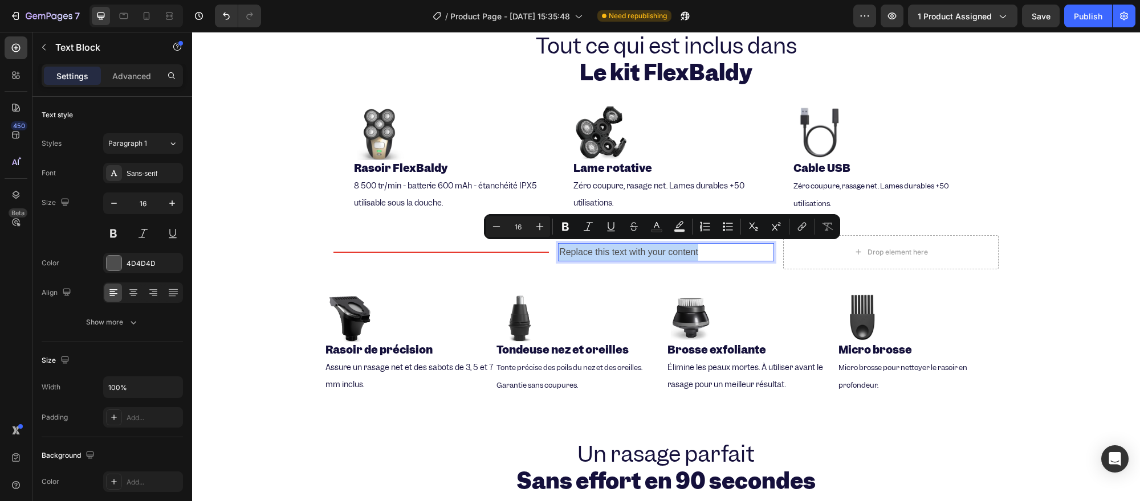
click at [661, 243] on div "Replace this text with your content" at bounding box center [666, 252] width 216 height 19
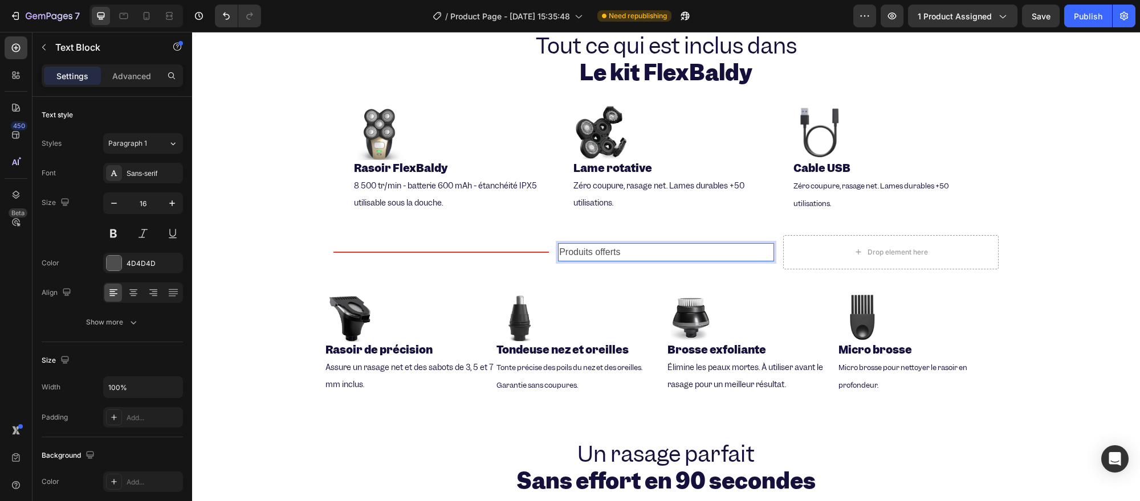
click at [600, 259] on div "Produits offerts" at bounding box center [666, 252] width 216 height 19
click at [644, 246] on p "Produits offerts" at bounding box center [666, 252] width 214 height 17
click at [640, 246] on p "Produits offerts" at bounding box center [666, 252] width 214 height 17
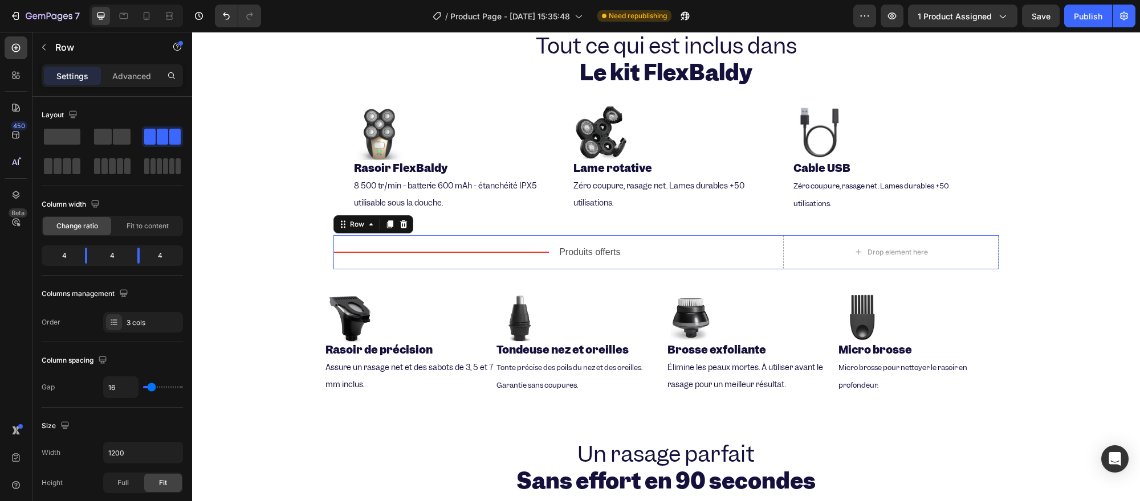
click at [561, 263] on div "Produits offerts Text Block" at bounding box center [666, 252] width 216 height 34
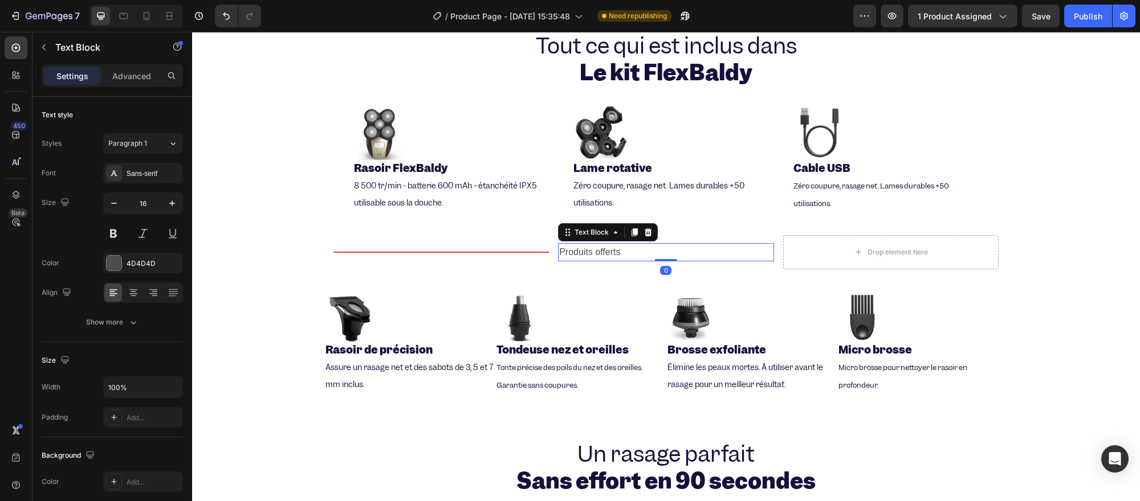
click at [579, 247] on p "Produits offerts" at bounding box center [666, 252] width 214 height 17
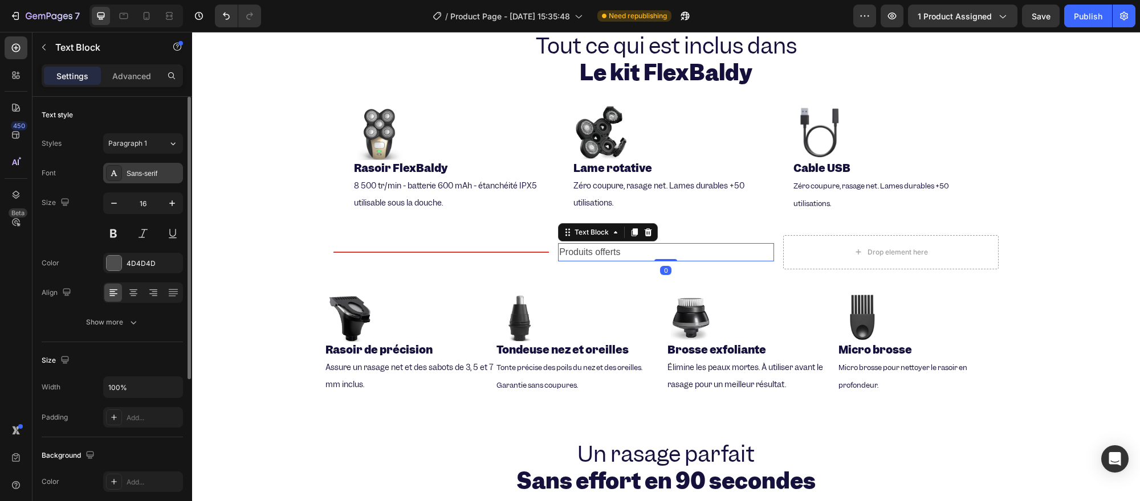
click at [137, 179] on div "Sans-serif" at bounding box center [143, 173] width 80 height 21
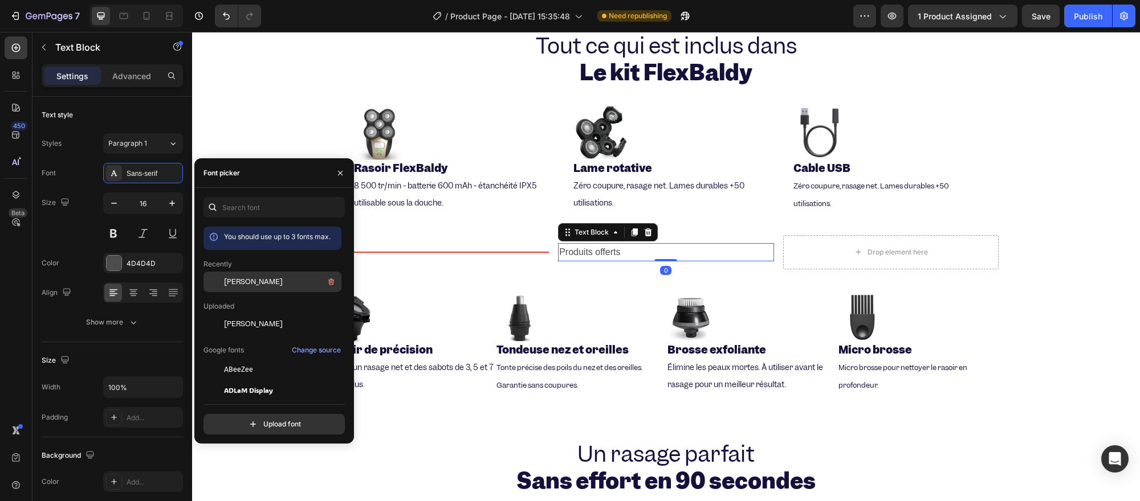
click at [215, 281] on div at bounding box center [213, 282] width 21 height 21
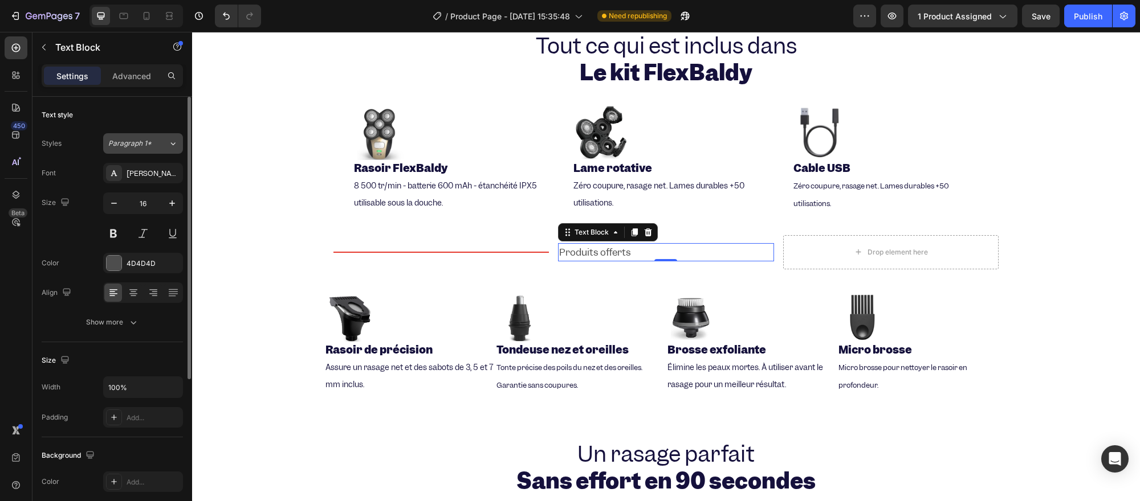
click at [137, 137] on button "Paragraph 1*" at bounding box center [143, 143] width 80 height 21
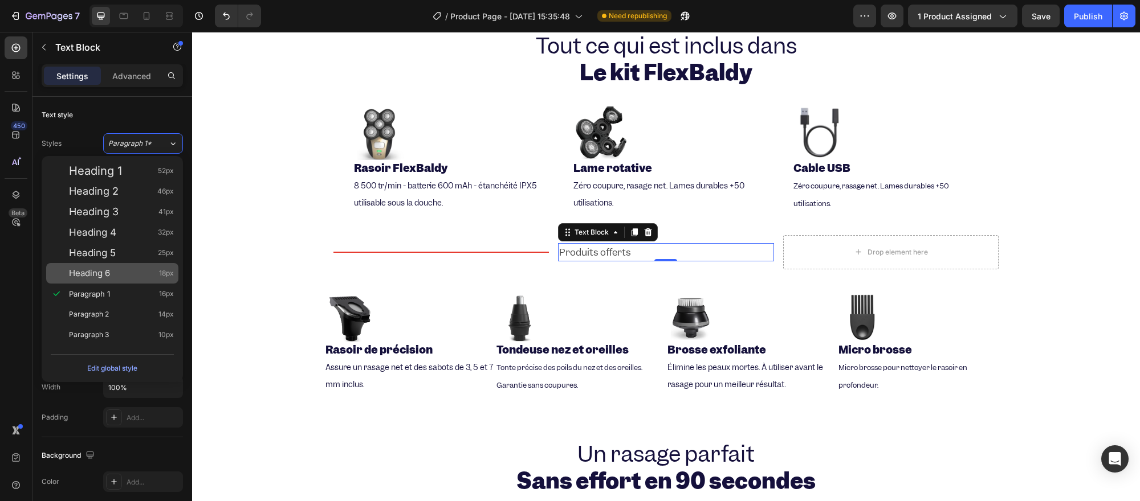
click at [154, 279] on div "Heading 6 18px" at bounding box center [112, 273] width 132 height 21
type input "18"
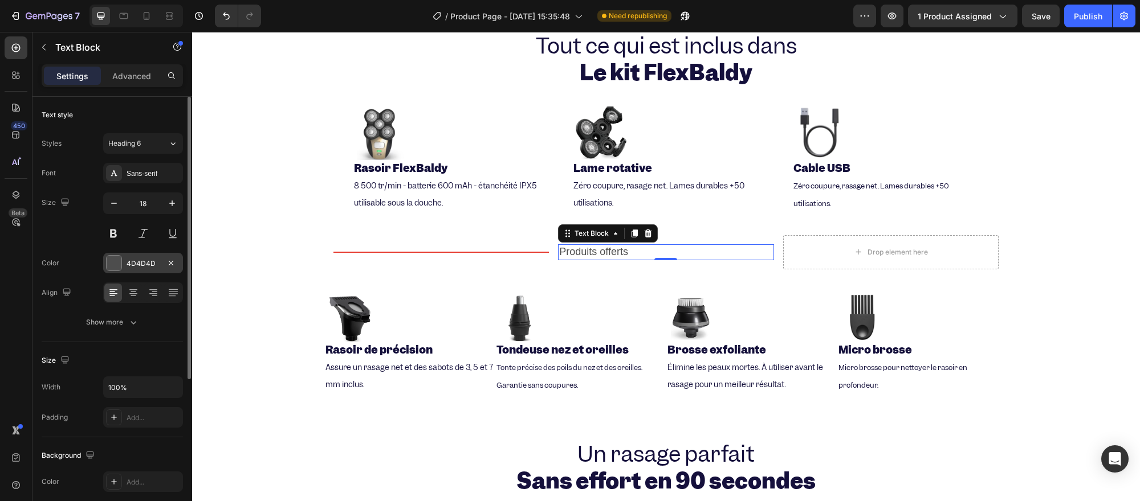
click at [131, 259] on div "4D4D4D" at bounding box center [142, 264] width 33 height 10
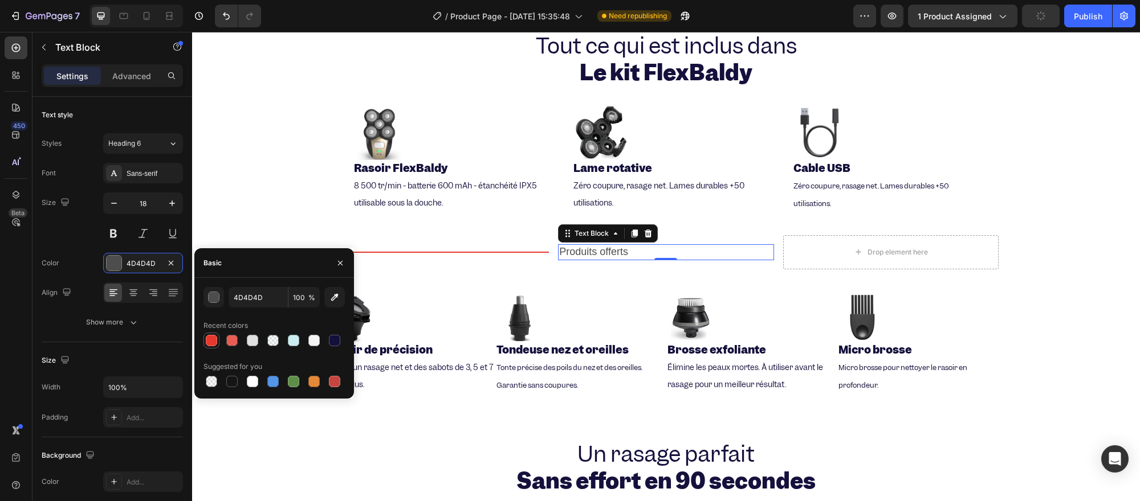
click at [208, 340] on div at bounding box center [211, 340] width 11 height 11
type input "E6392E"
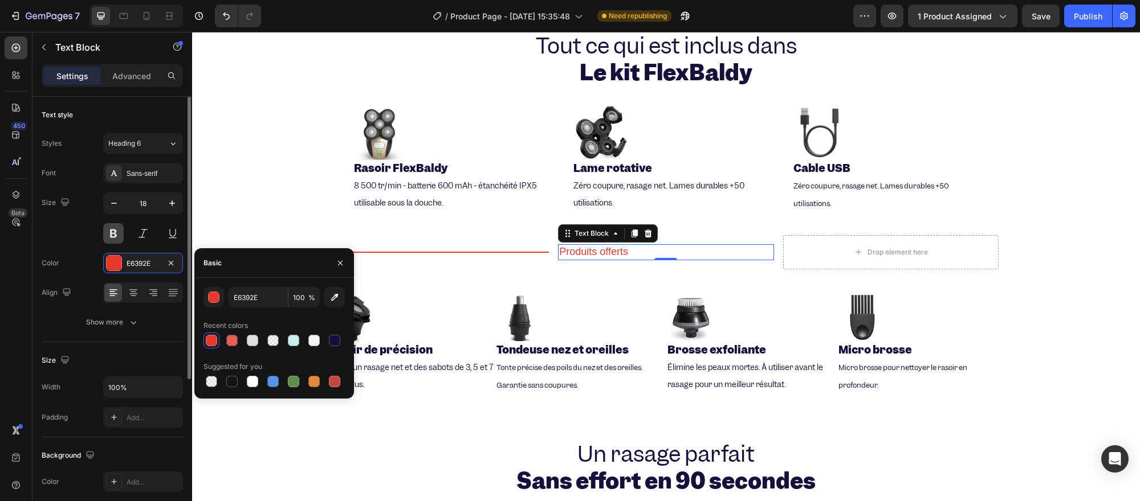
click at [116, 234] on button at bounding box center [113, 233] width 21 height 21
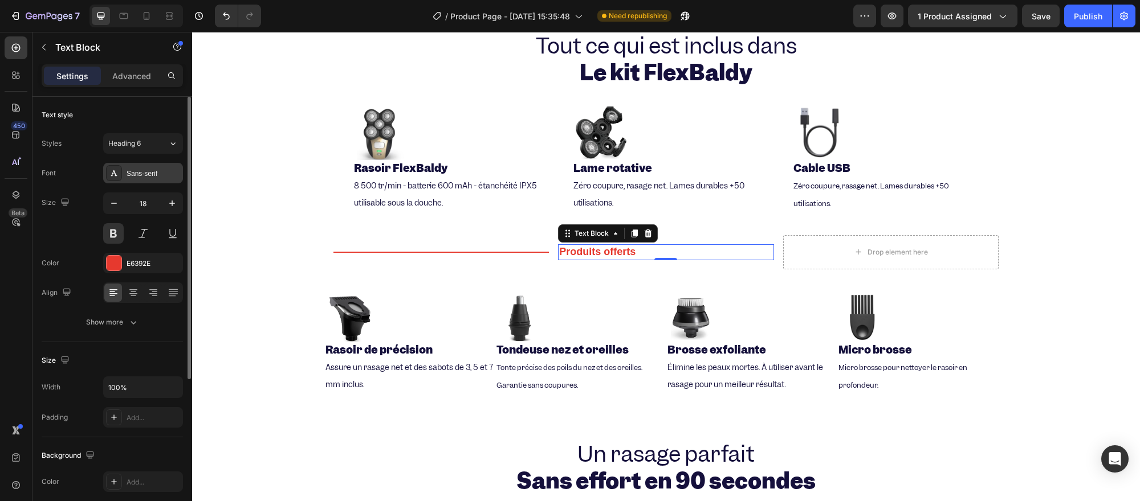
click at [143, 172] on div "Sans-serif" at bounding box center [153, 174] width 54 height 10
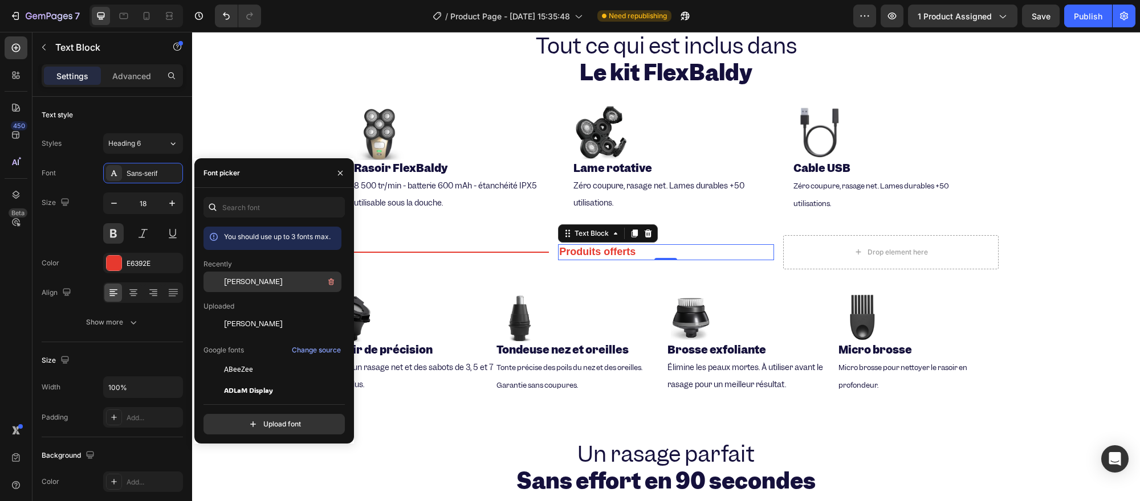
click at [231, 280] on span "[PERSON_NAME]" at bounding box center [253, 282] width 59 height 10
click at [638, 238] on div "Text Block" at bounding box center [608, 233] width 100 height 18
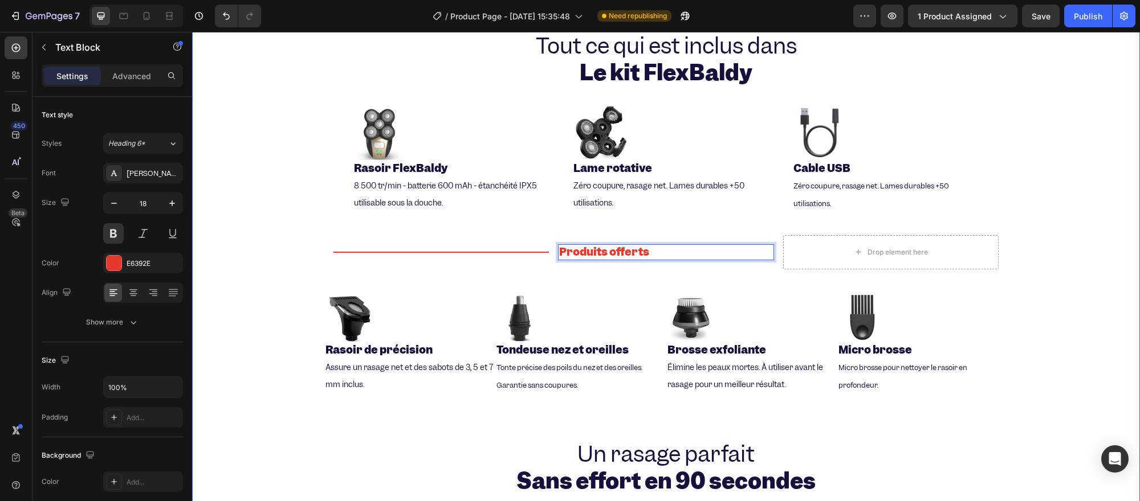
click at [552, 282] on div "Tout ce qui est inclus dans Le kit FlexBaldy Heading Image Rasoir FlexBaldy Hea…" at bounding box center [665, 412] width 947 height 760
click at [630, 258] on div "Produits offerts" at bounding box center [666, 251] width 216 height 15
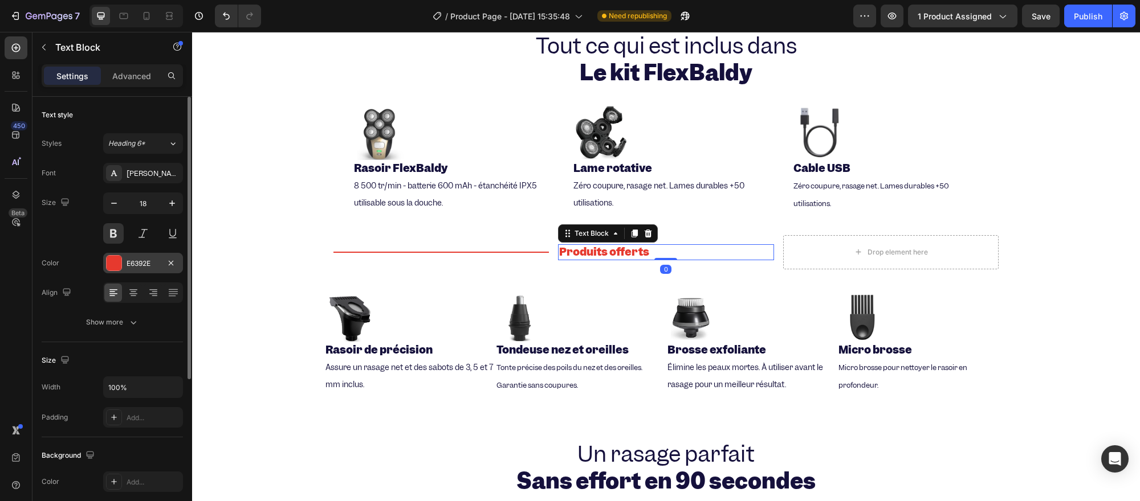
click at [107, 265] on div at bounding box center [114, 263] width 15 height 15
click at [114, 240] on button at bounding box center [113, 233] width 21 height 21
click at [114, 239] on button at bounding box center [113, 233] width 21 height 21
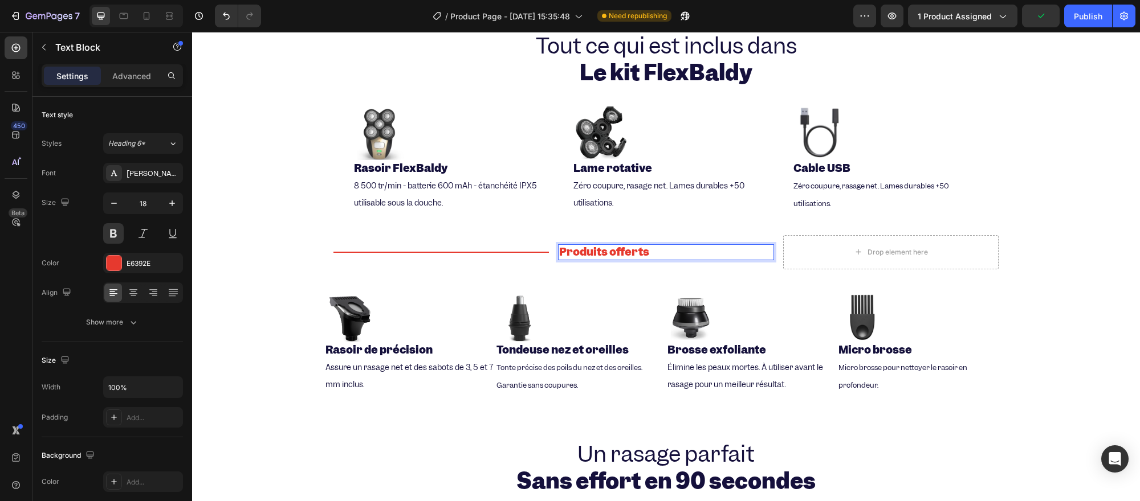
click at [635, 250] on p "Produits offerts" at bounding box center [666, 252] width 214 height 13
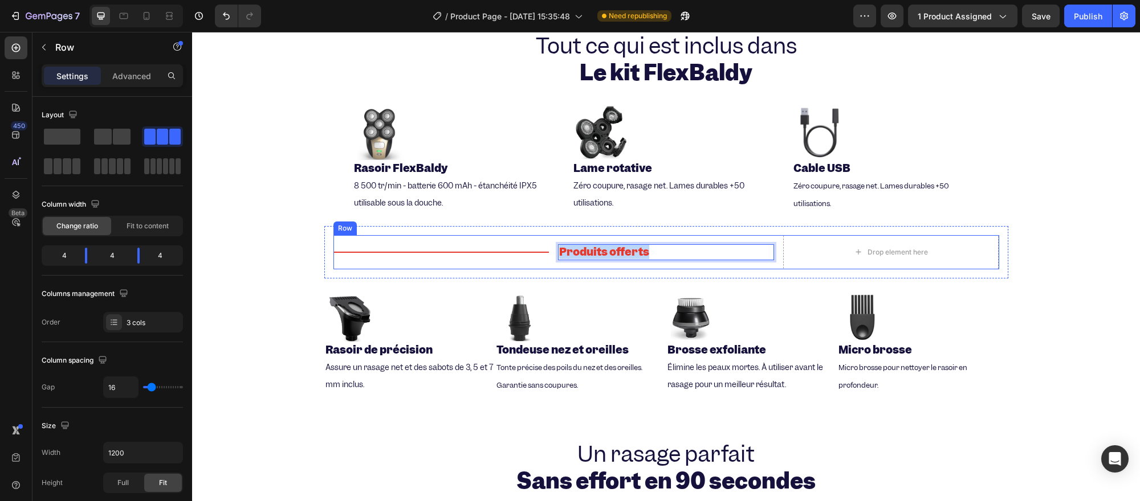
click at [614, 263] on div "Produits offerts Text Block 0" at bounding box center [666, 252] width 216 height 34
click at [573, 251] on p "Produits offerts" at bounding box center [666, 252] width 214 height 13
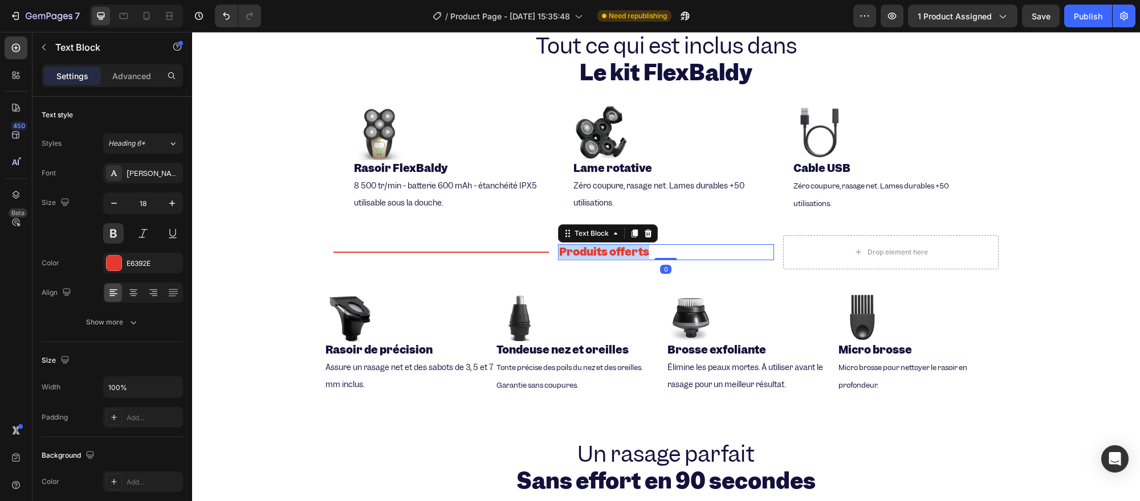
click at [573, 251] on p "Produits offerts" at bounding box center [666, 252] width 214 height 13
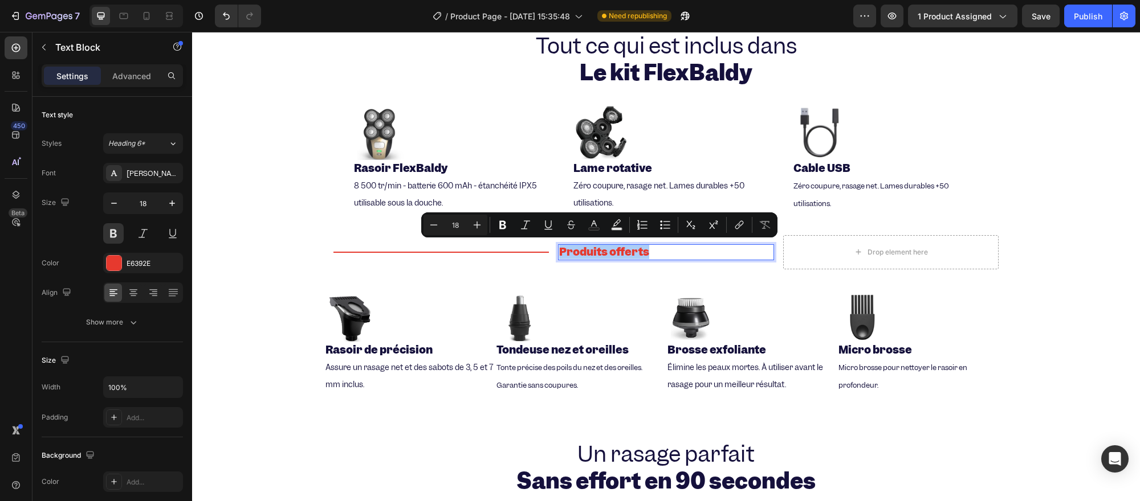
click at [446, 225] on input "18" at bounding box center [455, 225] width 23 height 14
click at [436, 225] on icon "Editor contextual toolbar" at bounding box center [433, 224] width 11 height 11
type input "16"
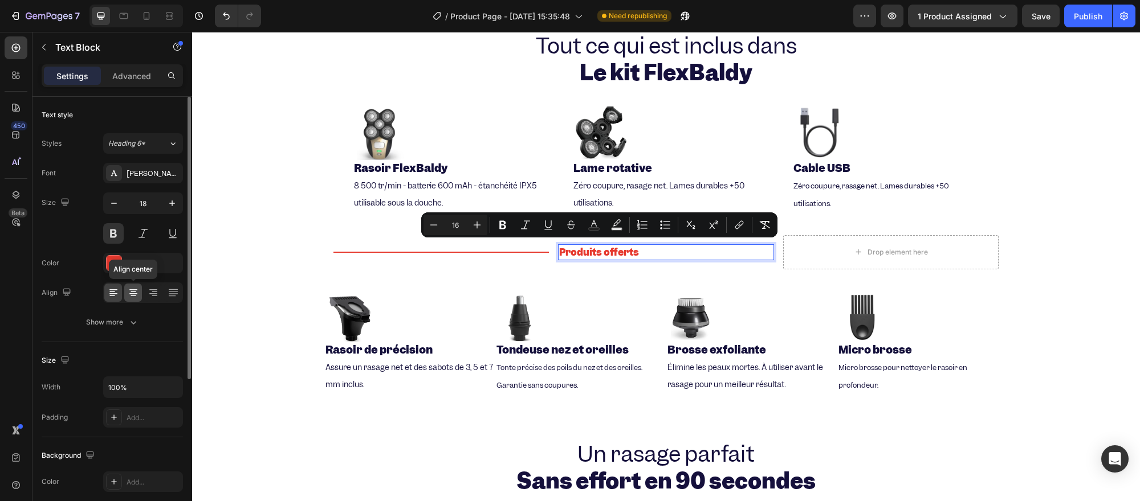
click at [134, 292] on icon at bounding box center [133, 292] width 11 height 11
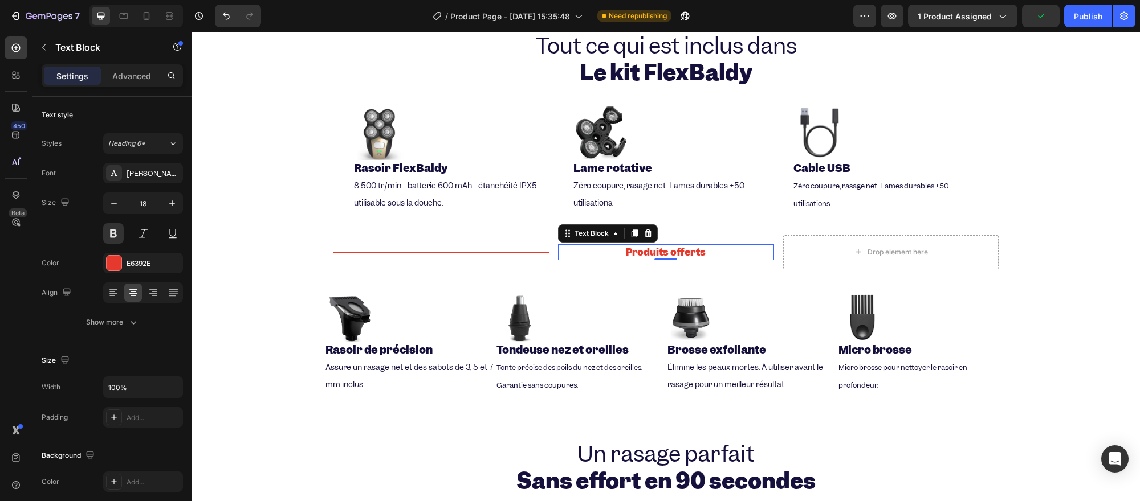
click at [639, 252] on span "Produits offerts" at bounding box center [666, 252] width 80 height 13
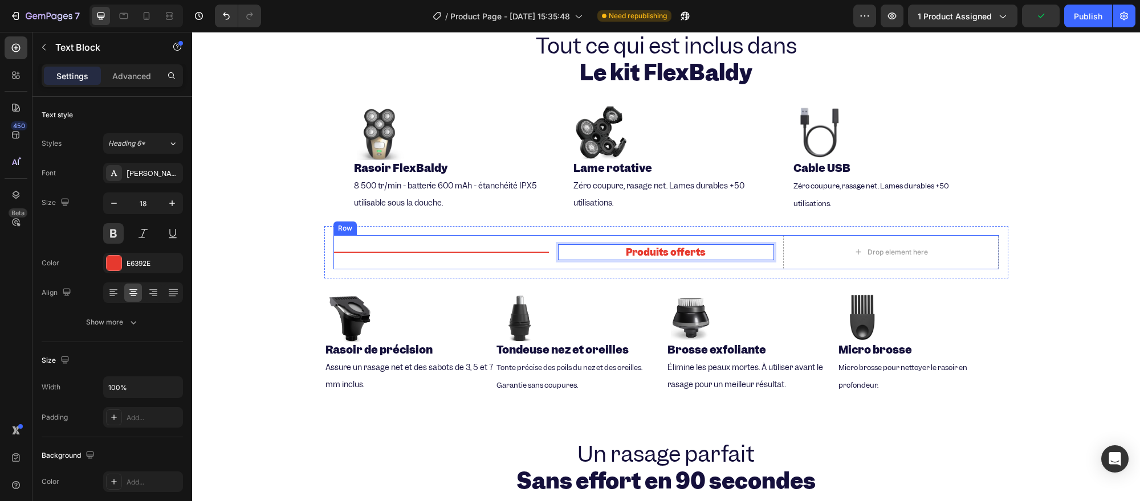
click at [454, 236] on div "Title Line" at bounding box center [441, 252] width 216 height 34
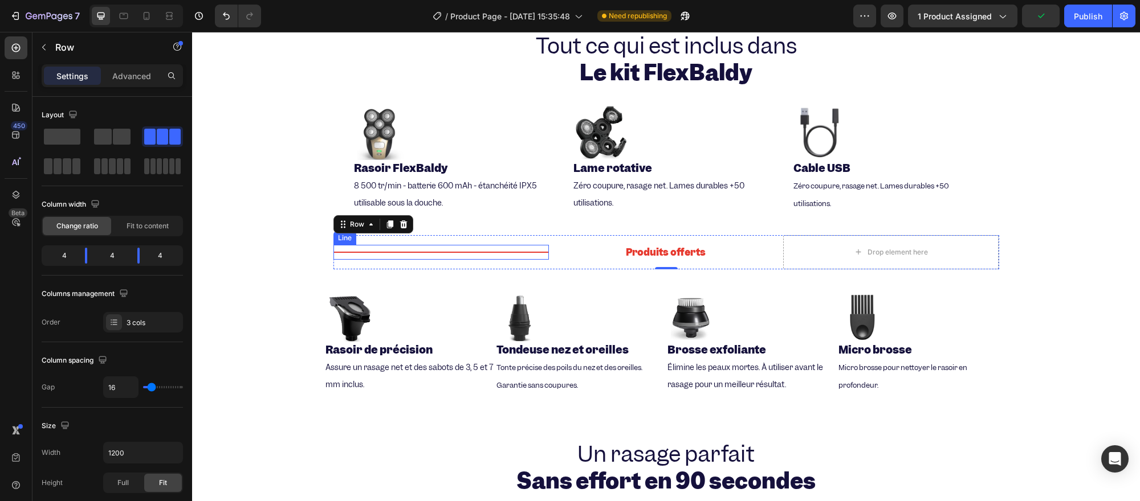
click at [456, 252] on div at bounding box center [441, 252] width 216 height 1
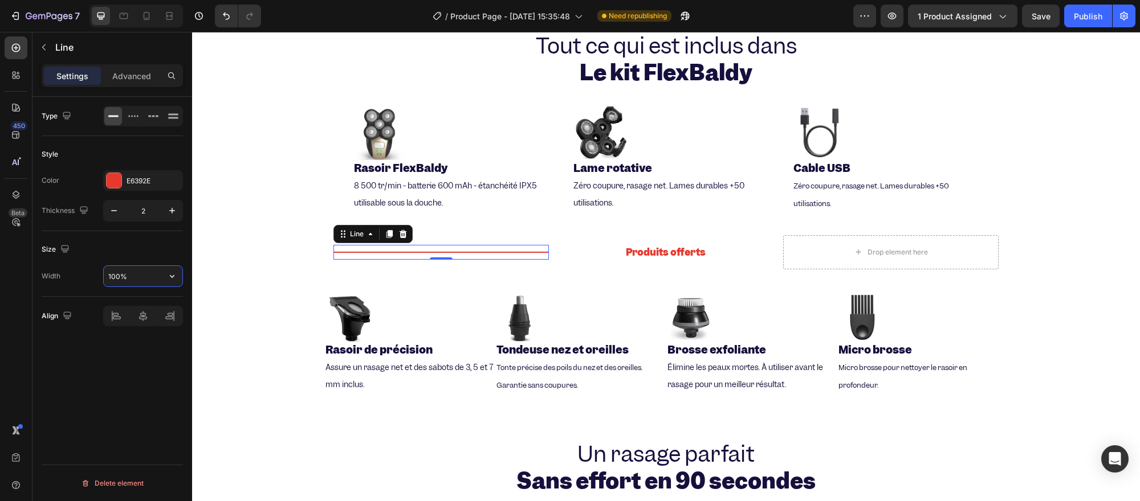
drag, startPoint x: 124, startPoint y: 275, endPoint x: 89, endPoint y: 276, distance: 34.8
click at [89, 276] on div "Width 100%" at bounding box center [112, 277] width 141 height 22
type input "50%"
click at [158, 362] on div "Type Style Color E6392E Thickness 2 Size Width 50% Align Delete element" at bounding box center [112, 315] width 160 height 437
click at [174, 317] on icon at bounding box center [169, 316] width 11 height 11
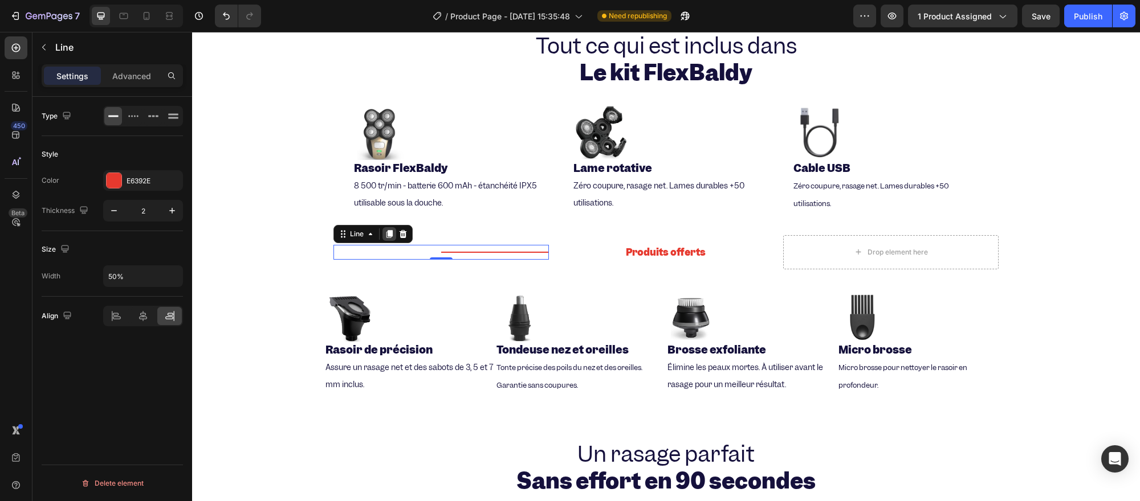
click at [385, 235] on icon at bounding box center [389, 234] width 9 height 9
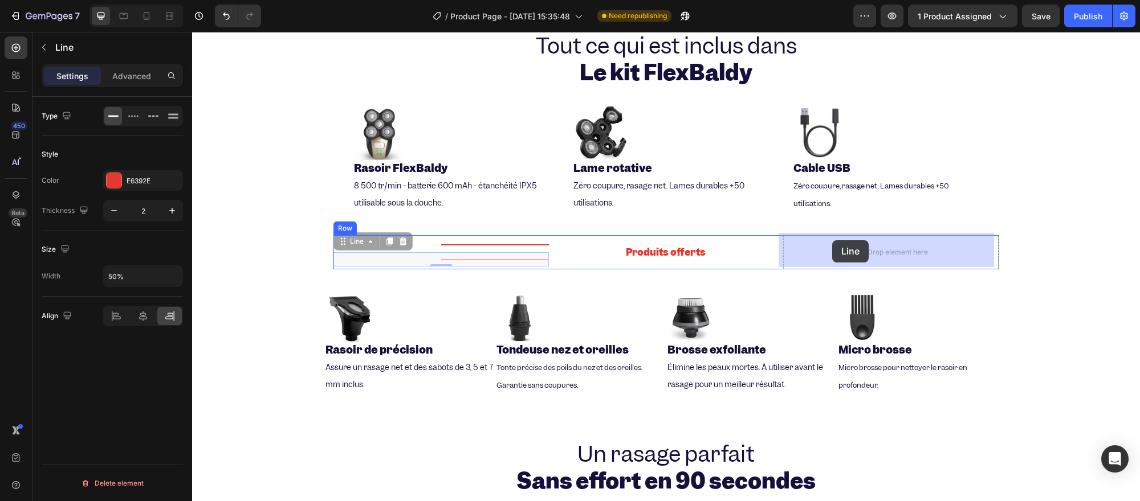
drag, startPoint x: 342, startPoint y: 240, endPoint x: 832, endPoint y: 240, distance: 489.4
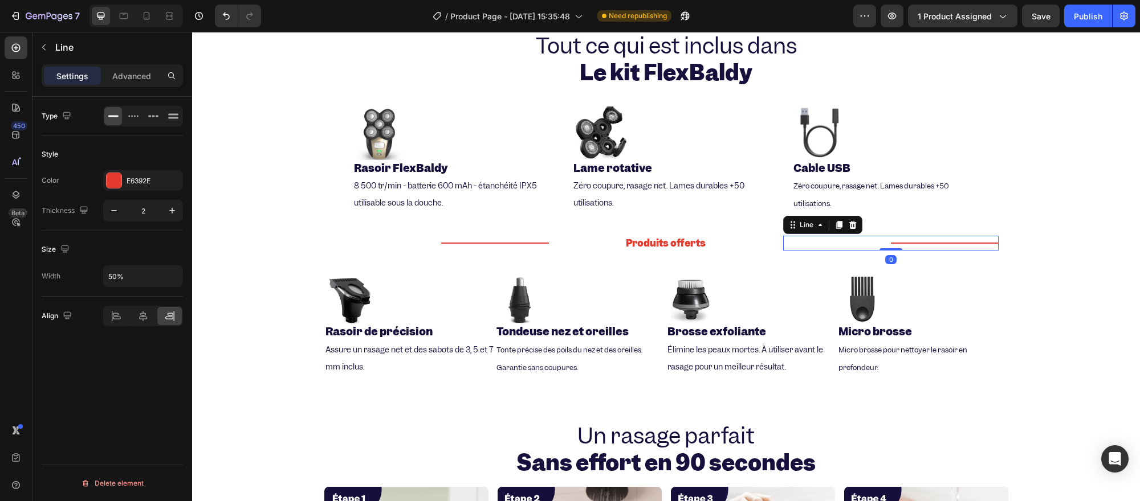
click at [817, 243] on div "Title Line 0" at bounding box center [891, 243] width 216 height 15
click at [103, 314] on div at bounding box center [143, 316] width 80 height 21
click at [112, 315] on icon at bounding box center [116, 316] width 11 height 11
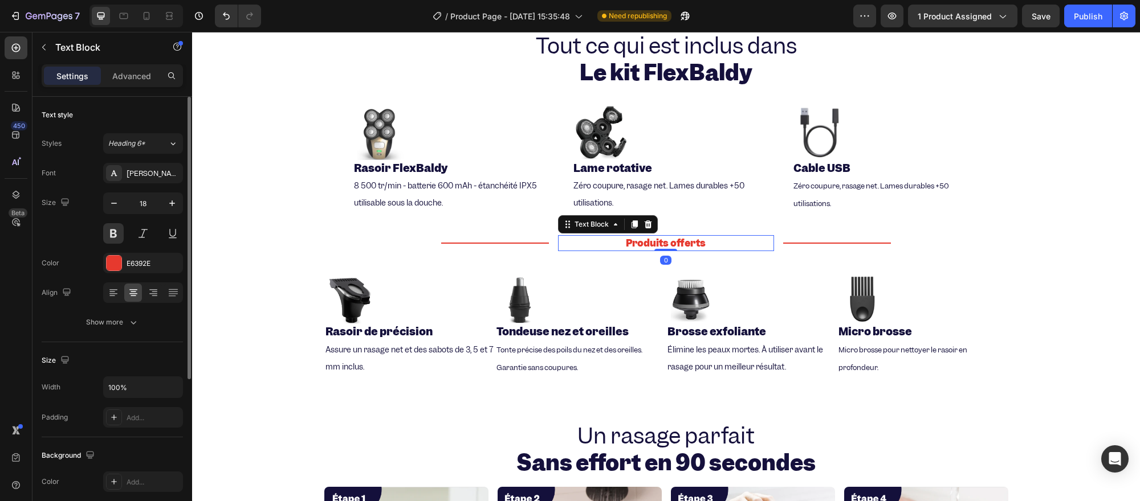
click at [645, 246] on span "Produits offerts" at bounding box center [666, 243] width 80 height 13
click at [115, 231] on button at bounding box center [113, 233] width 21 height 21
click at [111, 238] on button at bounding box center [113, 233] width 21 height 21
click at [119, 203] on icon "button" at bounding box center [113, 203] width 11 height 11
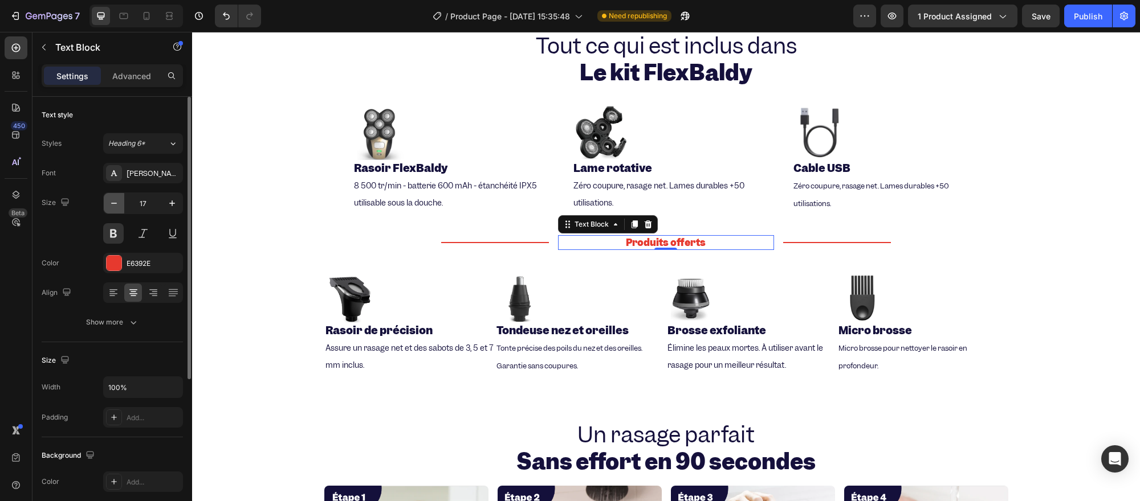
click at [116, 201] on icon "button" at bounding box center [113, 203] width 11 height 11
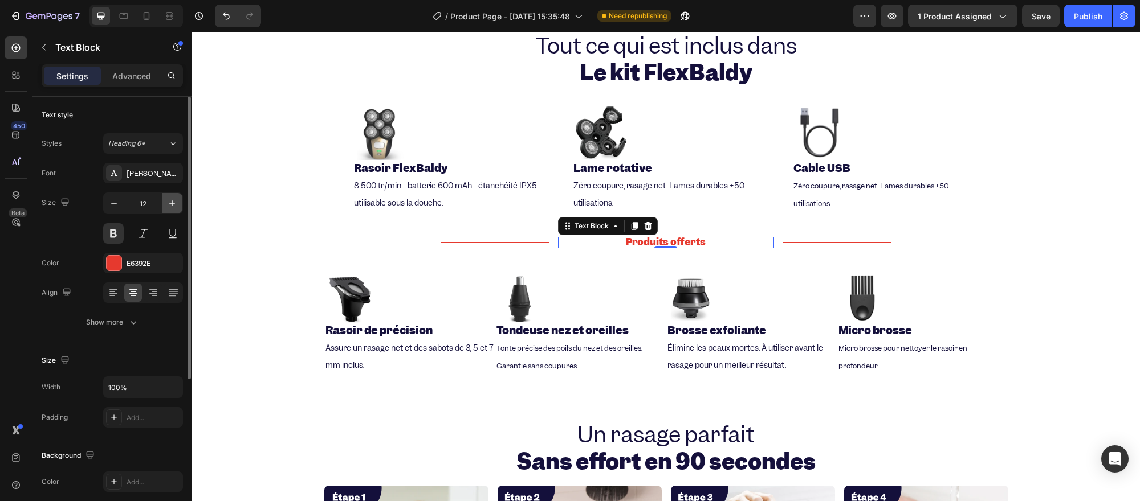
click at [175, 201] on icon "button" at bounding box center [171, 203] width 11 height 11
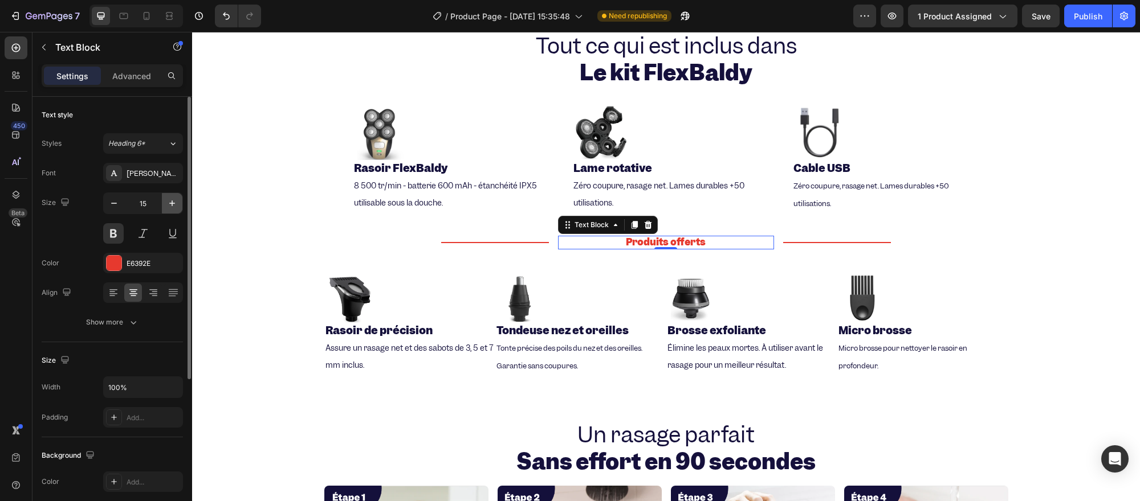
click at [175, 201] on icon "button" at bounding box center [171, 203] width 11 height 11
type input "18"
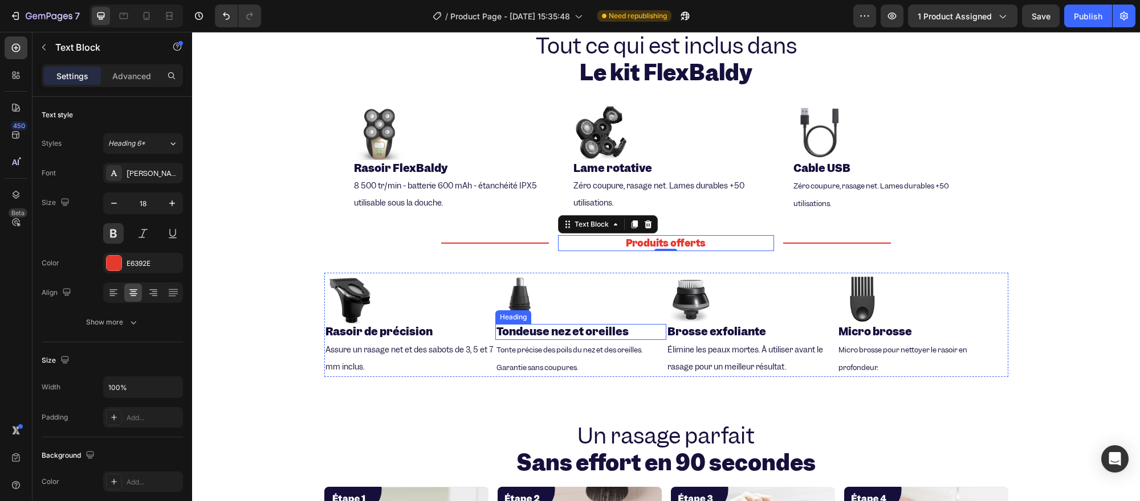
click at [540, 328] on strong "Tondeuse nez et oreilles" at bounding box center [562, 332] width 132 height 14
click at [627, 242] on span "Produits offerts" at bounding box center [666, 243] width 80 height 13
click at [629, 242] on span "Produits offerts" at bounding box center [666, 243] width 80 height 13
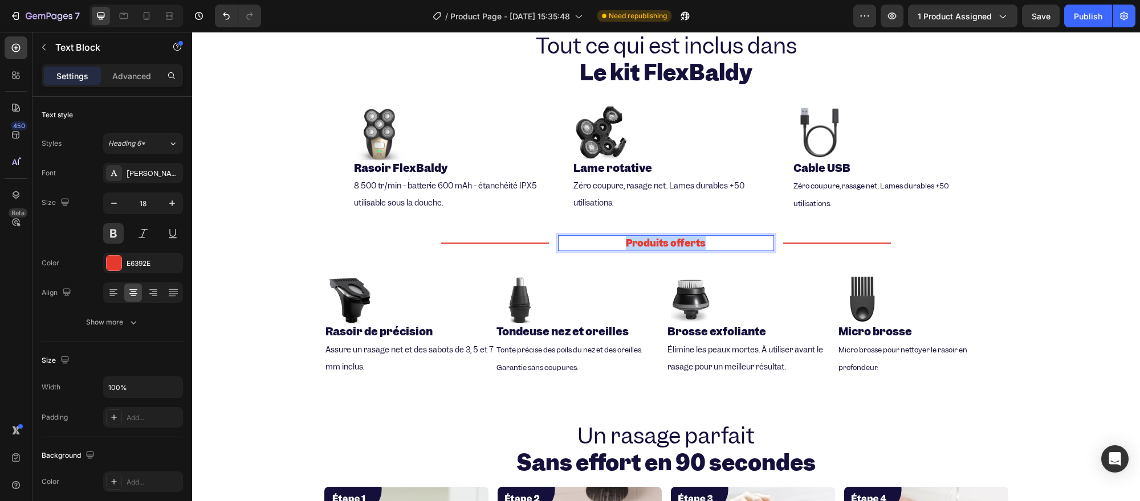
click at [629, 242] on span "Produits offerts" at bounding box center [666, 243] width 80 height 13
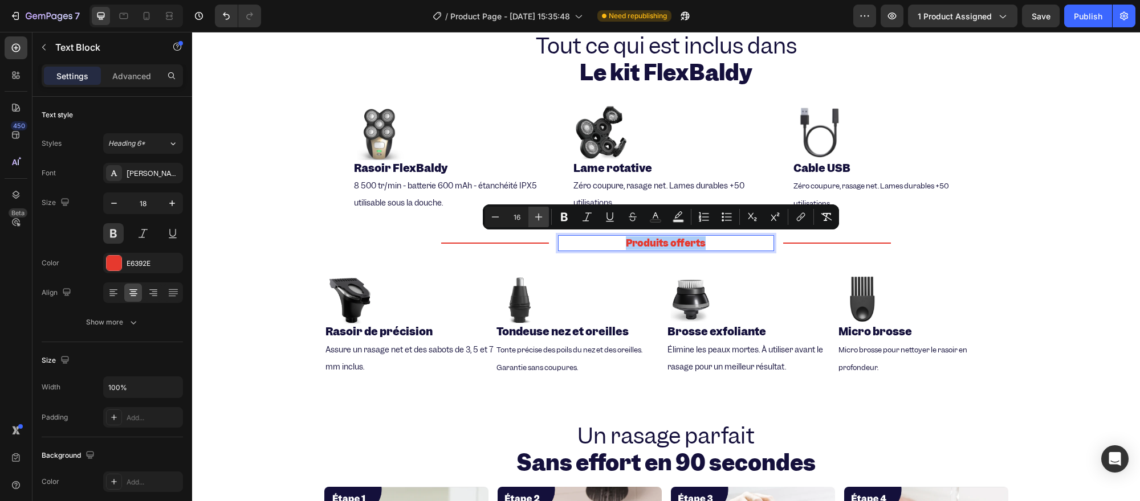
click at [534, 217] on icon "Editor contextual toolbar" at bounding box center [538, 216] width 11 height 11
click at [492, 217] on icon "Editor contextual toolbar" at bounding box center [495, 217] width 7 height 1
type input "14"
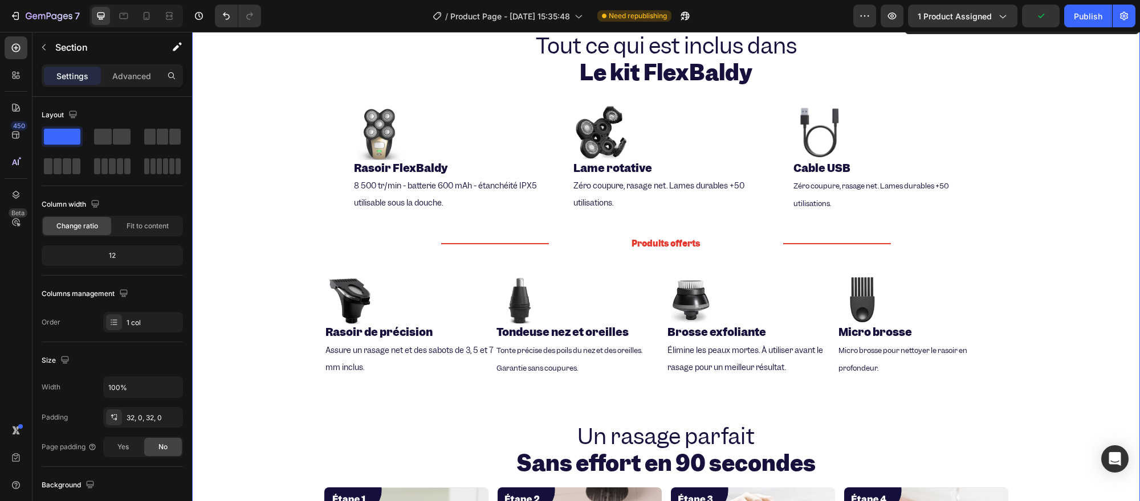
click at [599, 269] on div "Tout ce qui est inclus dans Le kit FlexBaldy Heading Image Rasoir FlexBaldy Hea…" at bounding box center [665, 403] width 947 height 742
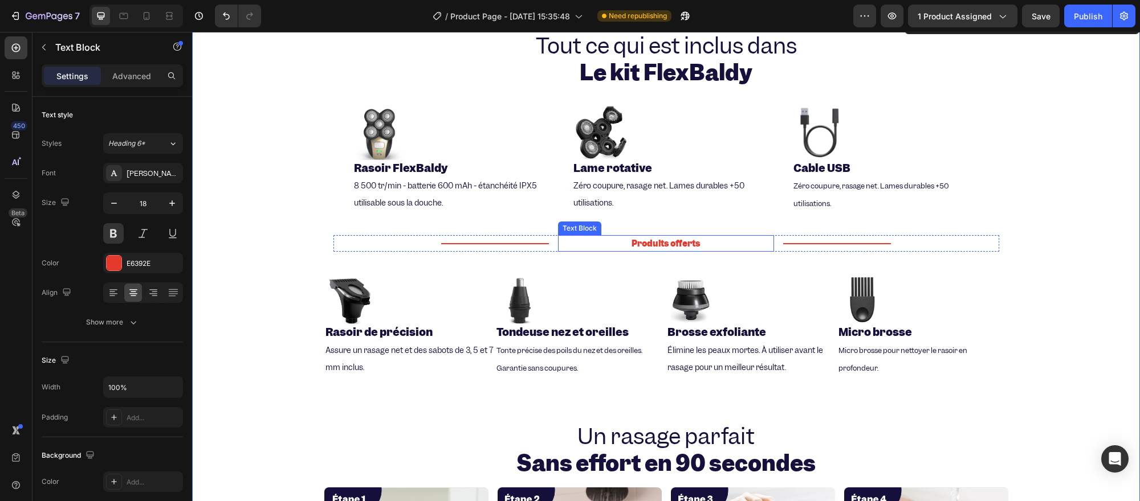
click at [753, 240] on p "Produits offerts" at bounding box center [666, 243] width 214 height 14
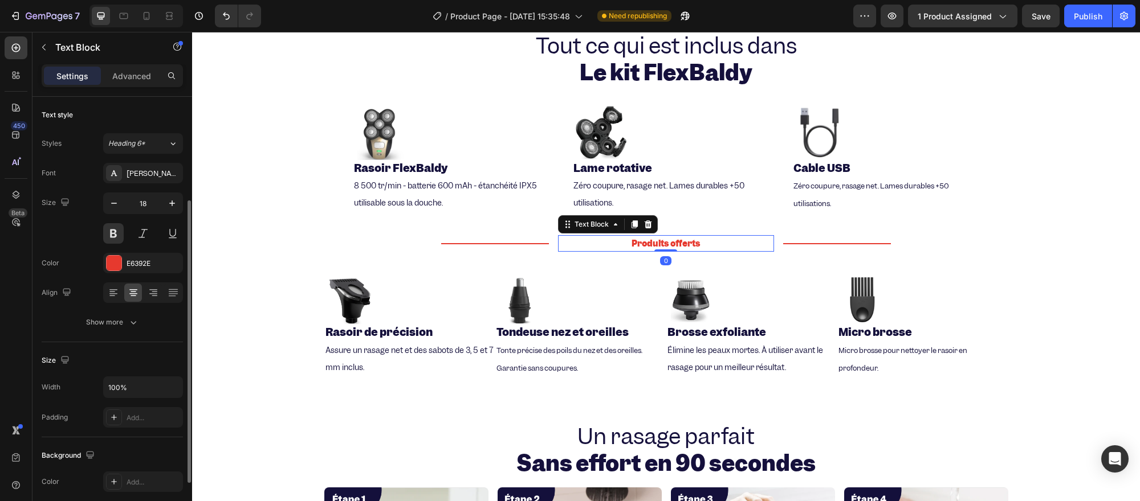
scroll to position [238, 0]
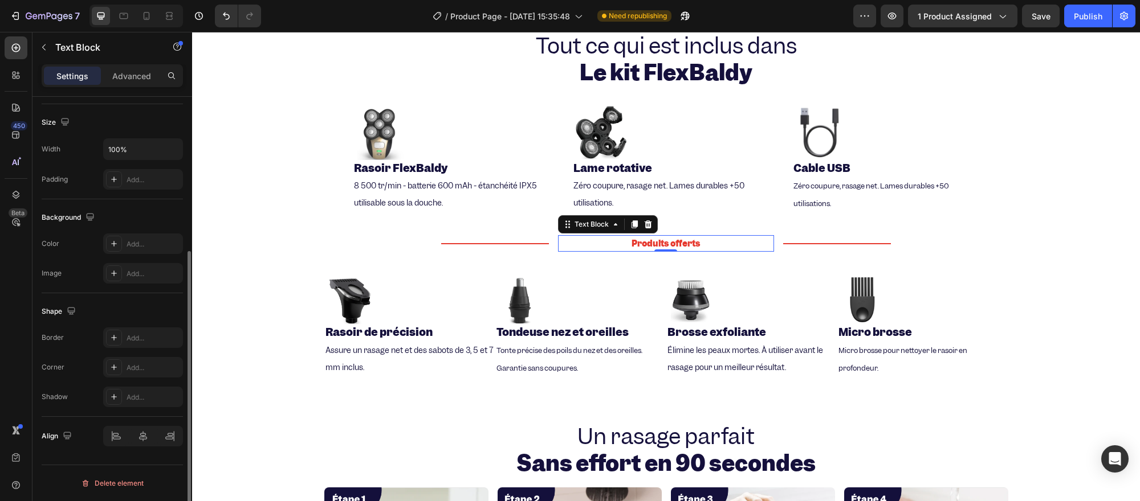
click at [133, 137] on div "Size Width 100% Padding Add..." at bounding box center [112, 151] width 141 height 95
click at [129, 152] on input "100%" at bounding box center [143, 149] width 79 height 21
type input "100%"
click at [118, 206] on div "Background The changes might be hidden by the video. Color Add... Image Add..." at bounding box center [112, 246] width 141 height 94
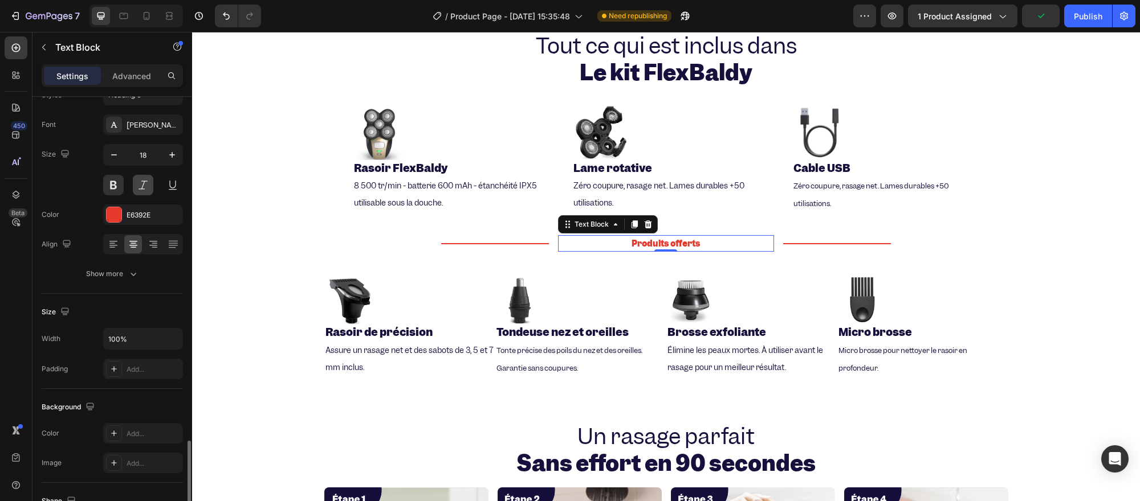
scroll to position [0, 0]
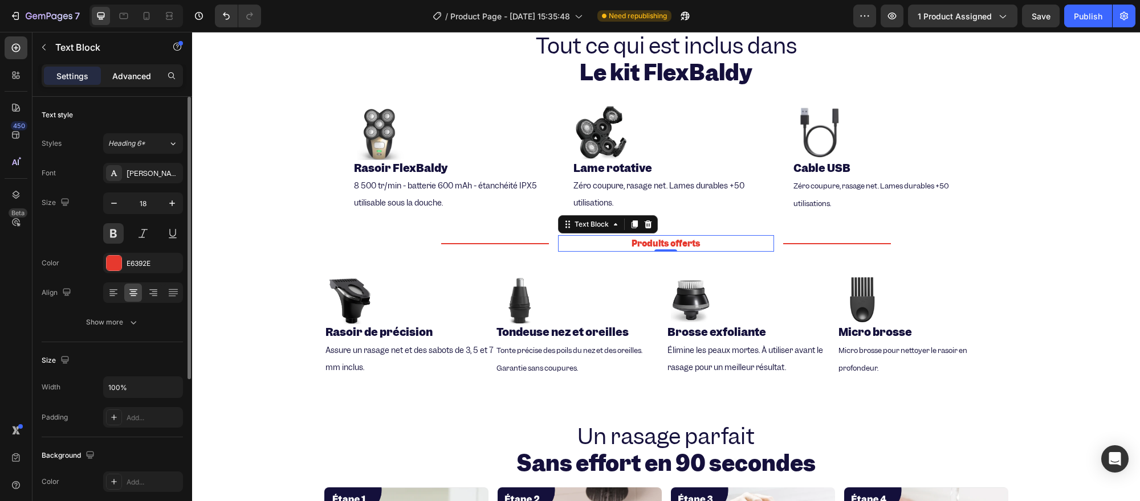
click at [121, 76] on p "Advanced" at bounding box center [131, 76] width 39 height 12
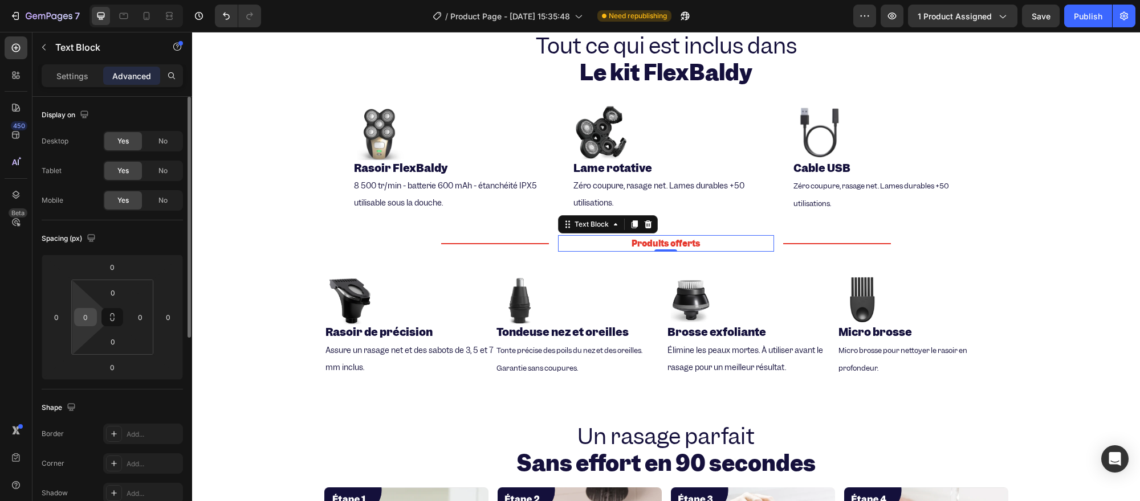
click at [93, 310] on div "0" at bounding box center [85, 317] width 23 height 18
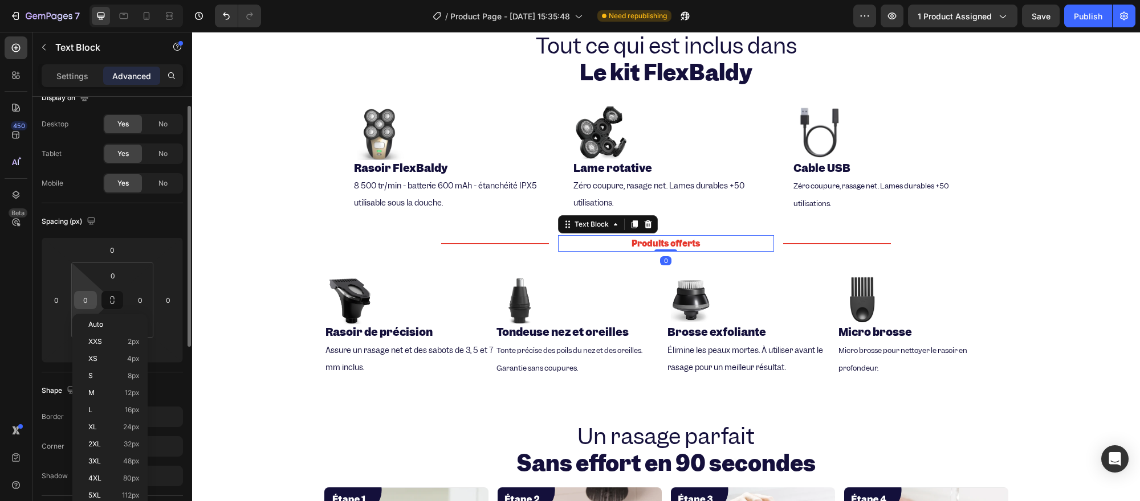
scroll to position [34, 0]
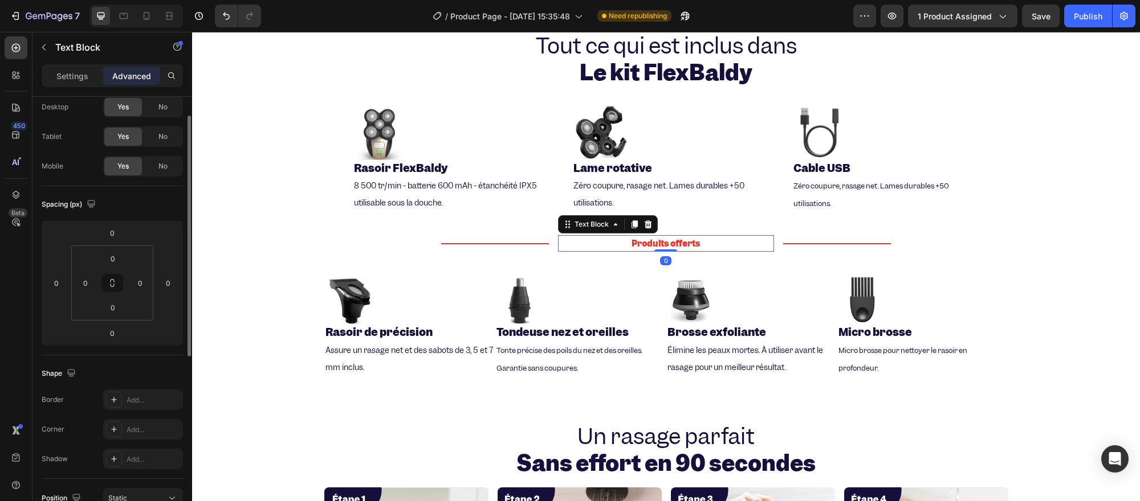
click at [55, 65] on div "Settings Advanced" at bounding box center [112, 75] width 141 height 23
click at [54, 72] on div "Settings" at bounding box center [72, 76] width 57 height 18
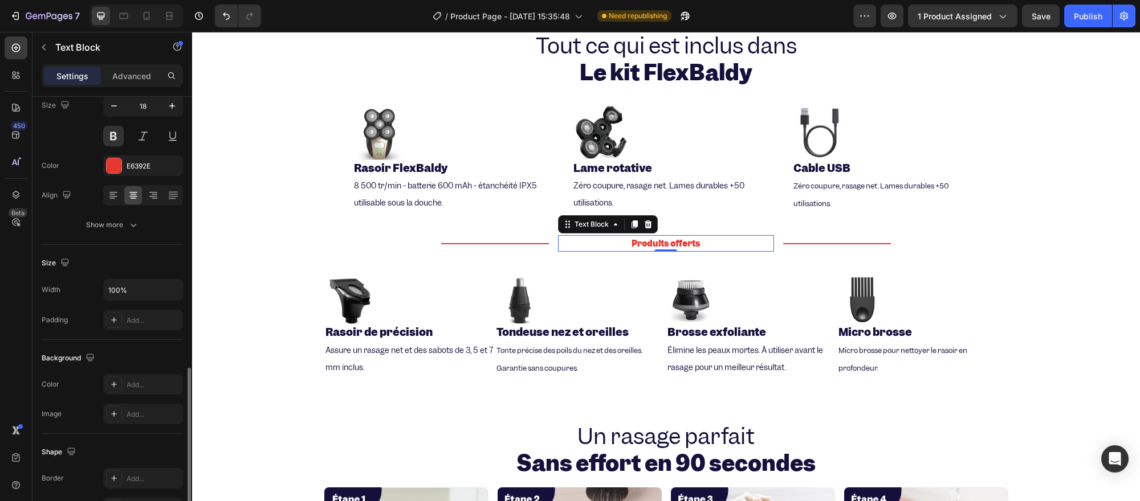
scroll to position [238, 0]
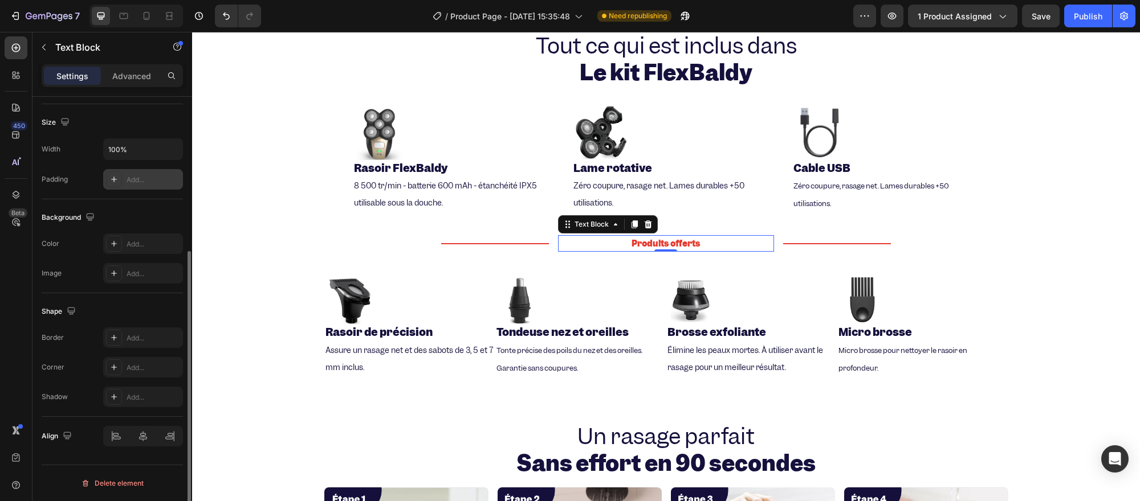
click at [121, 186] on div "Add..." at bounding box center [143, 179] width 80 height 21
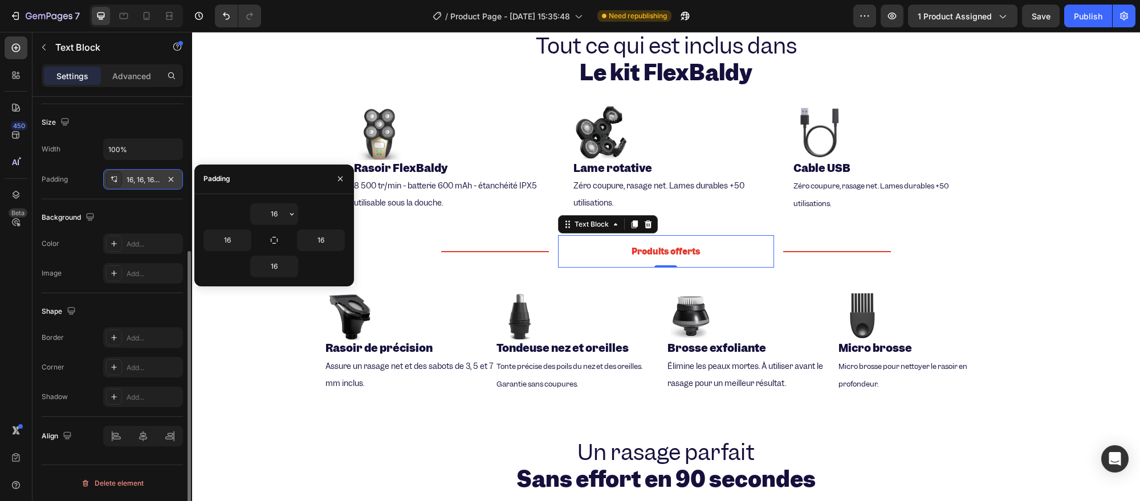
click at [179, 175] on div "16, 16, 16, 16" at bounding box center [143, 179] width 80 height 21
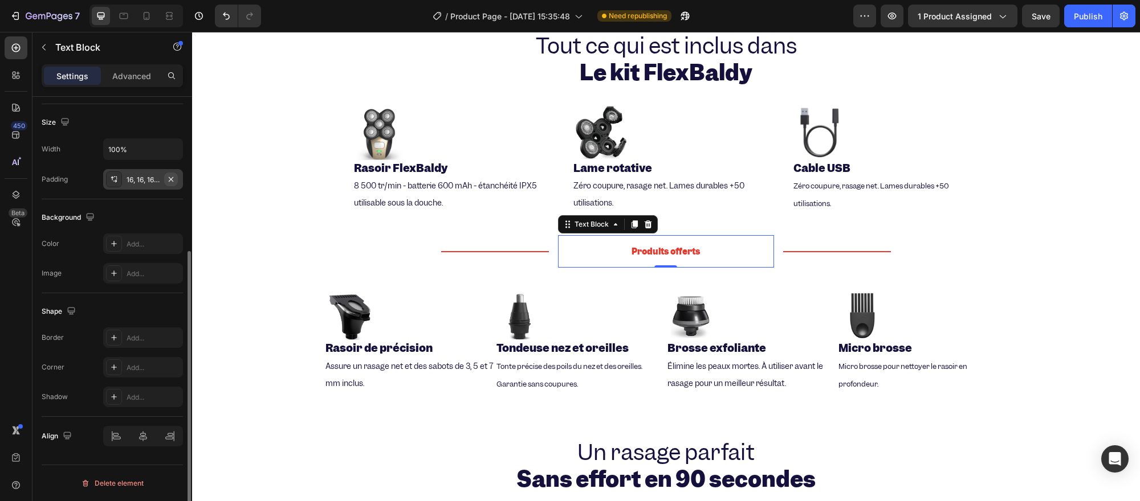
click at [169, 178] on icon "button" at bounding box center [170, 179] width 9 height 9
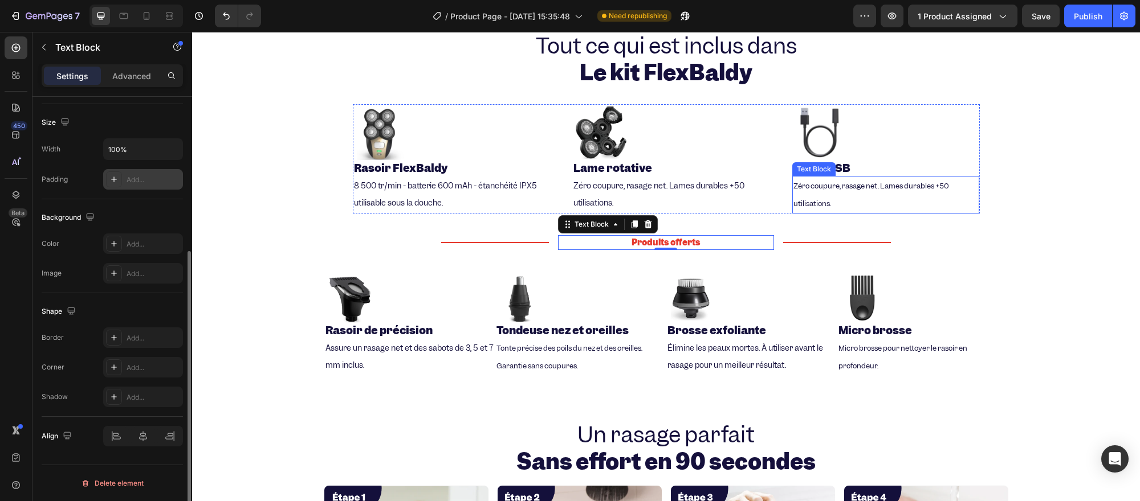
click at [944, 207] on p "Zéro coupure, rasage net. Lames durables +50 utilisations." at bounding box center [885, 194] width 185 height 35
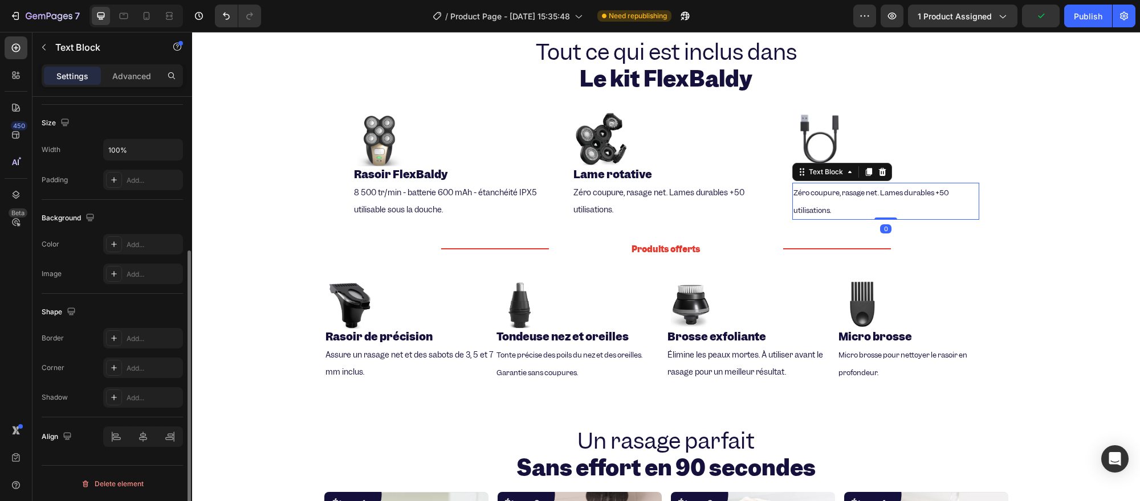
scroll to position [576, 0]
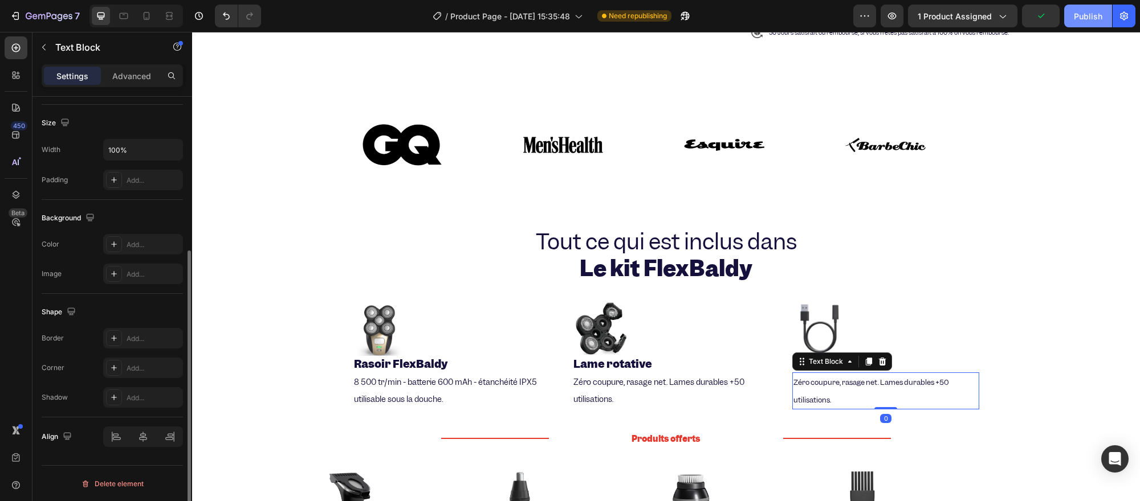
click at [1084, 14] on div "Publish" at bounding box center [1087, 16] width 28 height 12
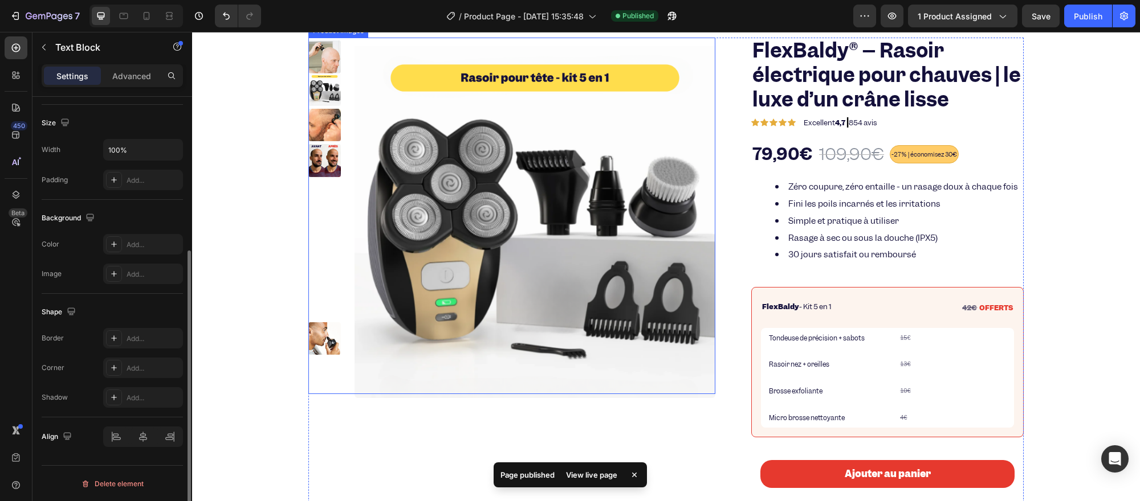
scroll to position [126, 0]
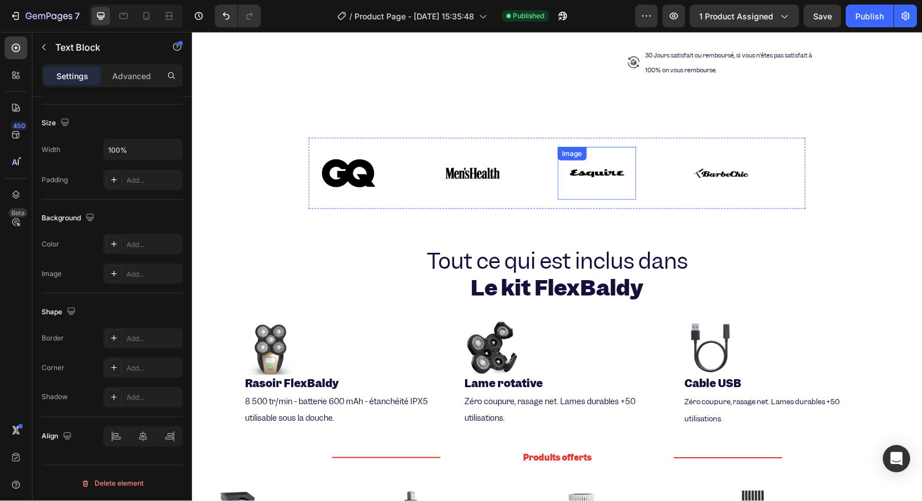
scroll to position [696, 0]
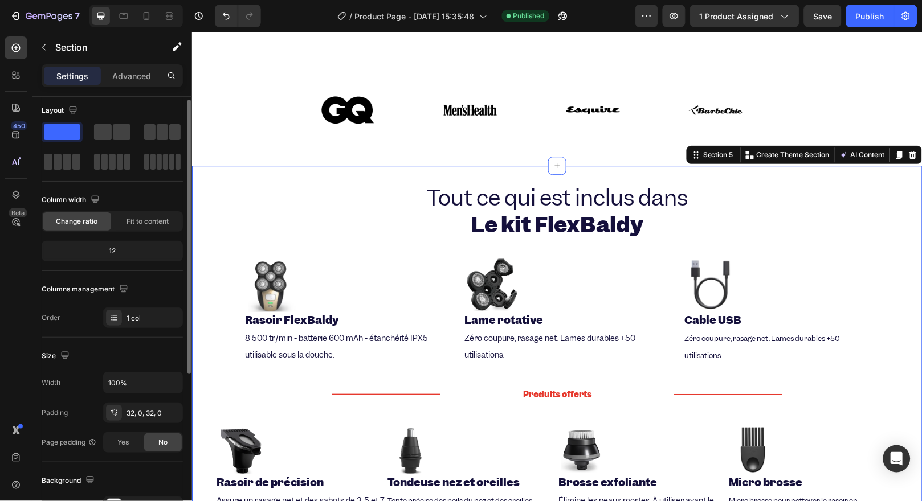
scroll to position [0, 0]
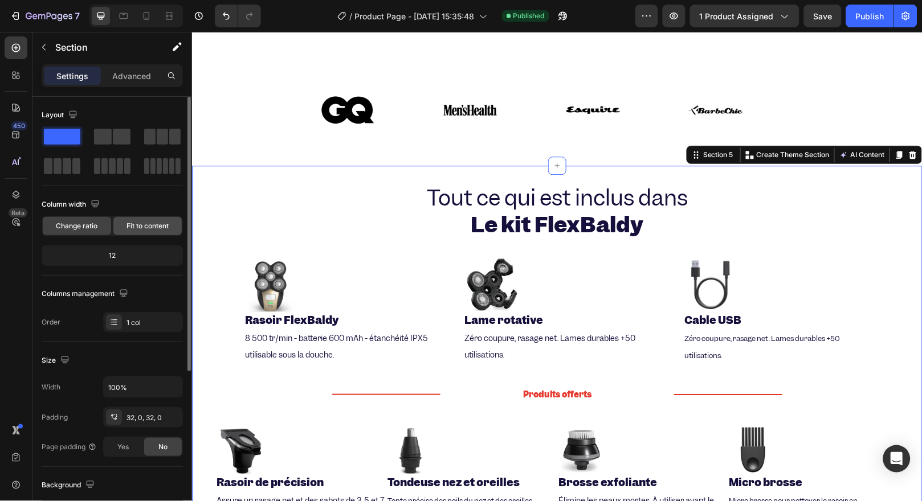
click at [134, 229] on span "Fit to content" at bounding box center [147, 226] width 42 height 10
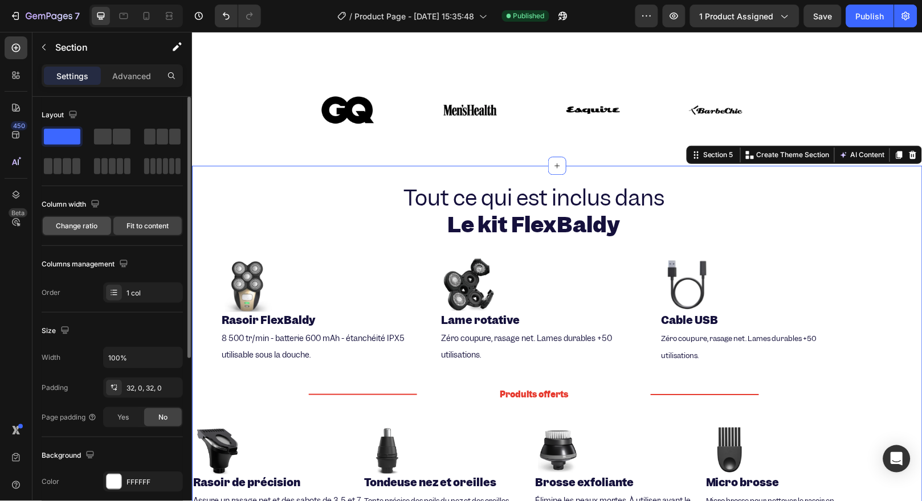
click at [71, 229] on span "Change ratio" at bounding box center [77, 226] width 42 height 10
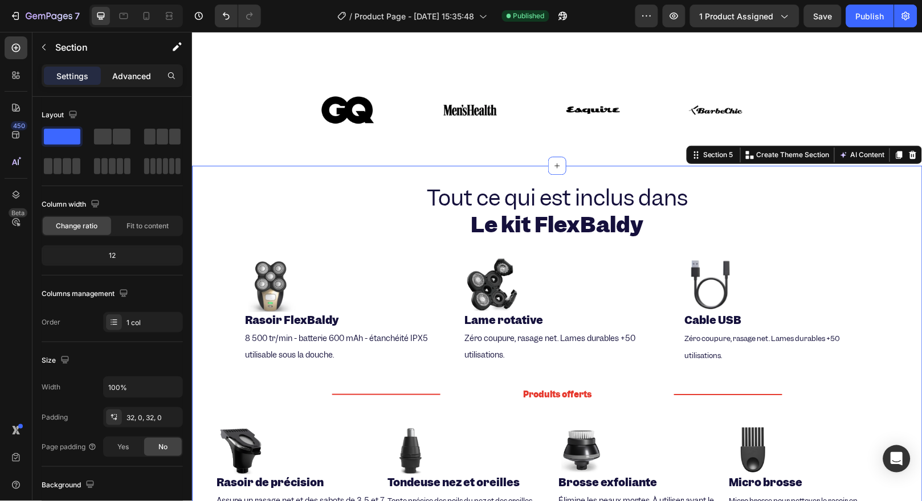
click at [116, 75] on p "Advanced" at bounding box center [131, 76] width 39 height 12
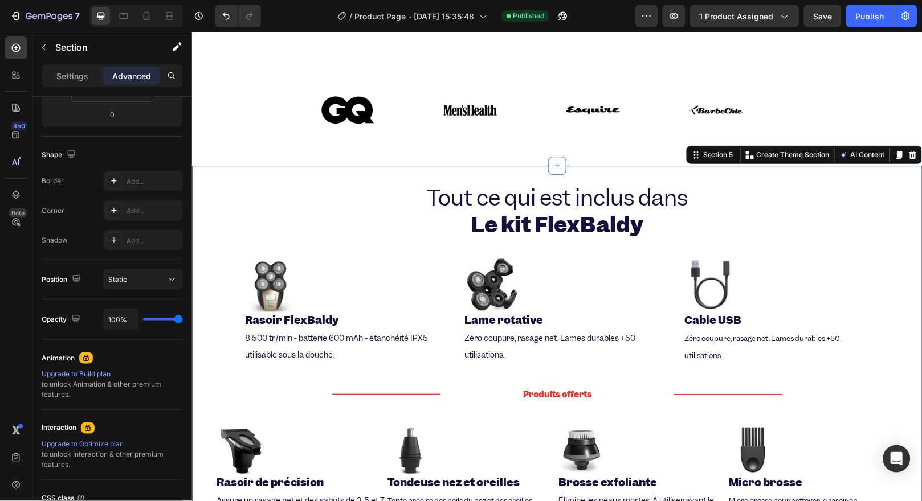
scroll to position [316, 0]
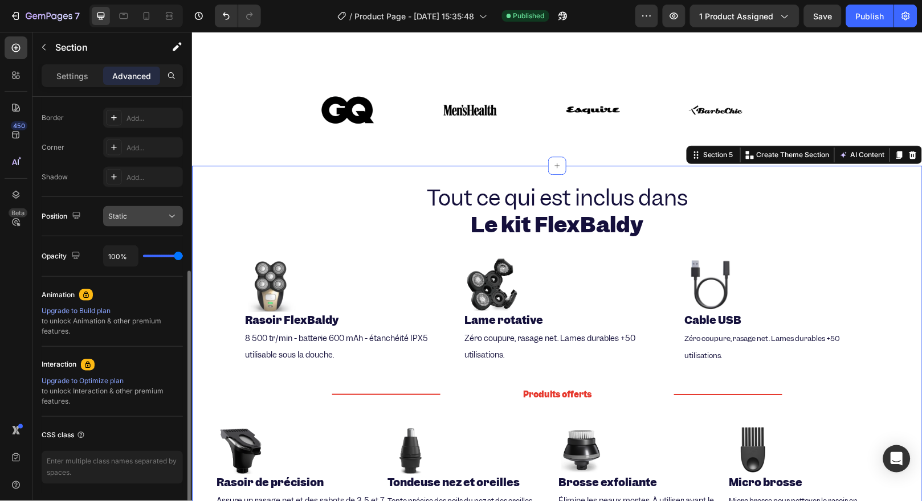
click at [117, 220] on span "Static" at bounding box center [117, 216] width 19 height 10
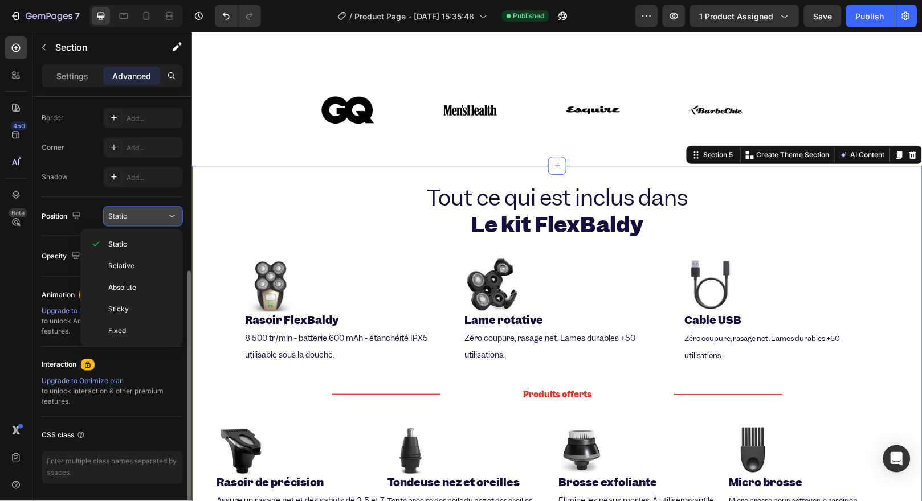
click at [117, 220] on span "Static" at bounding box center [117, 216] width 19 height 10
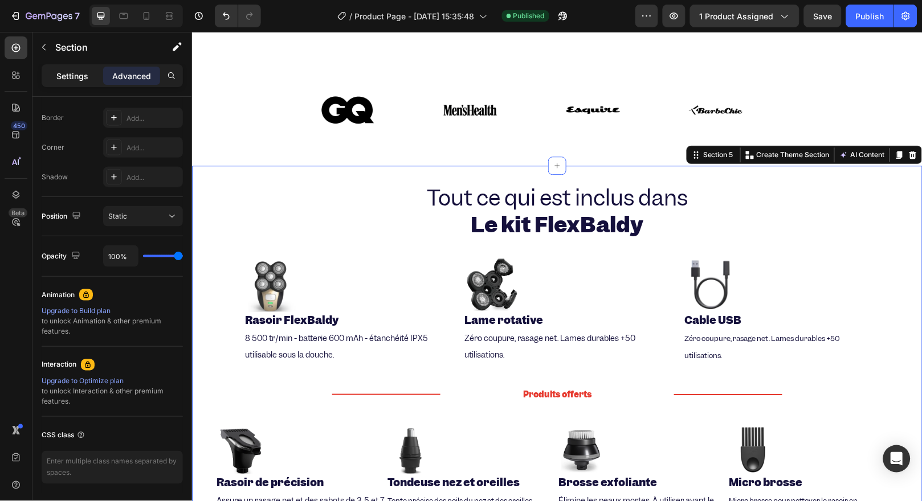
click at [79, 76] on p "Settings" at bounding box center [72, 76] width 32 height 12
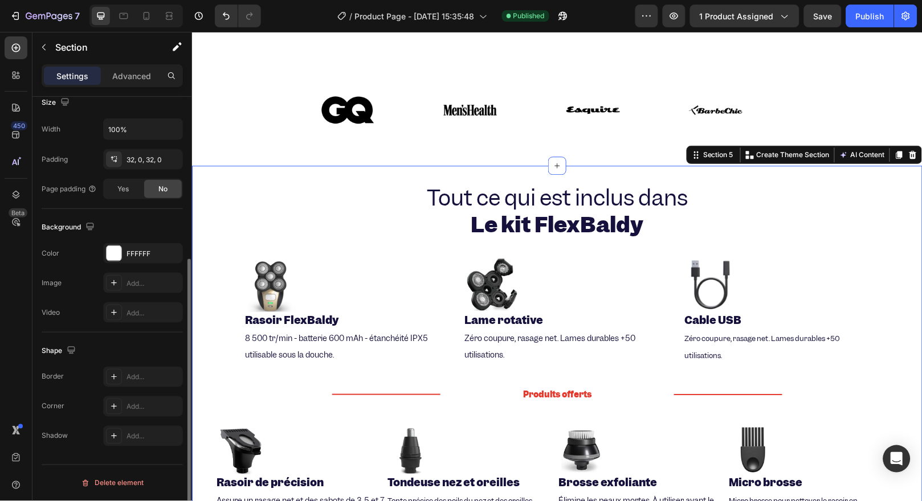
scroll to position [195, 0]
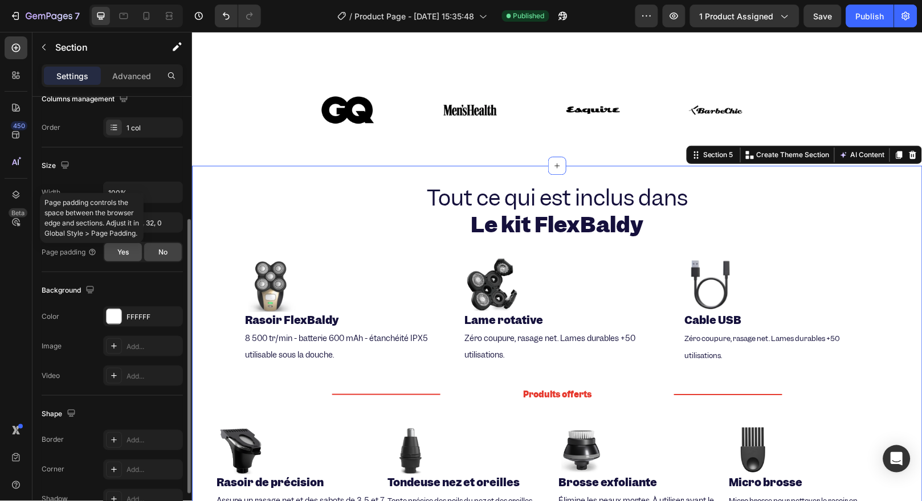
click at [117, 252] on span "Yes" at bounding box center [122, 252] width 11 height 10
click at [145, 252] on div "No" at bounding box center [163, 252] width 38 height 18
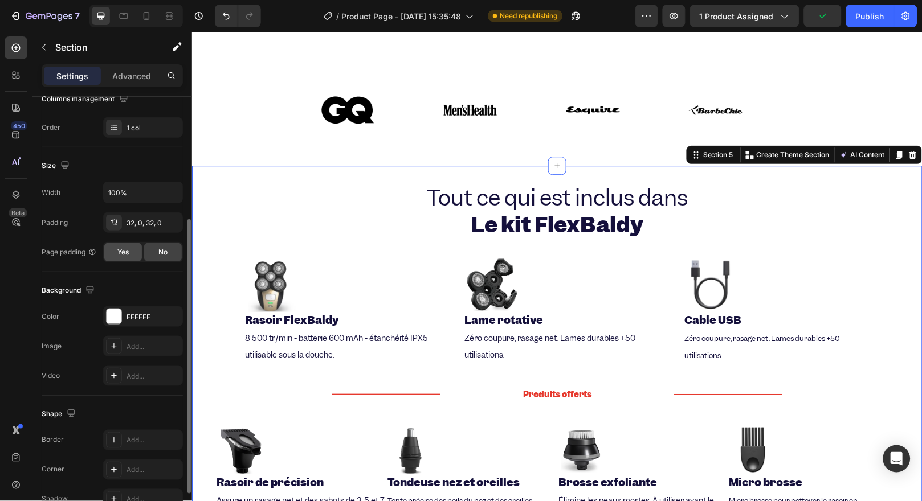
click at [124, 252] on span "Yes" at bounding box center [122, 252] width 11 height 10
click at [137, 223] on div "32, 0, 32, 0" at bounding box center [142, 223] width 33 height 10
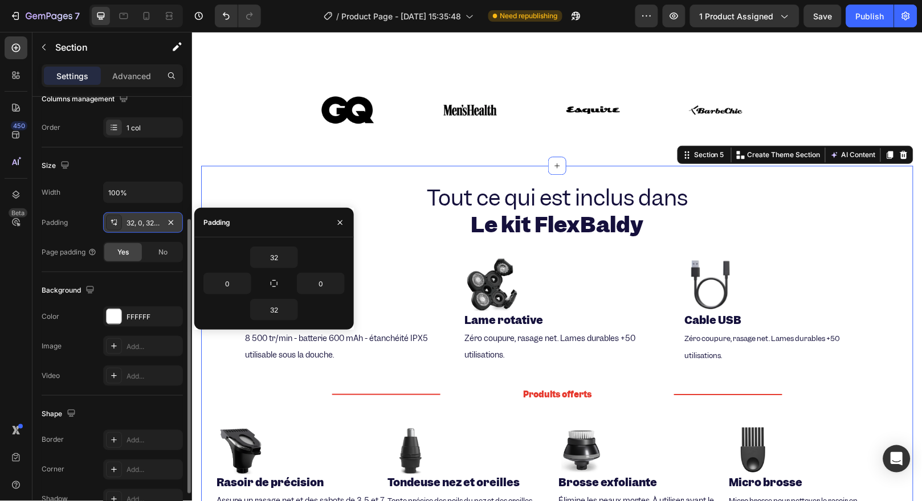
click at [126, 224] on div "32, 0, 32, 0" at bounding box center [142, 223] width 33 height 10
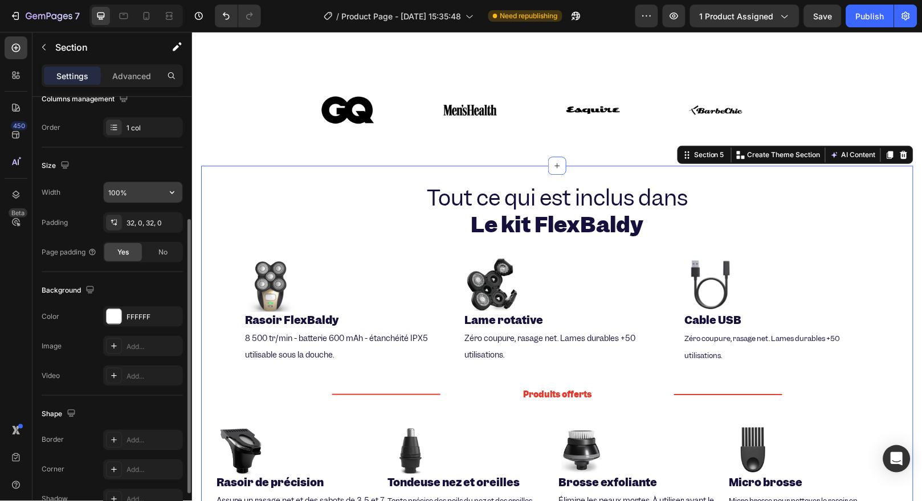
click at [128, 201] on input "100%" at bounding box center [143, 192] width 79 height 21
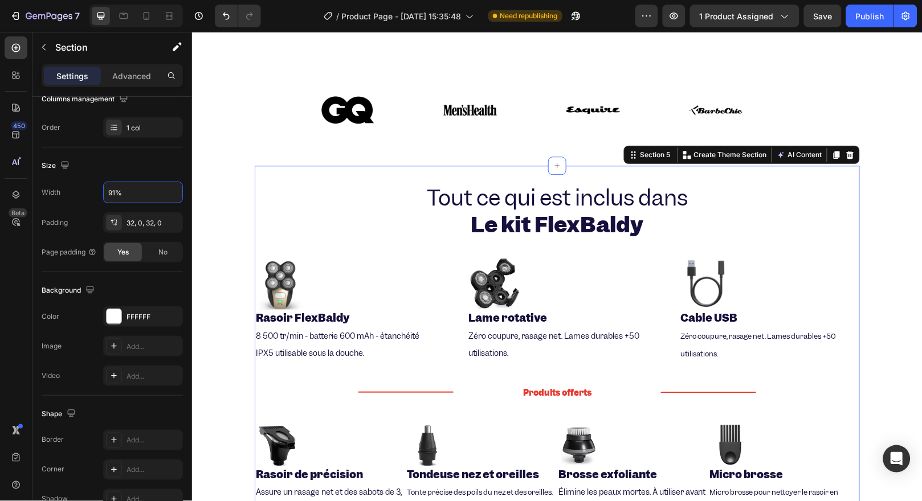
type input "90%"
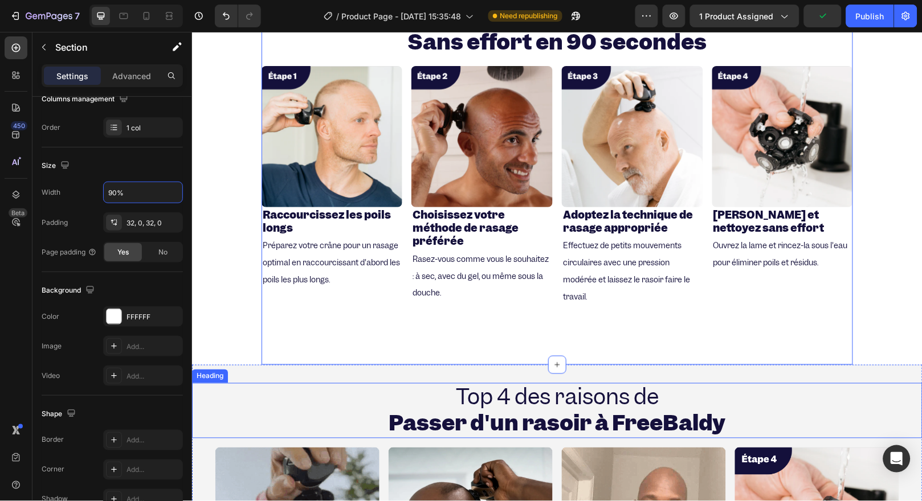
scroll to position [1456, 0]
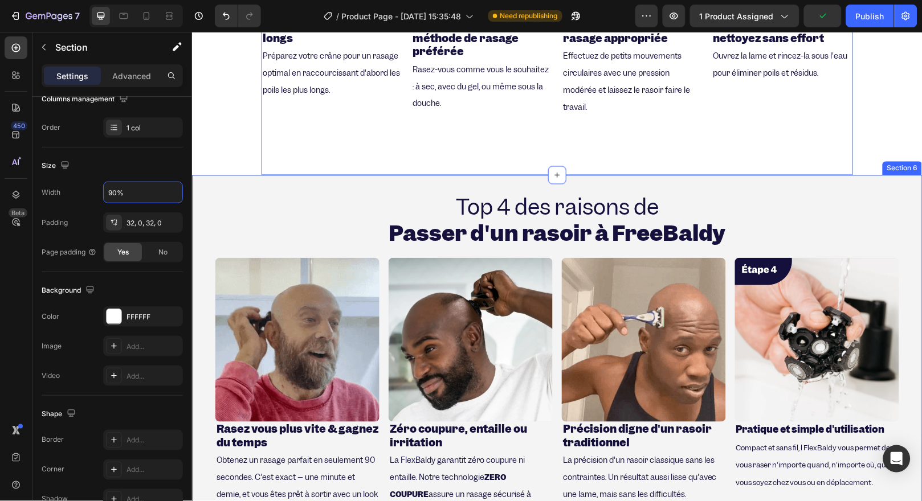
click at [236, 178] on div "Top 4 des raisons de Passer d'un rasoir à FreeBaldy Heading Image Rasez vous pl…" at bounding box center [556, 362] width 730 height 374
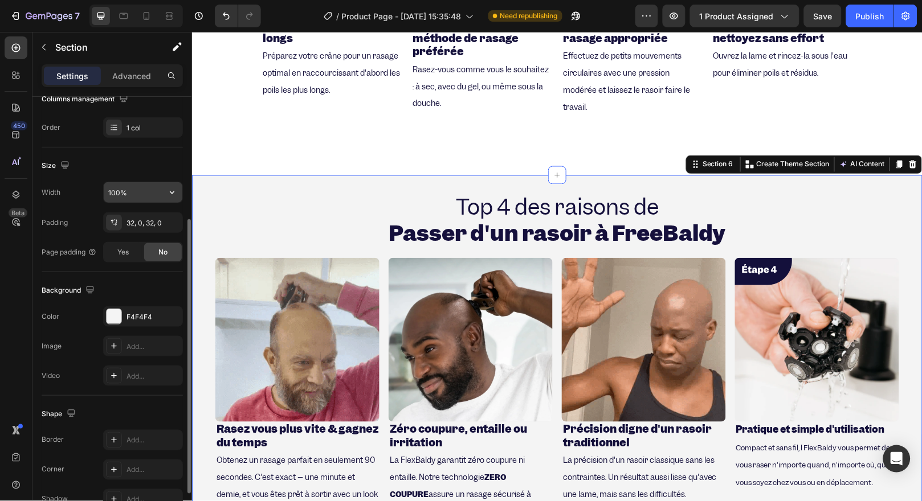
click at [130, 201] on input "100%" at bounding box center [143, 192] width 79 height 21
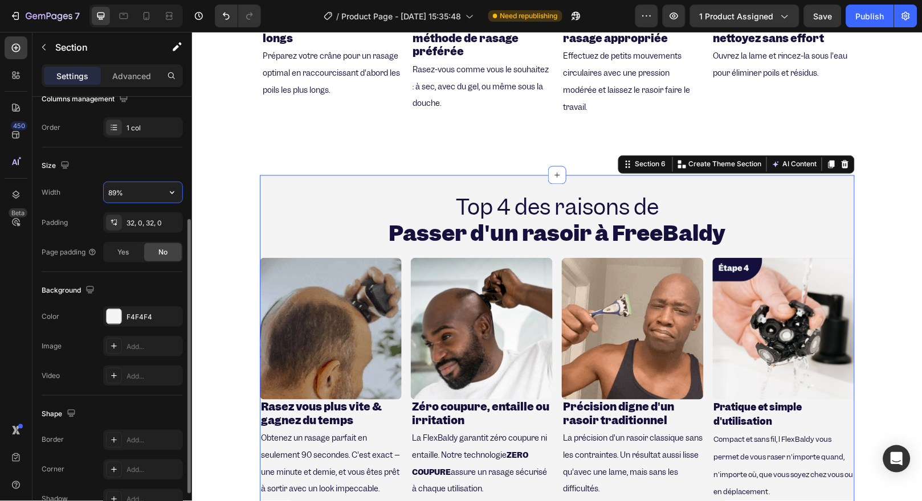
type input "90%"
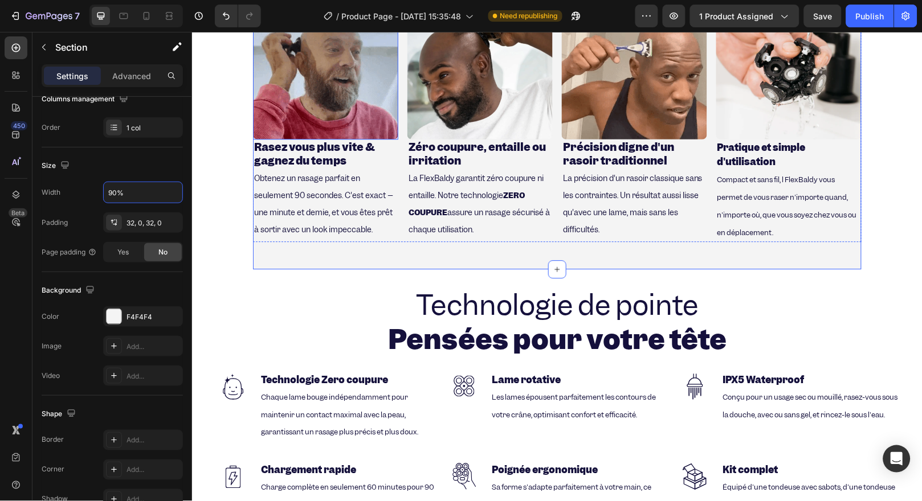
scroll to position [1772, 0]
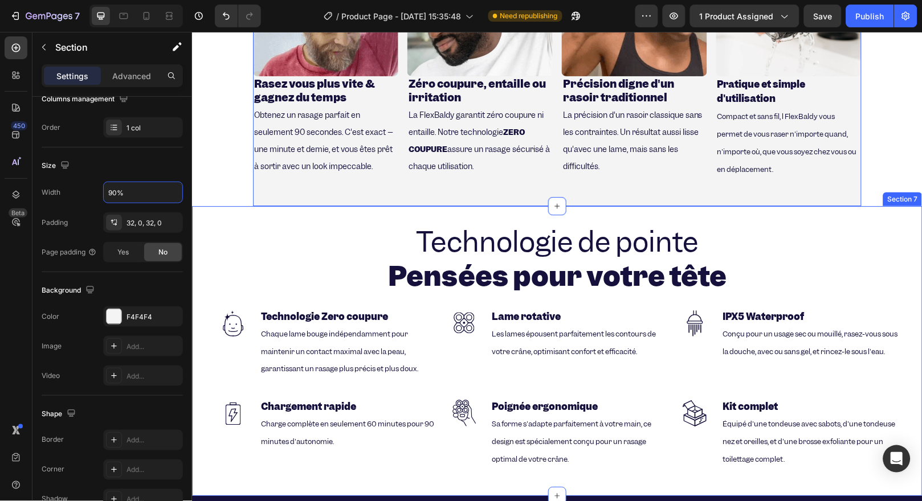
click at [284, 211] on div "Technologie de pointe Pensées pour votre tête Heading Image Technologie Zero co…" at bounding box center [556, 351] width 730 height 290
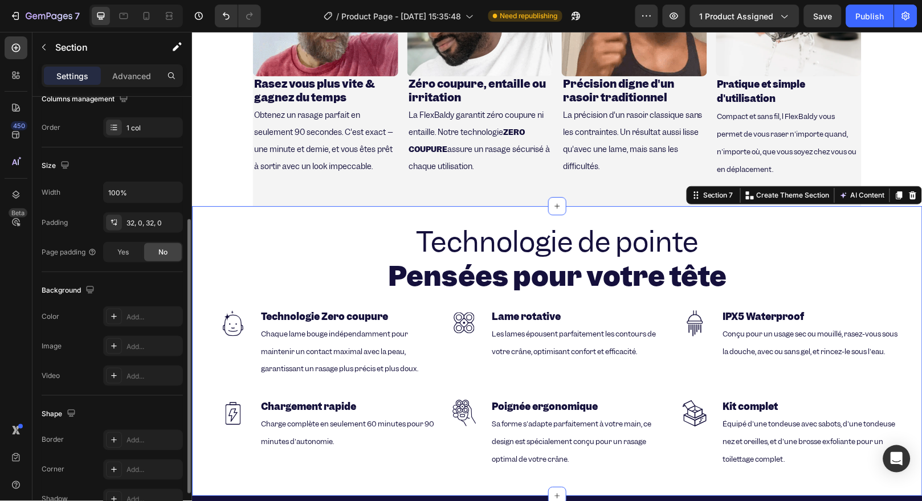
click at [95, 200] on div "Width 100%" at bounding box center [112, 193] width 141 height 22
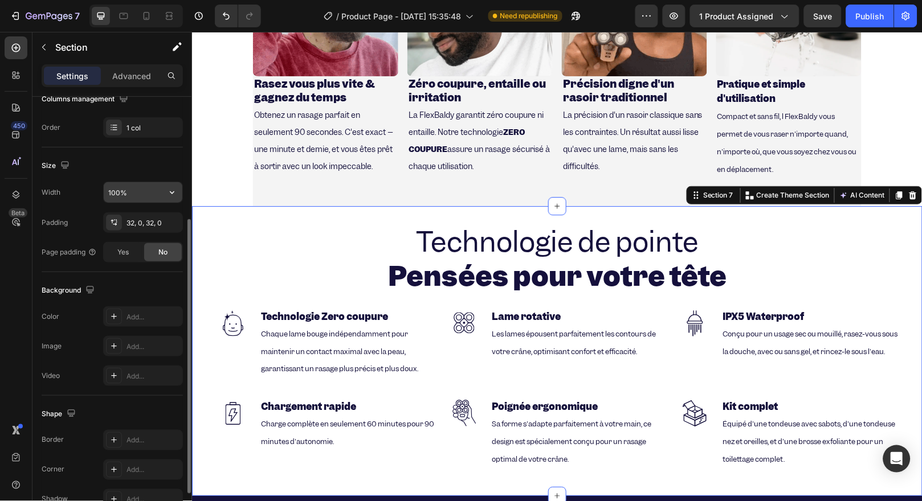
click at [120, 191] on input "100%" at bounding box center [143, 192] width 79 height 21
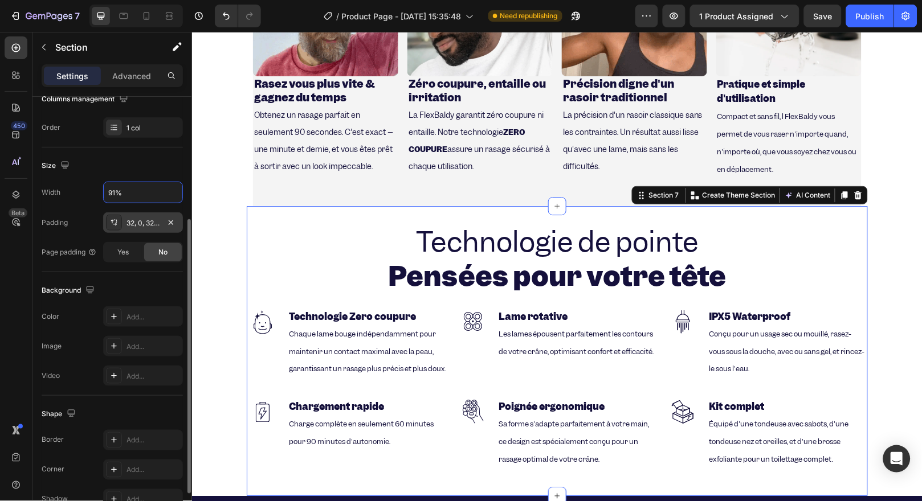
type input "90%"
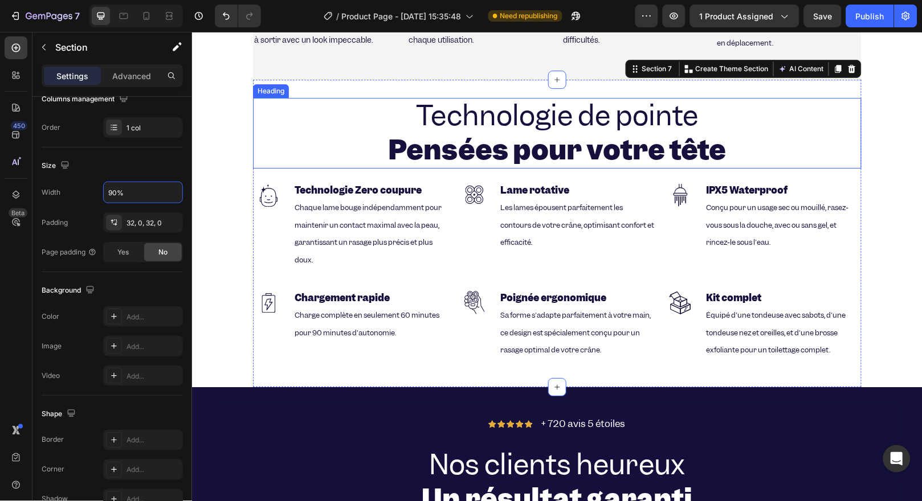
scroll to position [2025, 0]
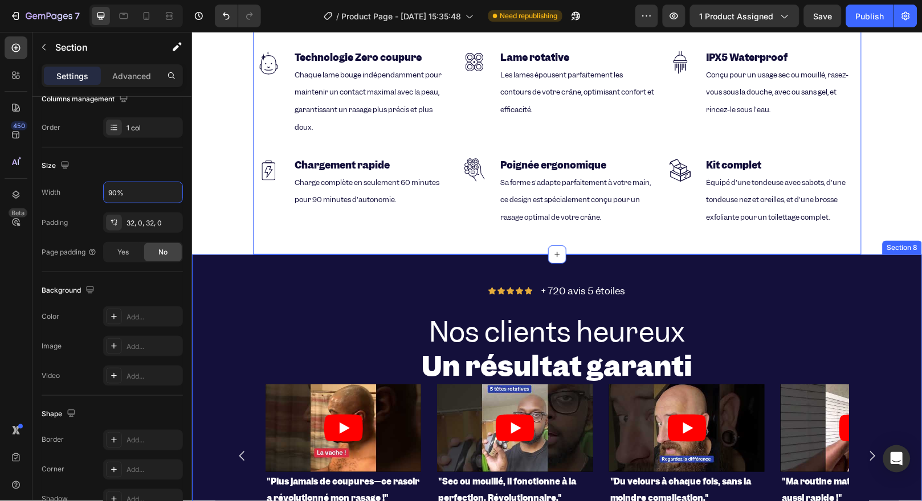
click at [227, 259] on div "Icon Icon Icon Icon Icon Icon List + 720 avis 5 étoiles Text Block Row Nos clie…" at bounding box center [556, 417] width 730 height 326
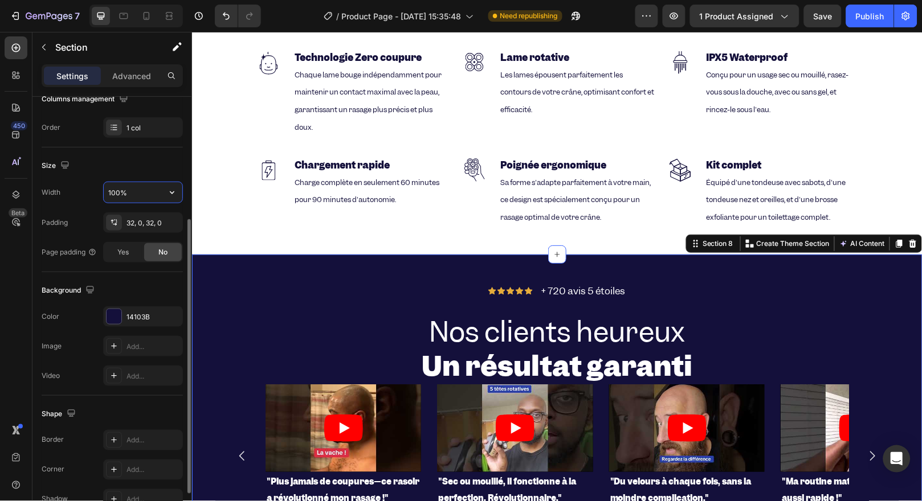
click at [113, 185] on input "100%" at bounding box center [143, 192] width 79 height 21
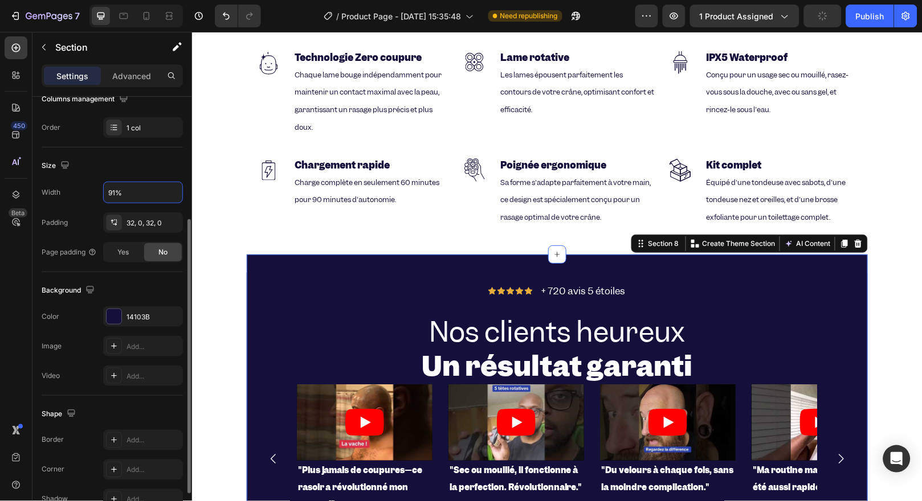
type input "90%"
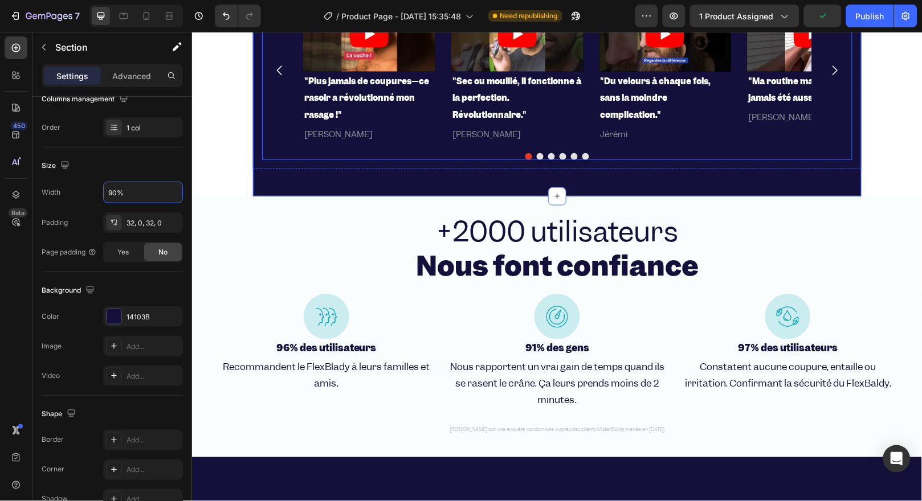
scroll to position [2342, 0]
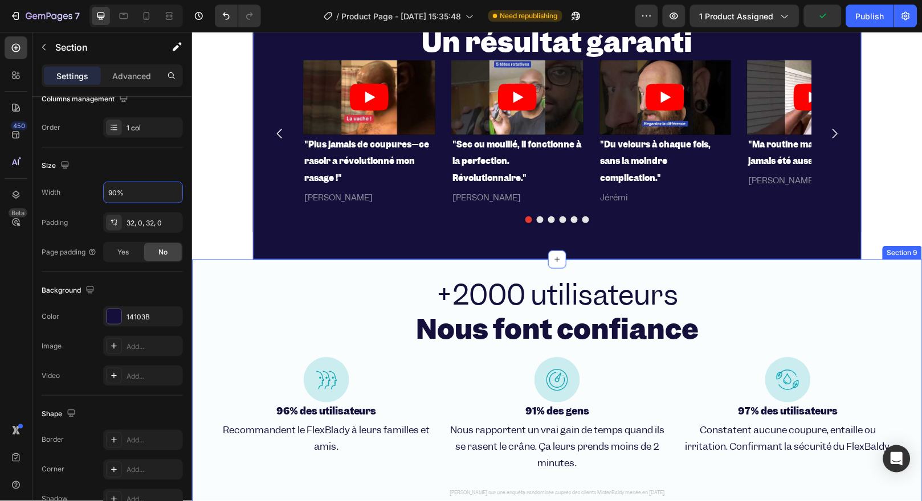
click at [291, 266] on div "+2000 utilisateurs Nous font confiance Heading Row Image 96% des utilisateurs H…" at bounding box center [556, 390] width 730 height 262
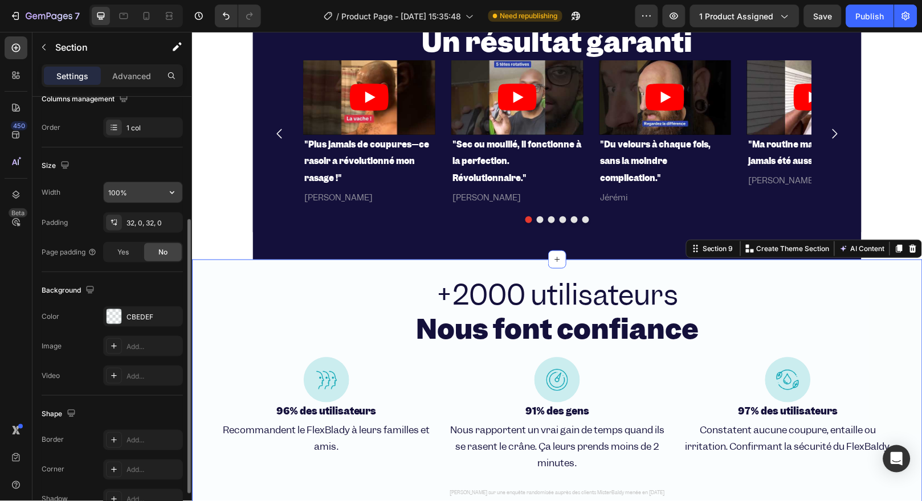
click at [111, 197] on input "100%" at bounding box center [143, 192] width 79 height 21
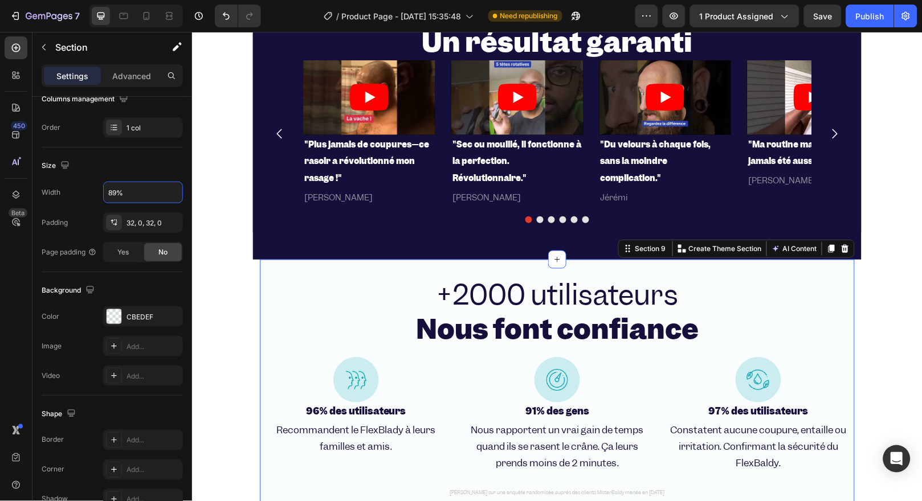
type input "90%"
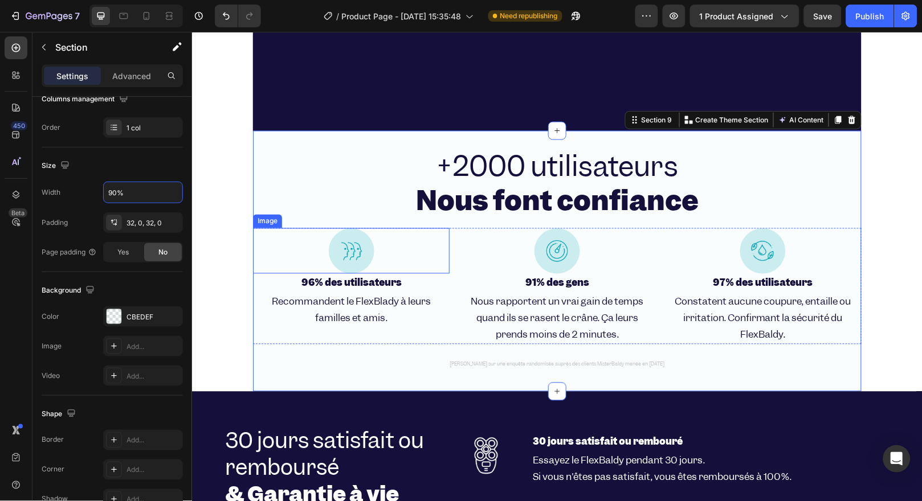
scroll to position [2595, 0]
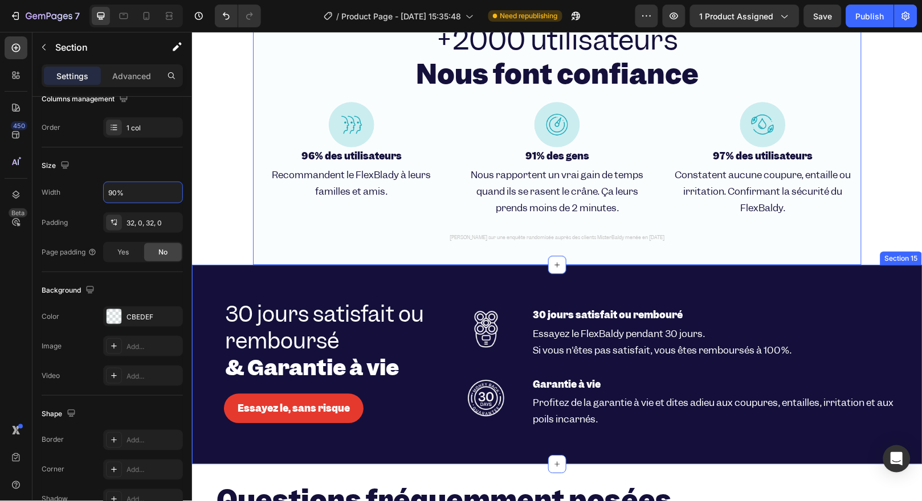
click at [235, 273] on div "30 jours satisfait ou remboursé & Garantie à vie Heading Image 30 jours satisfa…" at bounding box center [556, 364] width 730 height 199
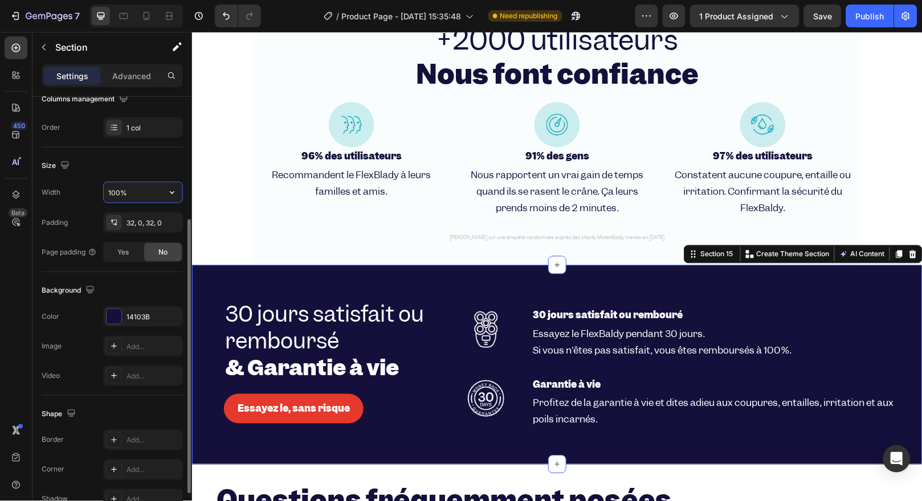
click at [140, 188] on input "100%" at bounding box center [143, 192] width 79 height 21
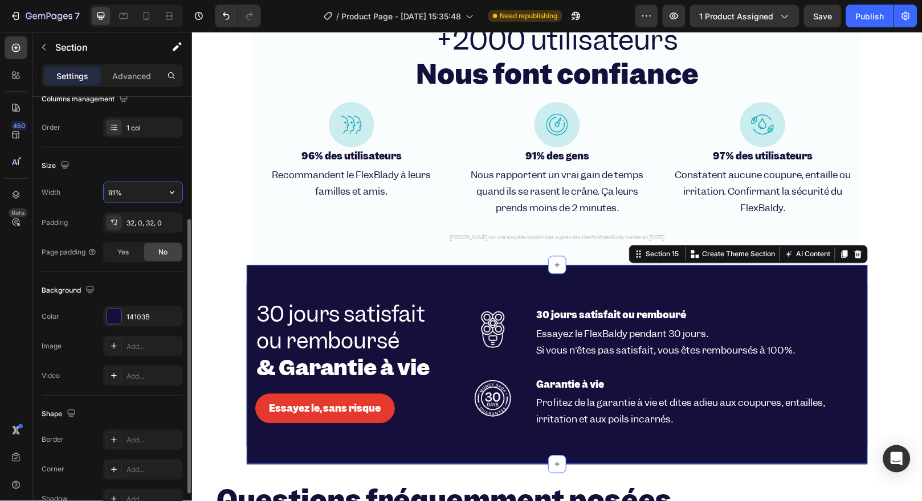
type input "90%"
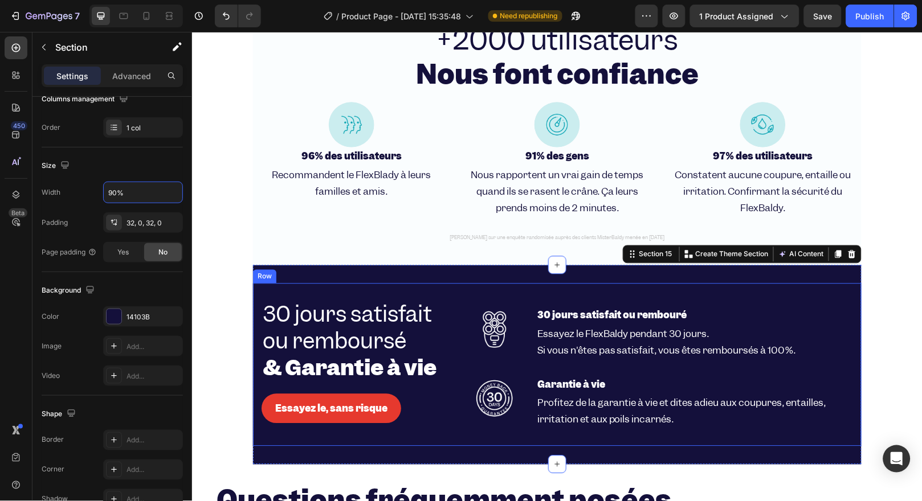
scroll to position [2784, 0]
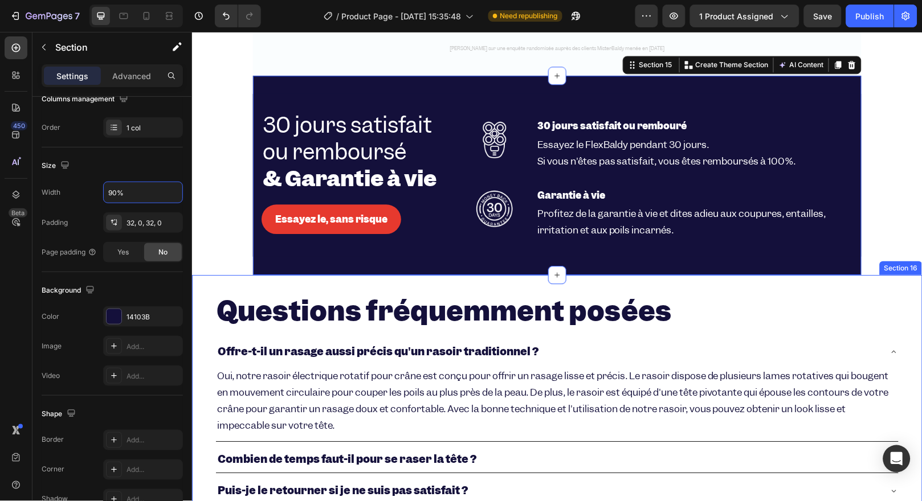
click at [266, 280] on div "Questions fréquemment posées Heading Offre-t-il un rasage aussi précis qu'un ra…" at bounding box center [556, 465] width 730 height 381
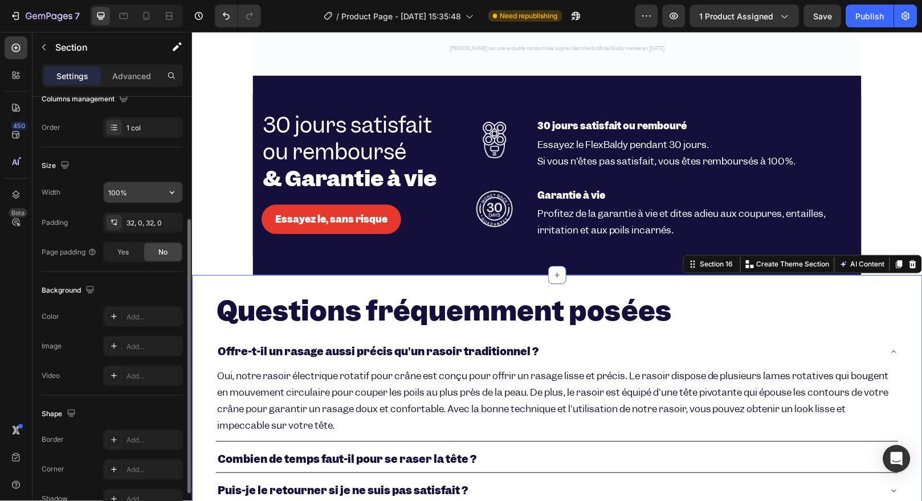
click at [137, 182] on input "100%" at bounding box center [143, 192] width 79 height 21
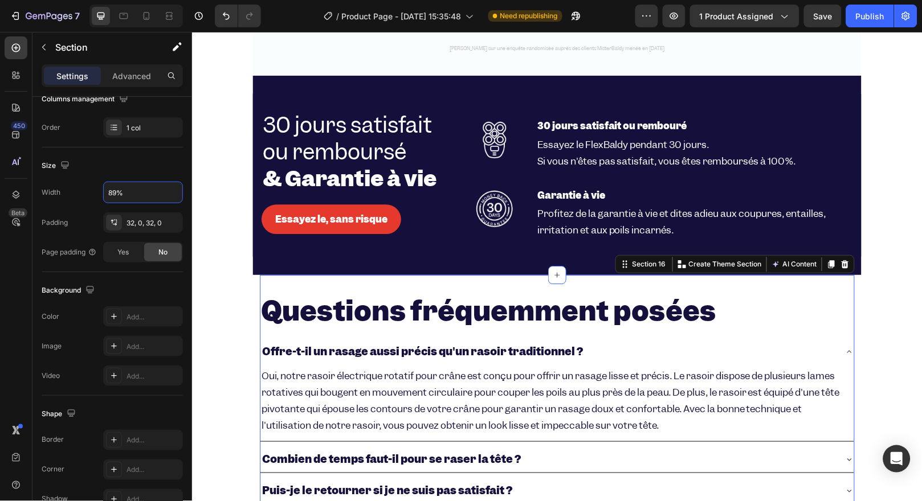
type input "90%"
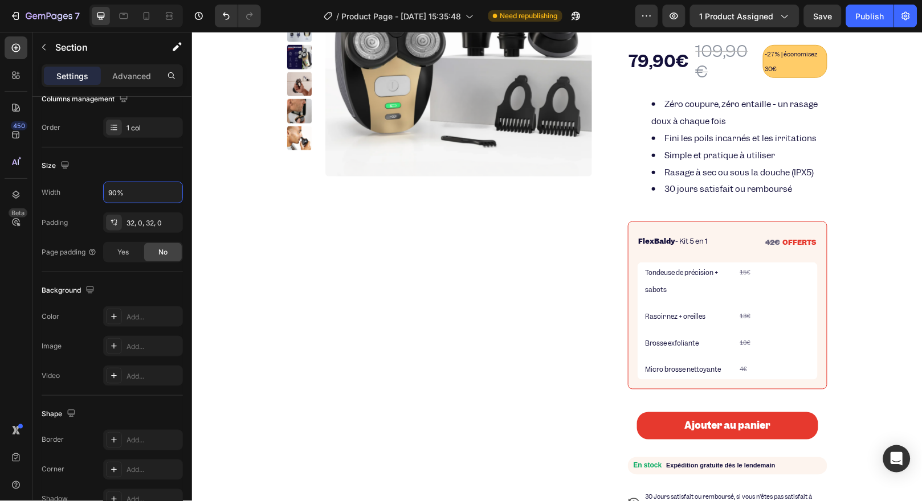
scroll to position [444, 0]
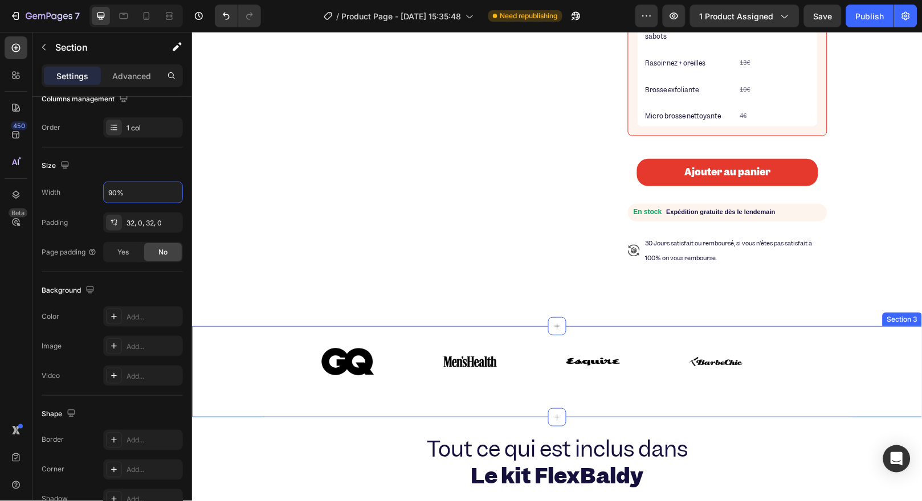
click at [288, 336] on div "Image Image Image Image Image Image Image Image Marquee" at bounding box center [556, 371] width 730 height 91
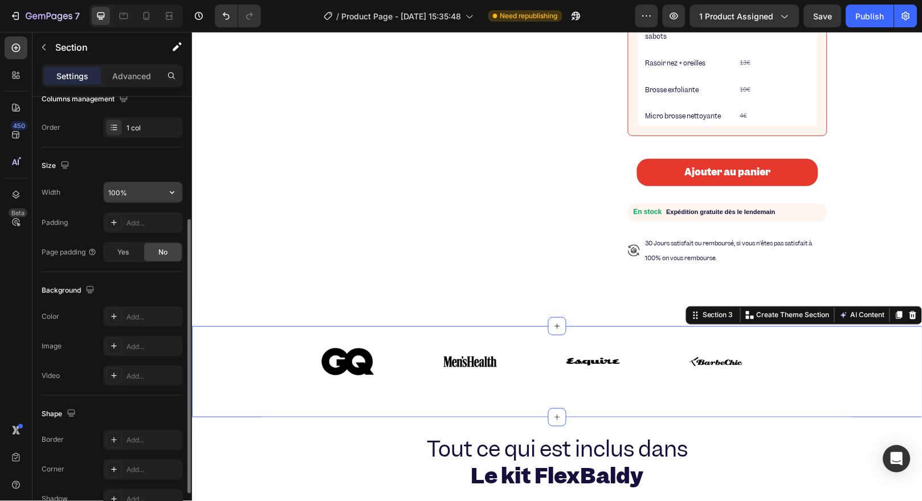
click at [152, 191] on input "100%" at bounding box center [143, 192] width 79 height 21
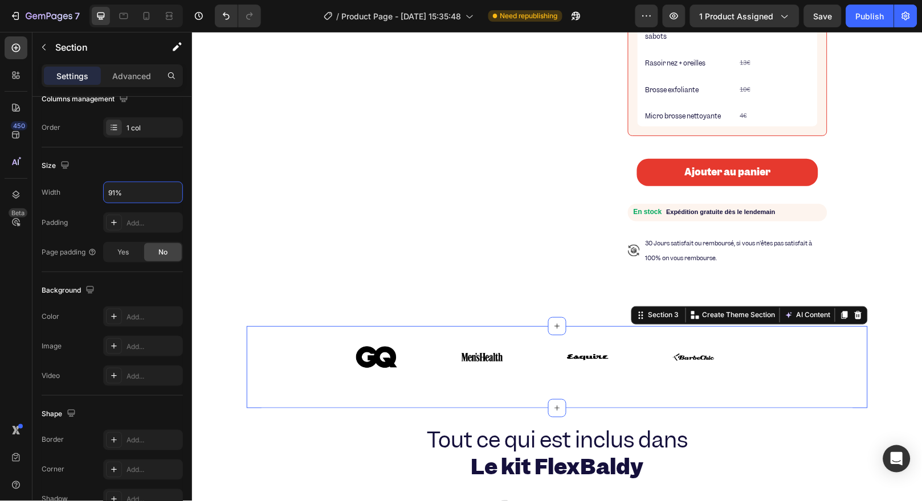
type input "90%"
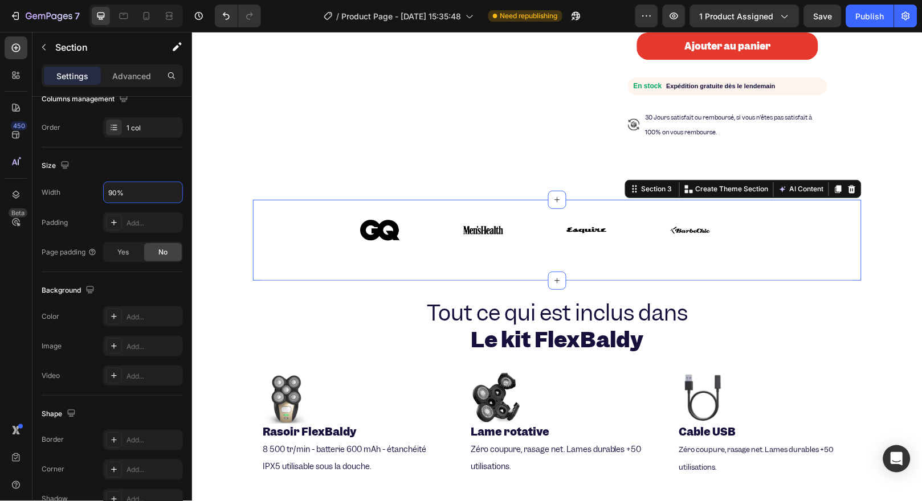
scroll to position [634, 0]
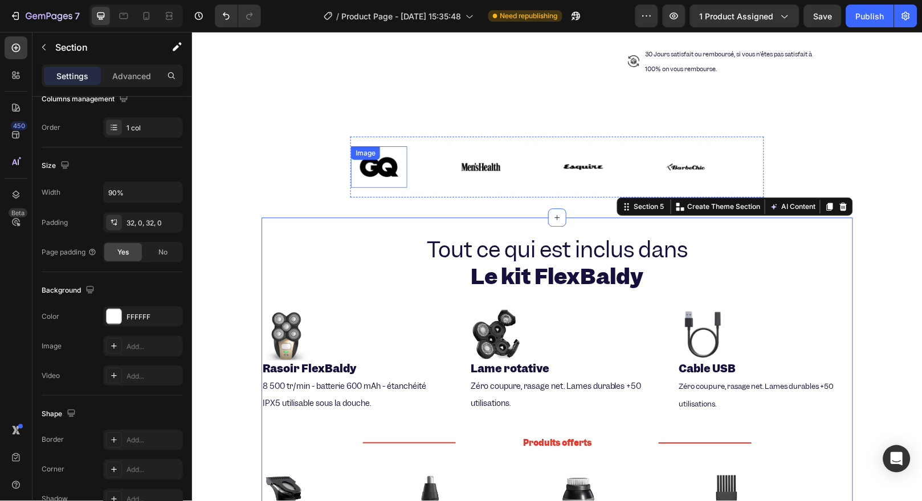
click at [356, 166] on img at bounding box center [378, 167] width 56 height 28
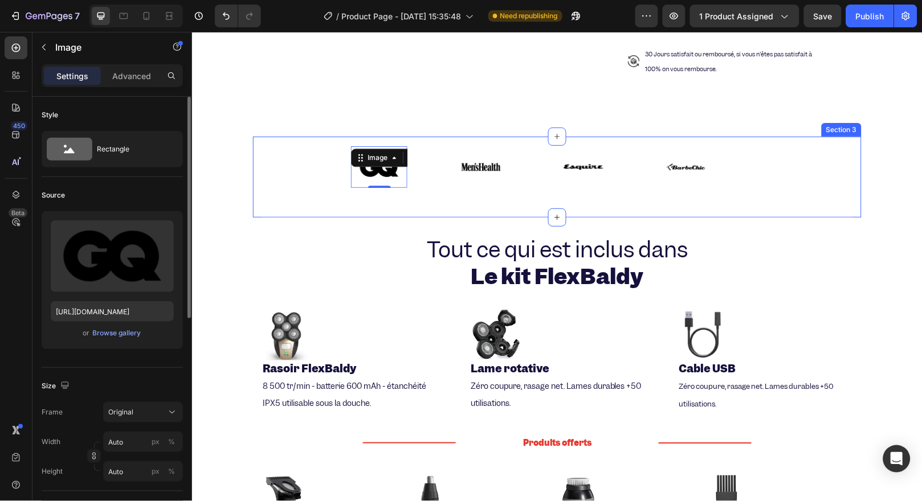
click at [444, 191] on div "Image 0 Image Image Image Image 0 Image Image Image Marquee" at bounding box center [556, 176] width 608 height 81
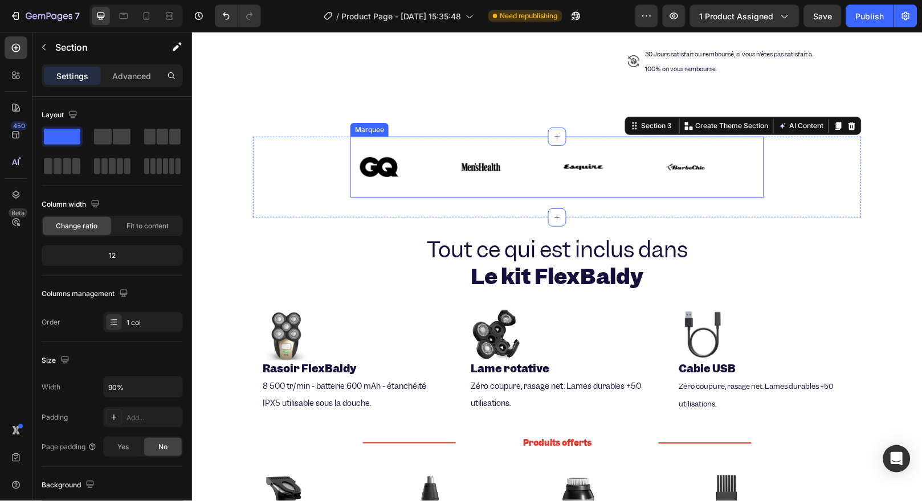
click at [439, 181] on div "Image Image Image Image Image Image Image Image Marquee" at bounding box center [557, 166] width 414 height 61
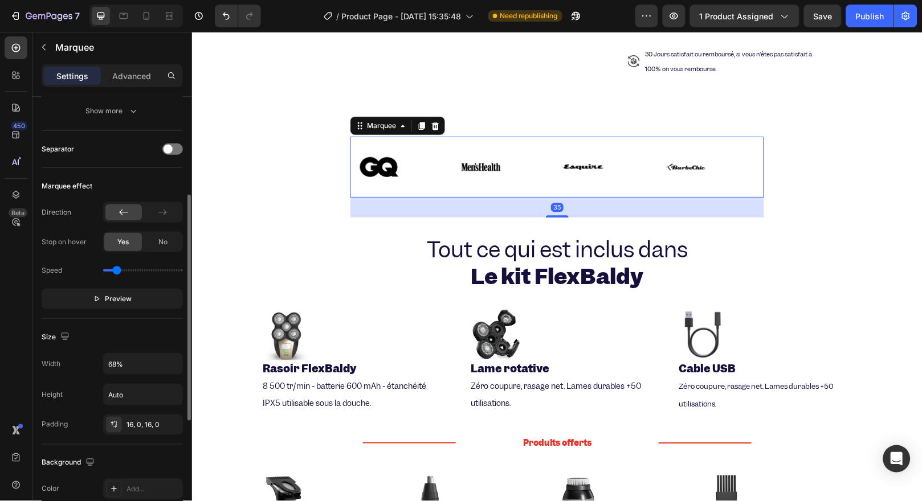
scroll to position [253, 0]
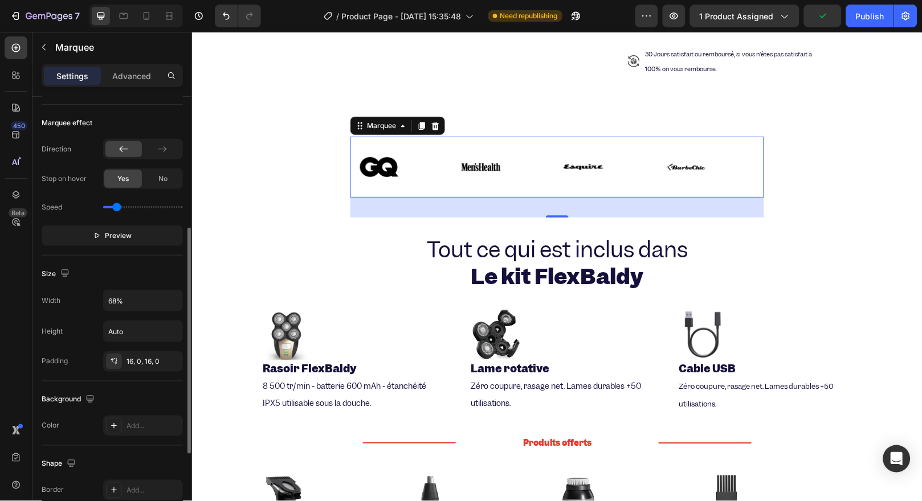
click at [144, 315] on div "Width 68% Height Auto Padding 16, 0, 16, 0" at bounding box center [112, 331] width 141 height 82
click at [141, 307] on input "68%" at bounding box center [143, 301] width 79 height 21
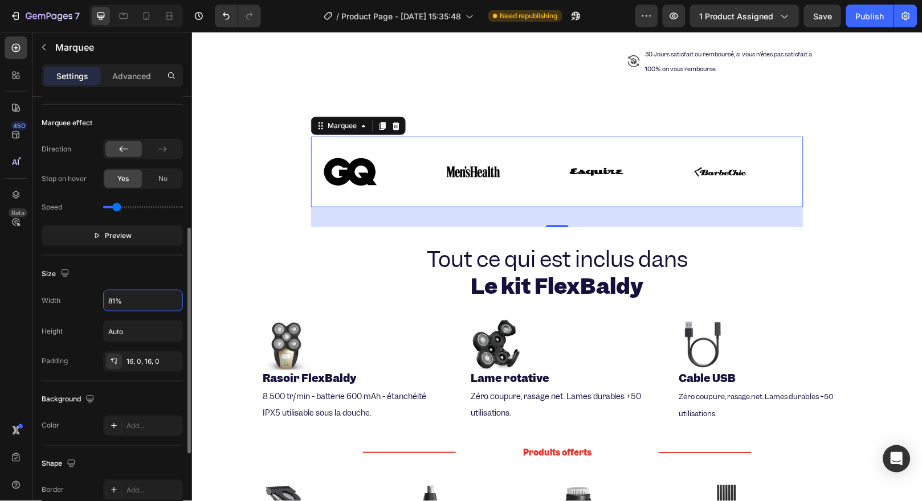
type input "80%"
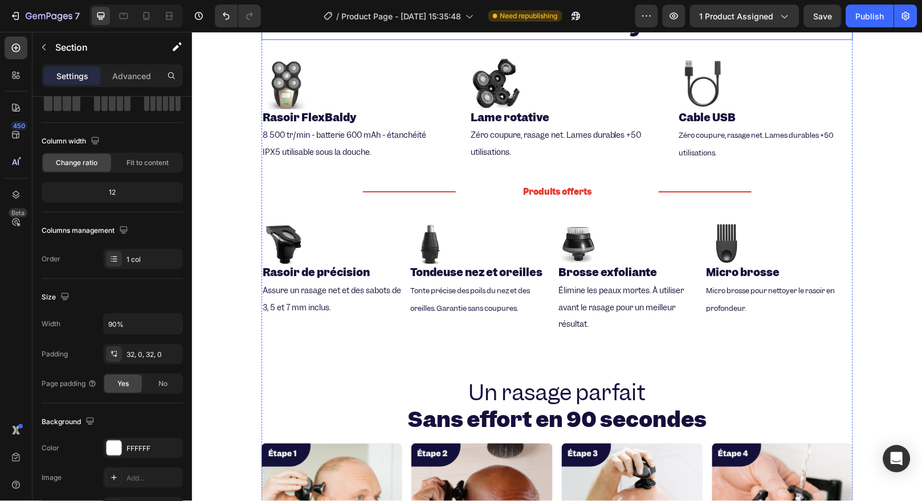
scroll to position [1014, 0]
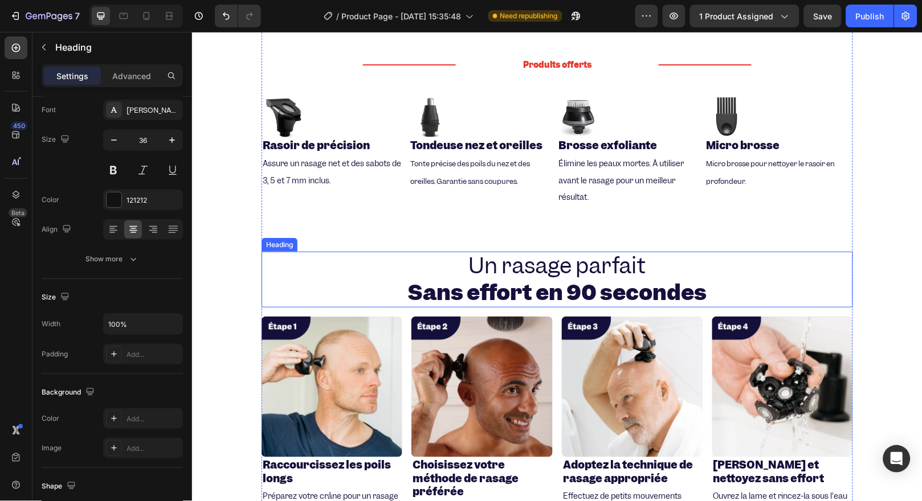
click at [323, 264] on h2 "Un rasage parfait Sans effort en 90 secondes" at bounding box center [556, 279] width 591 height 56
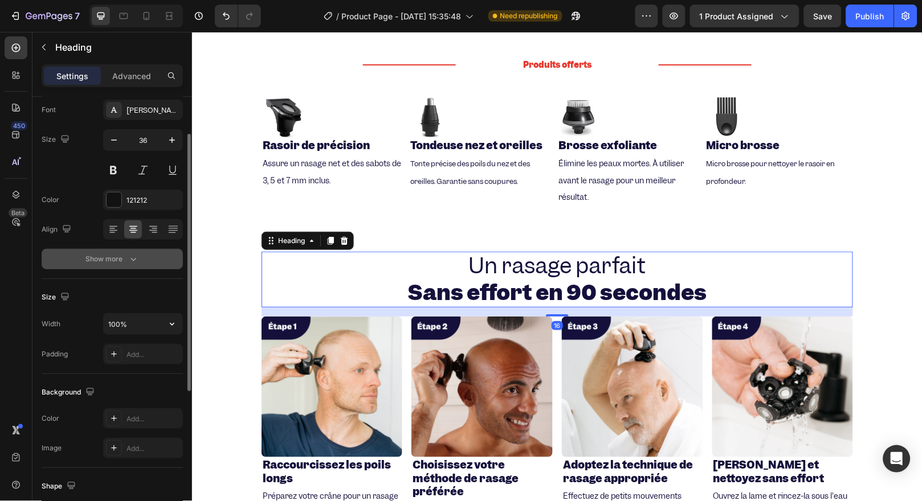
scroll to position [126, 0]
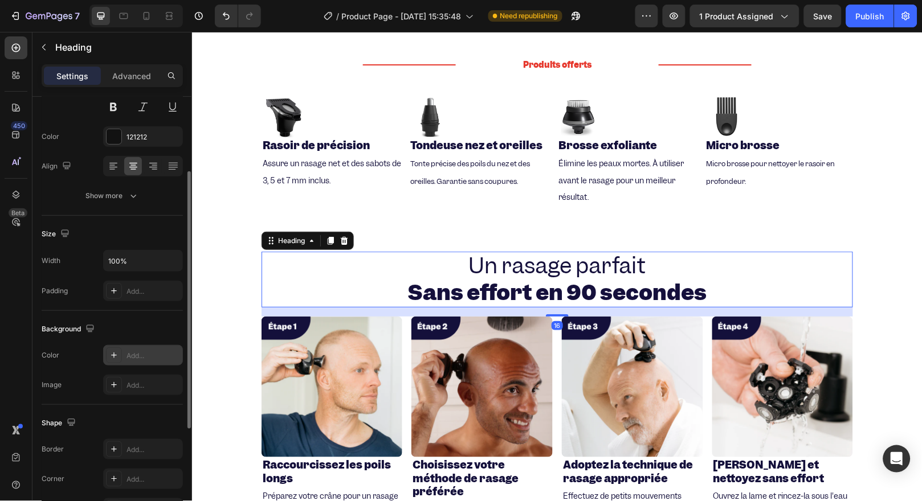
click at [145, 348] on div "Add..." at bounding box center [143, 355] width 80 height 21
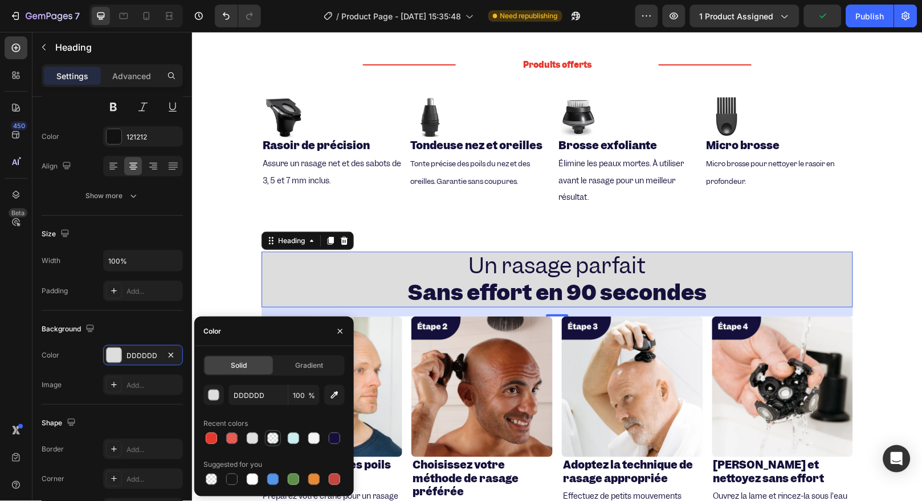
click at [273, 437] on div at bounding box center [272, 438] width 11 height 11
type input "CBEDEF"
type input "10"
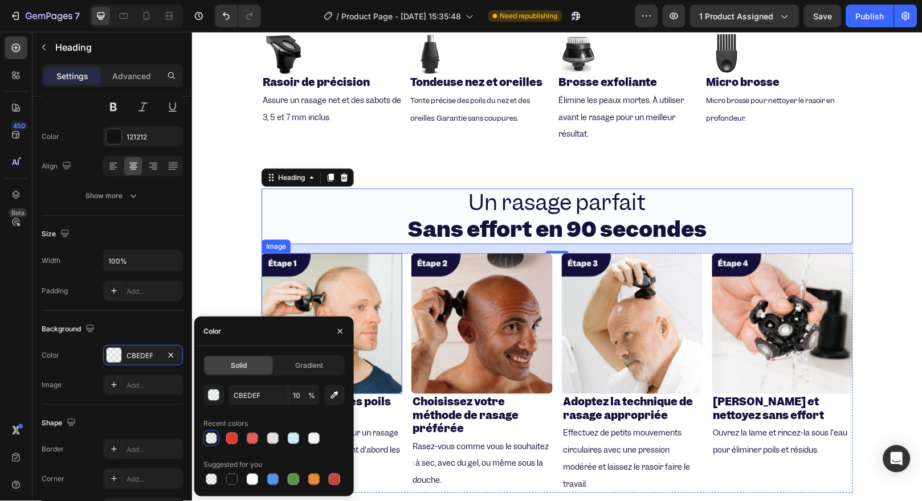
scroll to position [1204, 0]
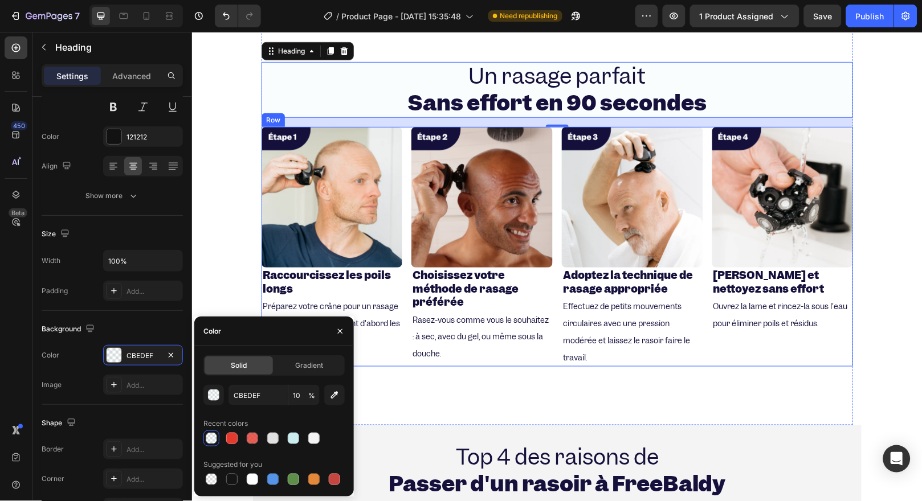
click at [548, 353] on div "Image Raccourcissez les poils longs Heading Préparez votre crâne pour un rasage…" at bounding box center [556, 246] width 591 height 240
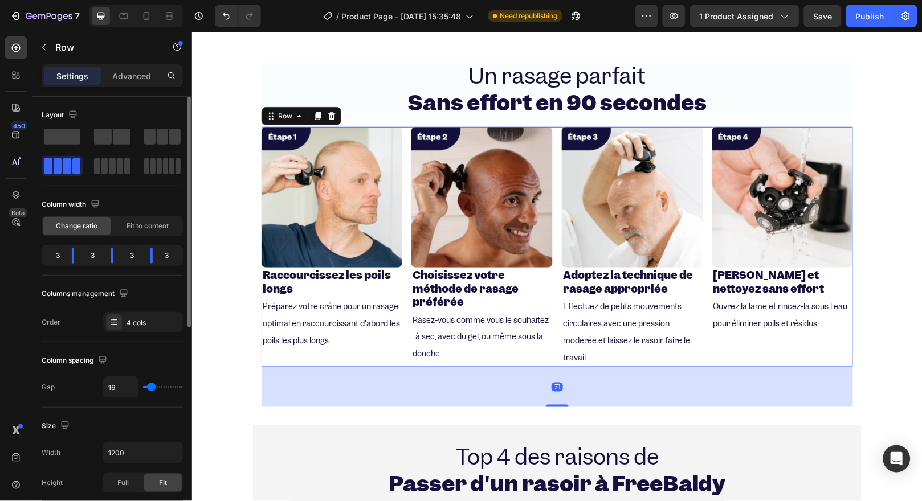
scroll to position [190, 0]
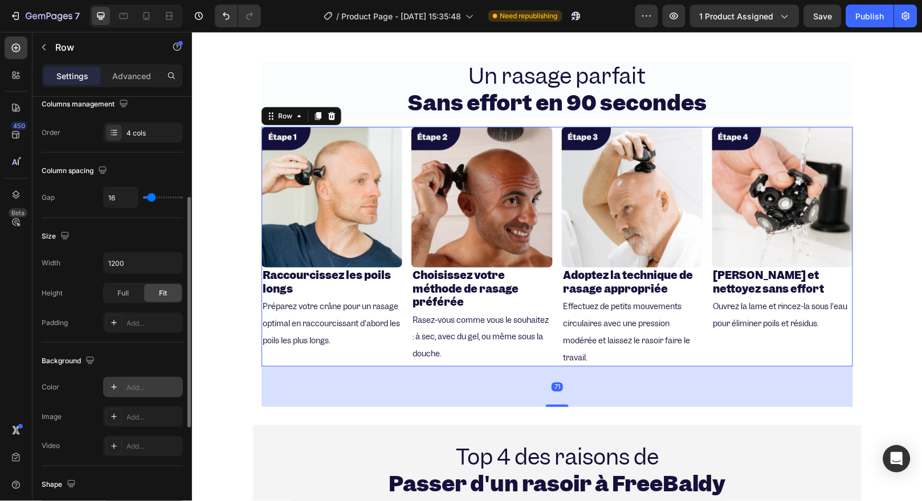
click at [149, 391] on div "Add..." at bounding box center [153, 388] width 54 height 10
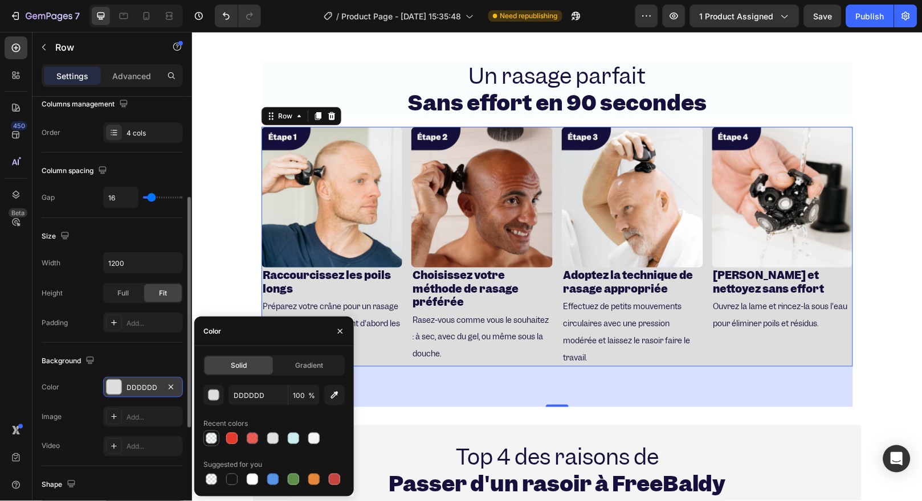
click at [214, 435] on div at bounding box center [211, 438] width 11 height 11
type input "CBEDEF"
type input "10"
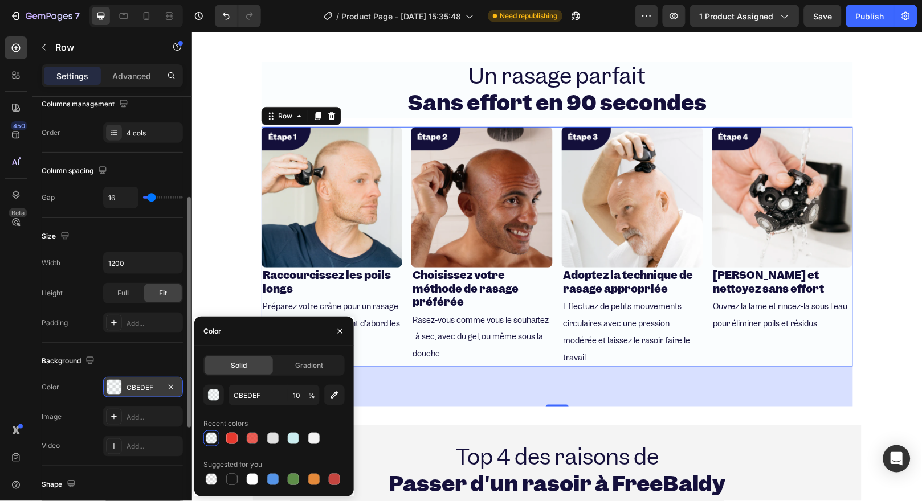
scroll to position [1330, 0]
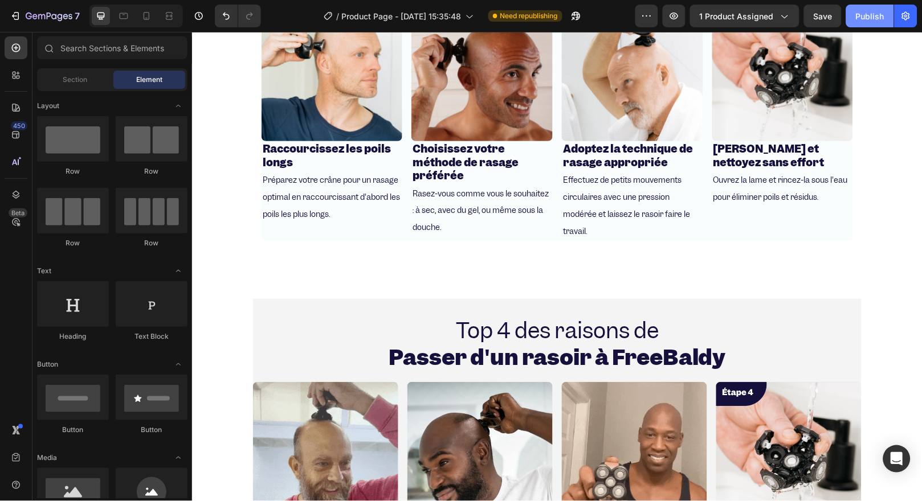
drag, startPoint x: 863, startPoint y: 12, endPoint x: 567, endPoint y: 14, distance: 295.7
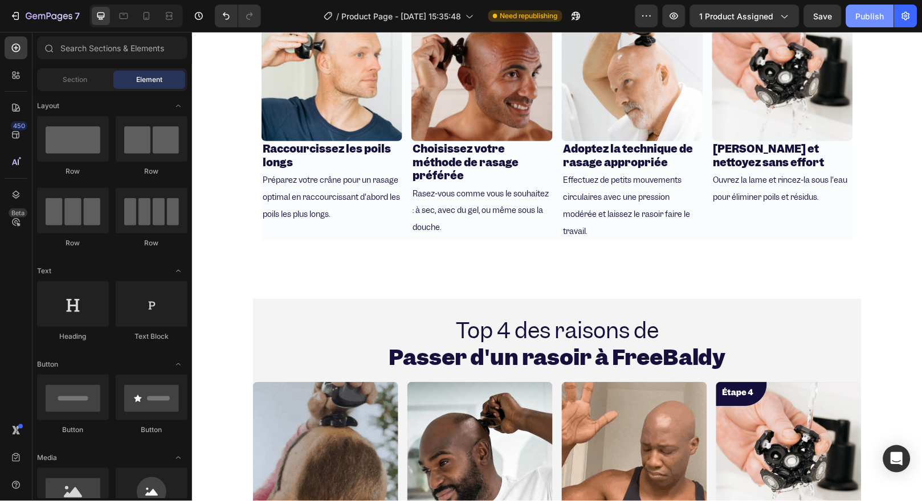
click at [863, 12] on div "Publish" at bounding box center [870, 16] width 28 height 12
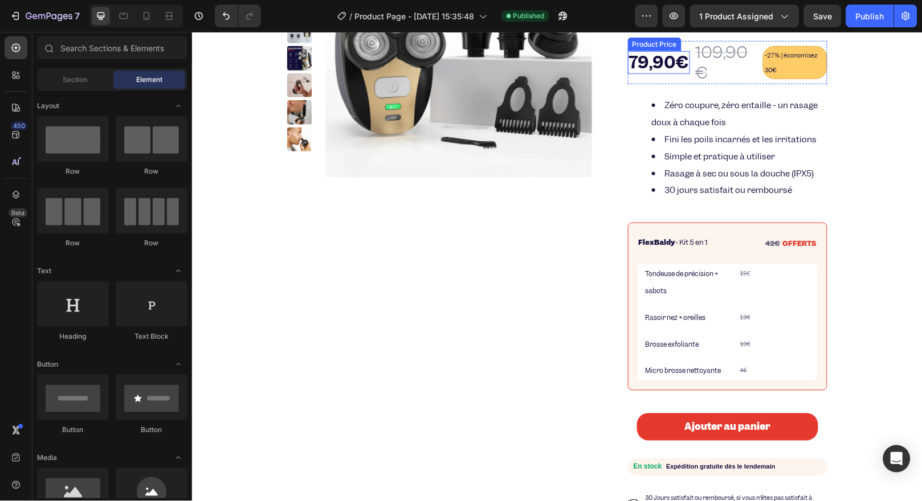
scroll to position [0, 0]
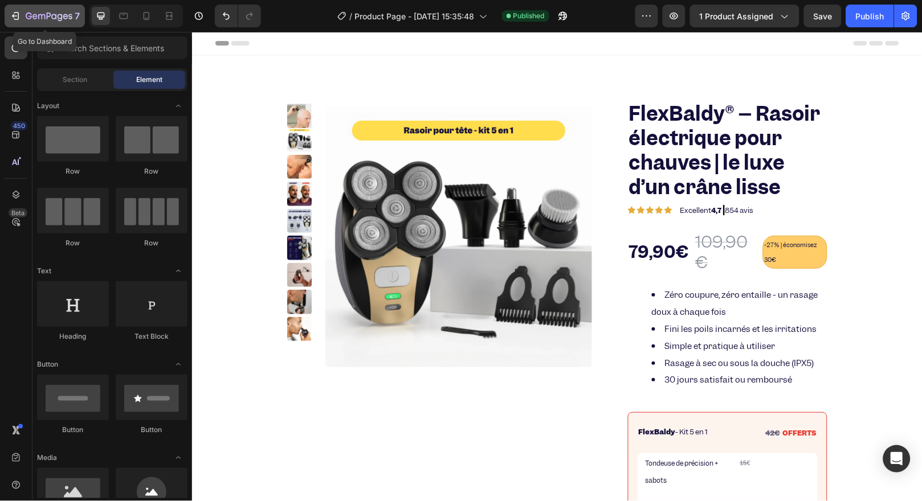
click at [41, 21] on icon "button" at bounding box center [49, 17] width 47 height 10
